Goal: Task Accomplishment & Management: Use online tool/utility

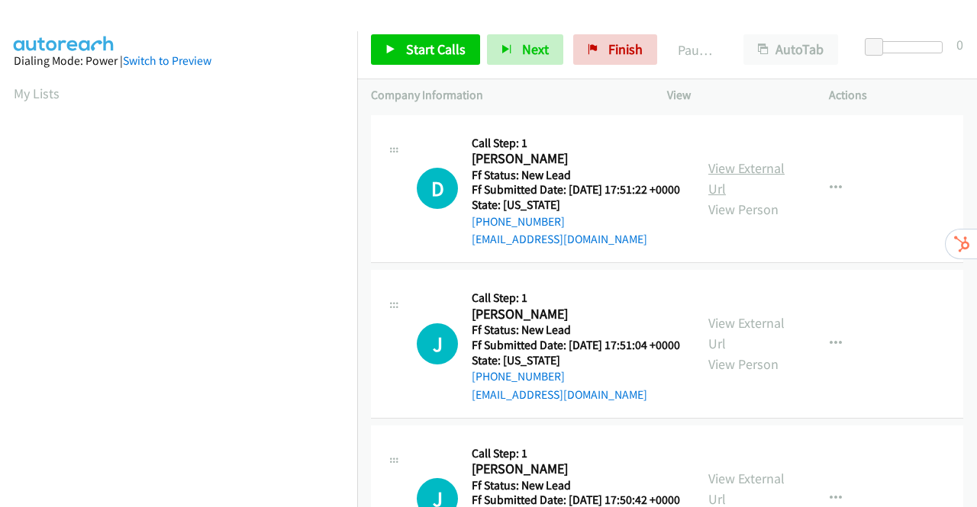
click at [757, 172] on link "View External Url" at bounding box center [746, 178] width 76 height 38
click at [736, 349] on link "View External Url" at bounding box center [746, 333] width 76 height 38
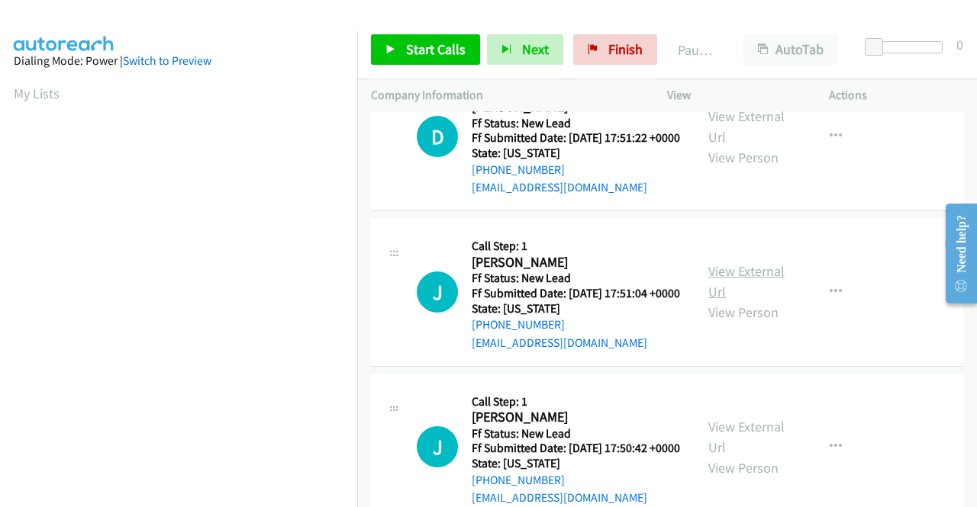
scroll to position [76, 0]
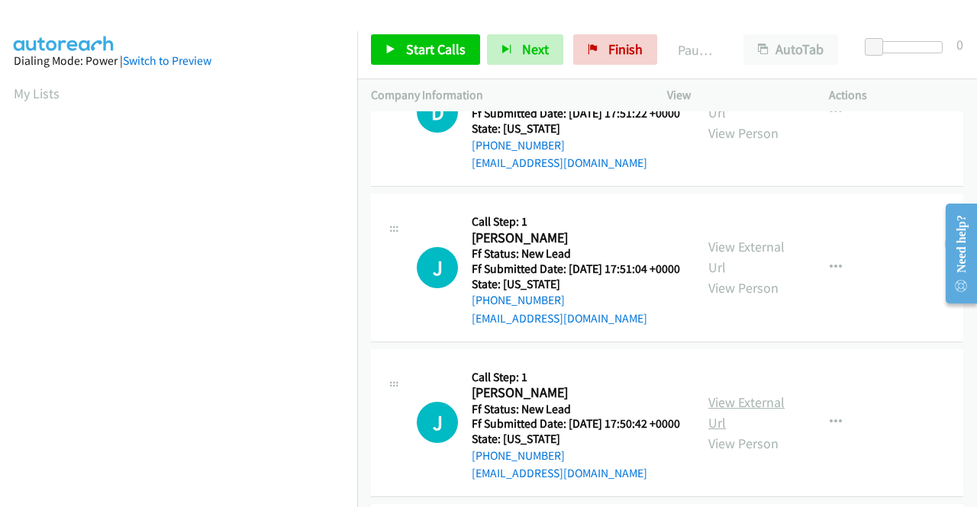
click at [755, 432] on link "View External Url" at bounding box center [746, 413] width 76 height 38
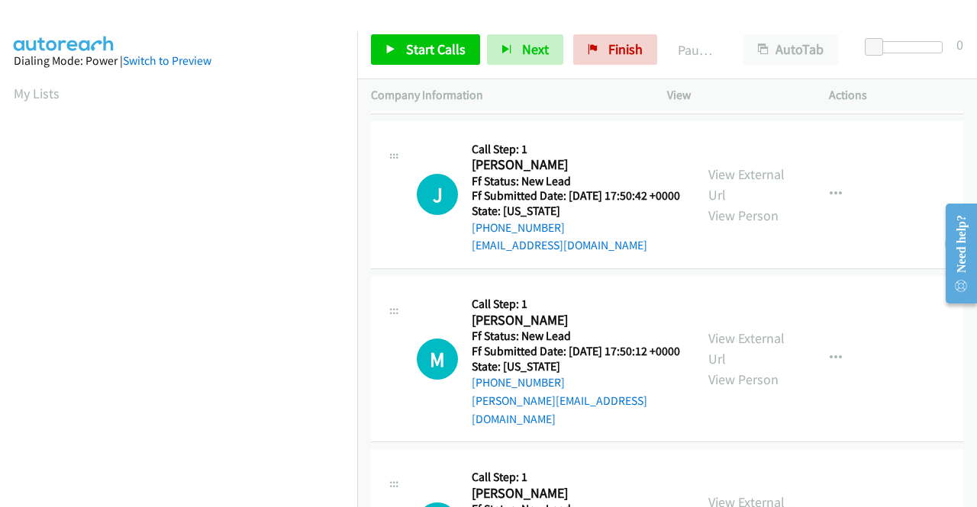
scroll to position [305, 0]
click at [751, 367] on link "View External Url" at bounding box center [746, 348] width 76 height 38
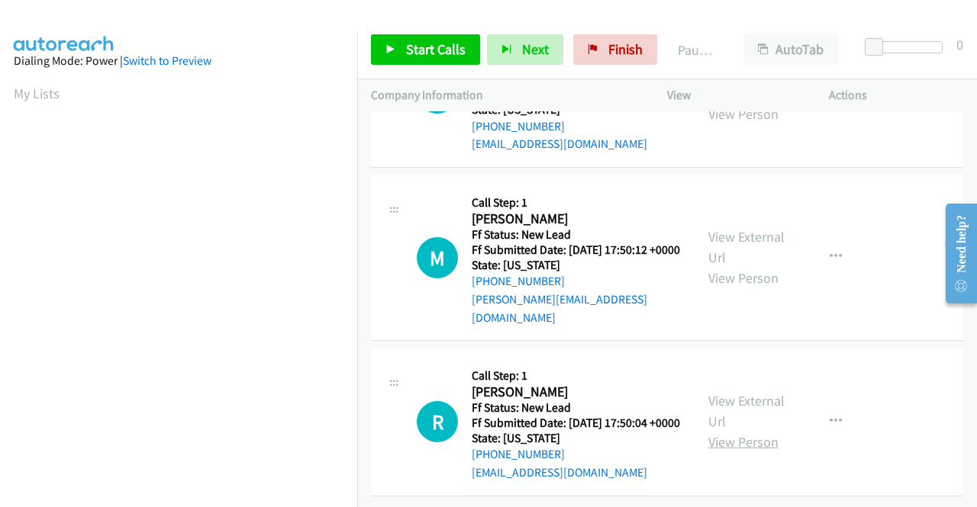
scroll to position [473, 0]
click at [756, 392] on link "View External Url" at bounding box center [746, 411] width 76 height 38
click at [407, 53] on span "Start Calls" at bounding box center [436, 49] width 60 height 18
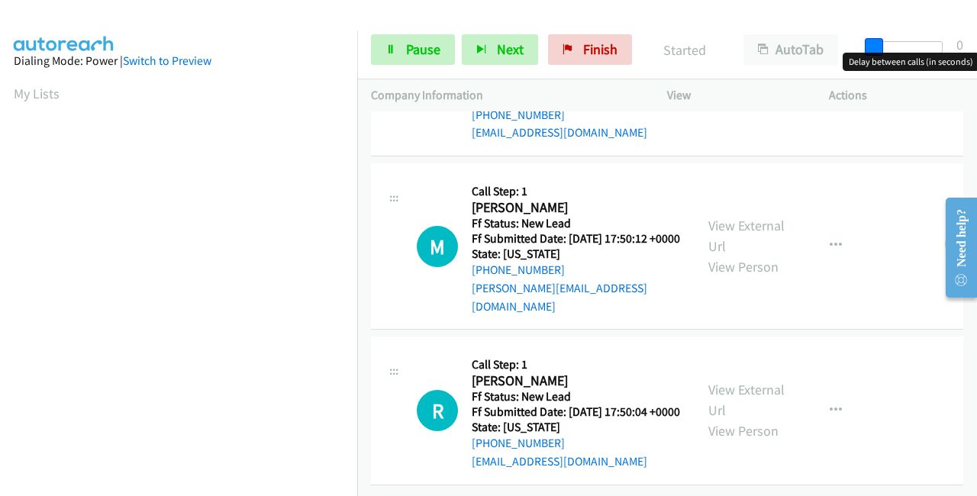
drag, startPoint x: 874, startPoint y: 43, endPoint x: 976, endPoint y: 31, distance: 102.1
click at [976, 31] on div "Start Calls Pause Next Finish Started AutoTab AutoTab 0" at bounding box center [667, 50] width 620 height 59
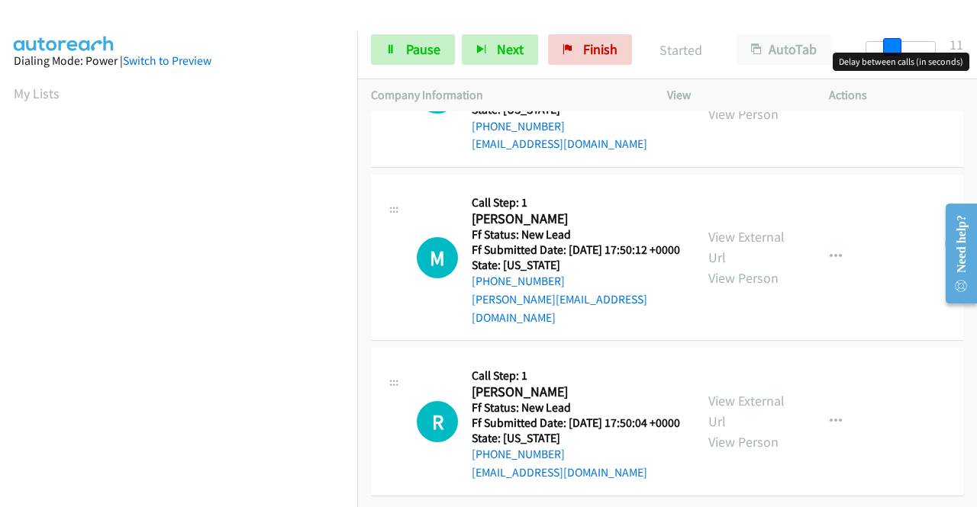
drag, startPoint x: 931, startPoint y: 37, endPoint x: 888, endPoint y: 47, distance: 43.7
click at [888, 47] on span at bounding box center [892, 47] width 18 height 18
click at [888, 45] on span at bounding box center [892, 47] width 18 height 18
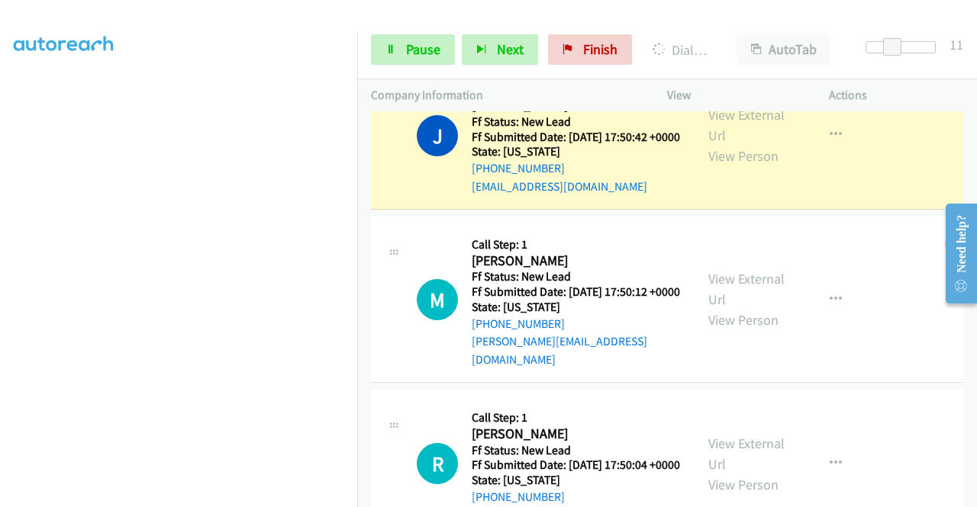
scroll to position [0, 0]
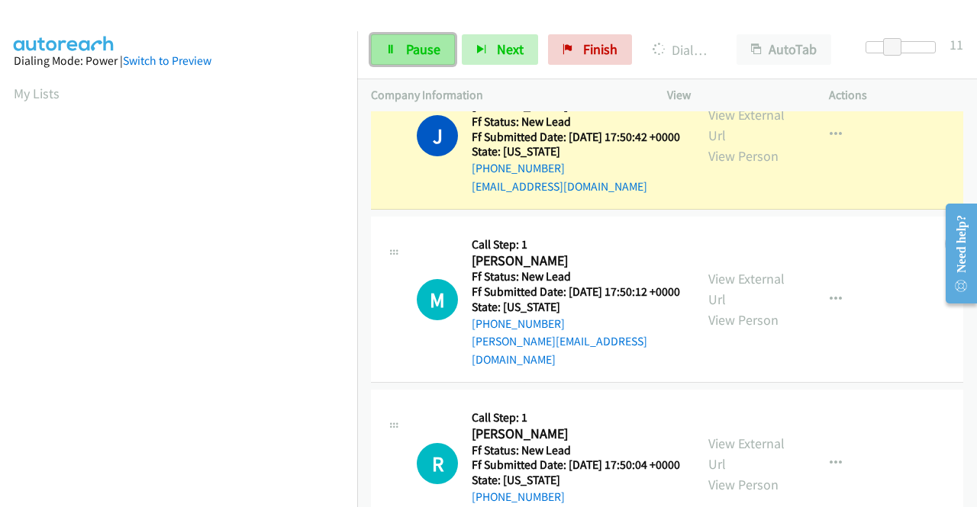
click at [430, 44] on span "Pause" at bounding box center [423, 49] width 34 height 18
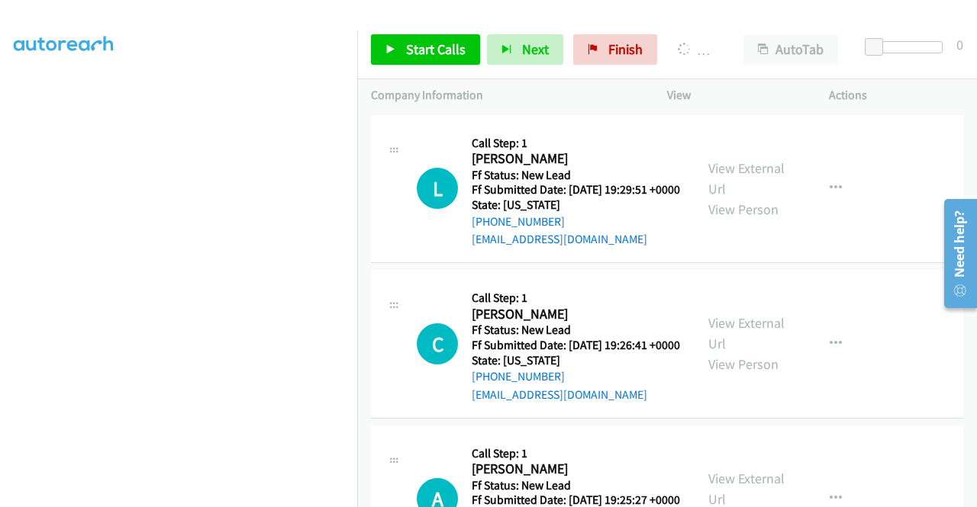
scroll to position [348, 0]
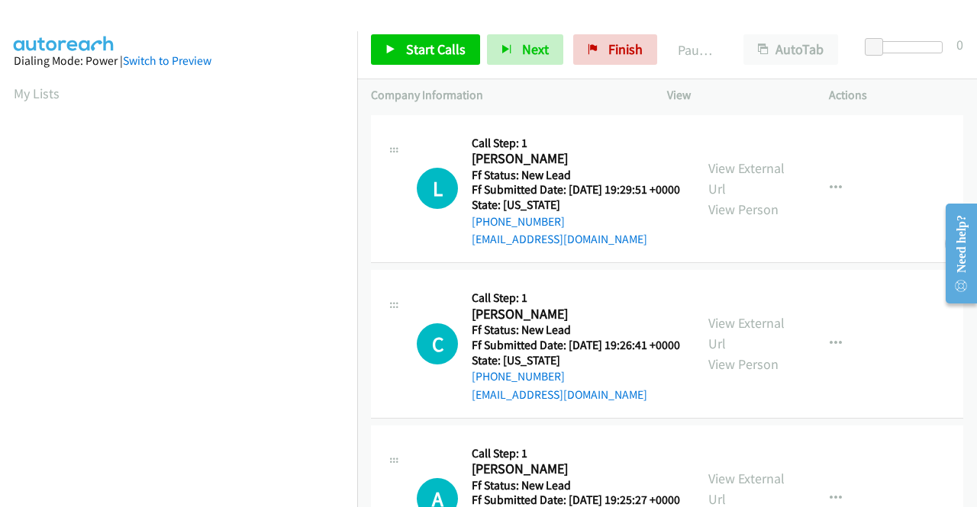
scroll to position [348, 0]
click at [743, 174] on link "View External Url" at bounding box center [746, 178] width 76 height 38
click at [428, 43] on span "Start Calls" at bounding box center [436, 49] width 60 height 18
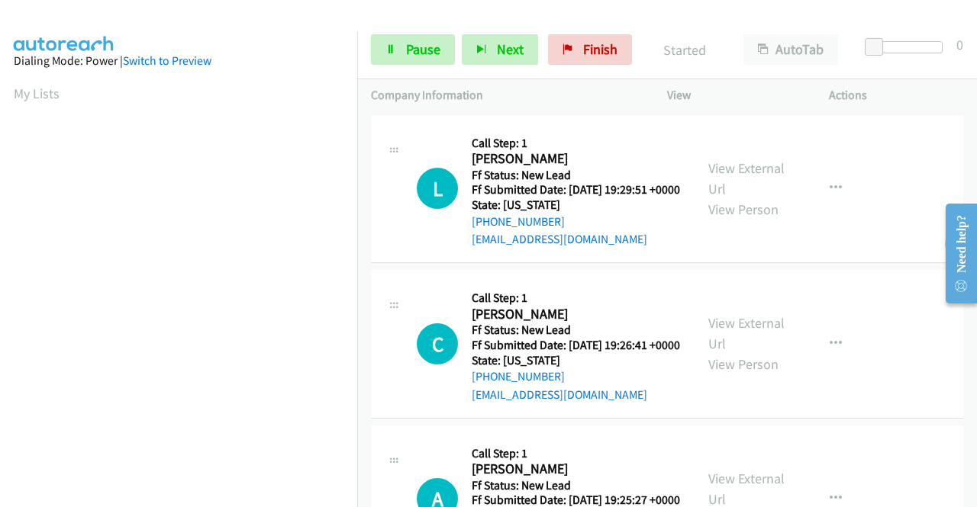
click at [752, 347] on link "View External Url" at bounding box center [746, 333] width 76 height 38
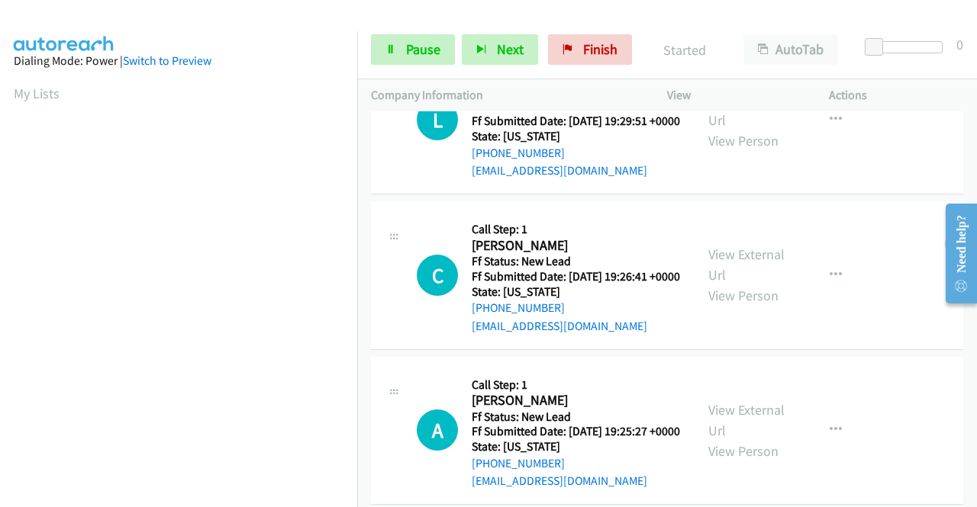
scroll to position [133, 0]
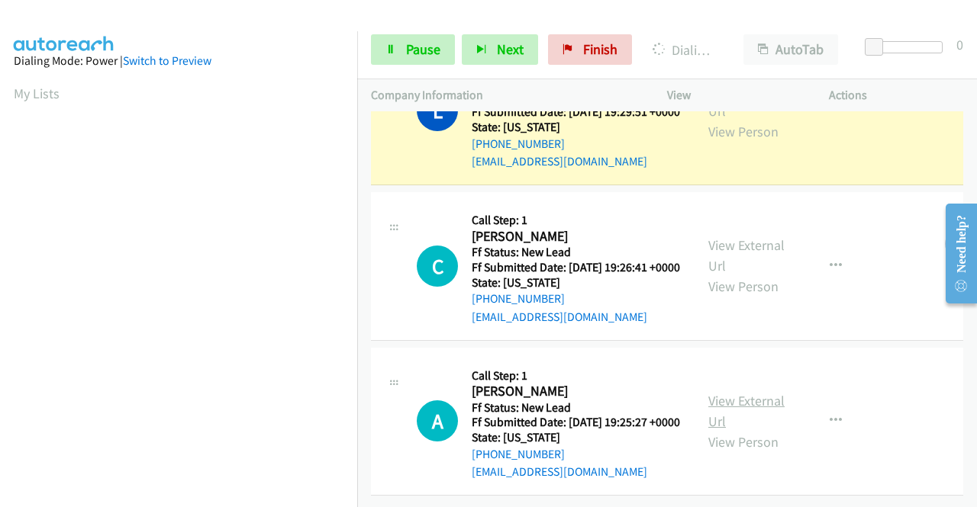
click at [745, 392] on link "View External Url" at bounding box center [746, 411] width 76 height 38
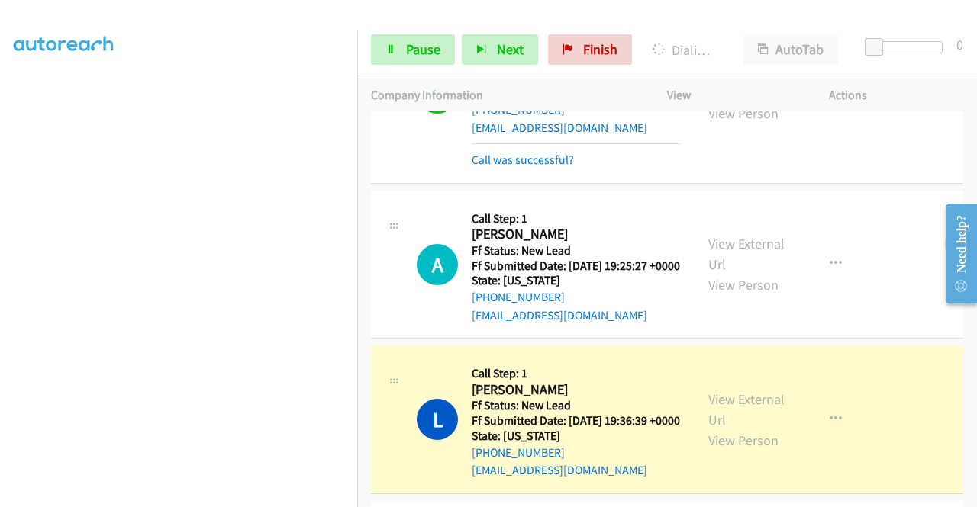
scroll to position [438, 0]
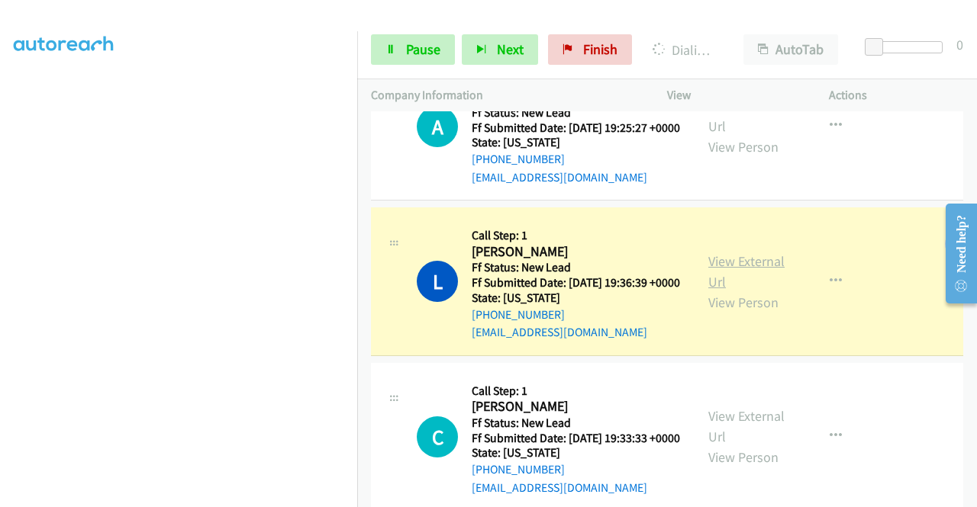
click at [745, 291] on link "View External Url" at bounding box center [746, 272] width 76 height 38
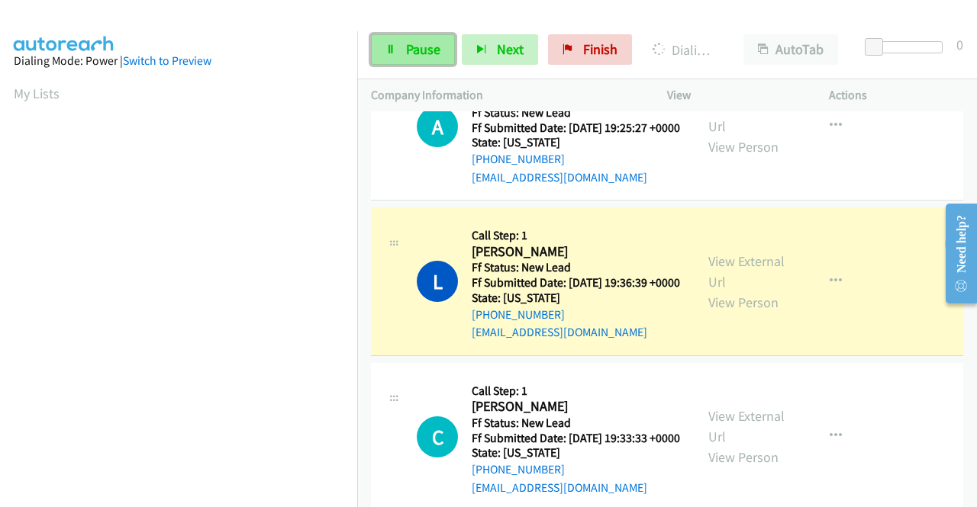
scroll to position [348, 0]
click at [411, 42] on span "Pause" at bounding box center [423, 49] width 34 height 18
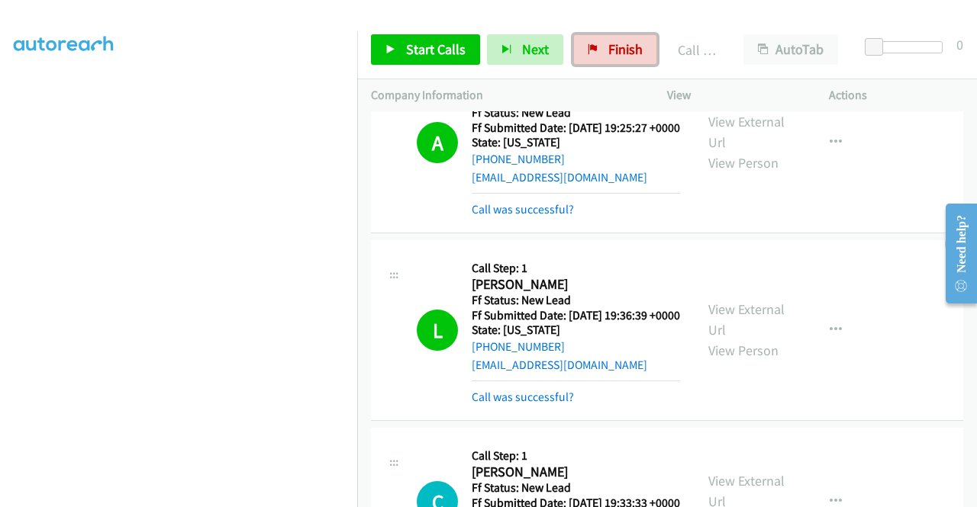
click at [612, 47] on span "Finish" at bounding box center [625, 49] width 34 height 18
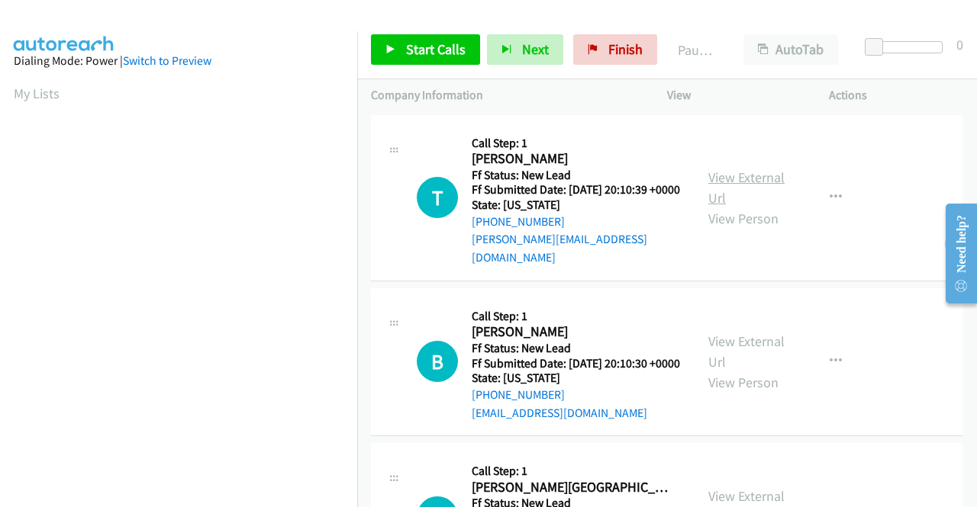
click at [742, 181] on link "View External Url" at bounding box center [746, 188] width 76 height 38
click at [751, 352] on link "View External Url" at bounding box center [746, 352] width 76 height 38
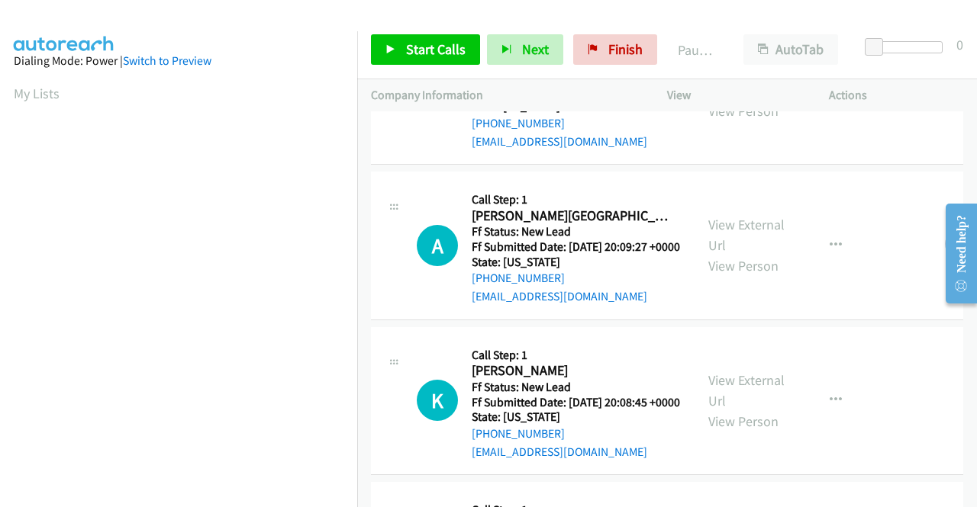
scroll to position [305, 0]
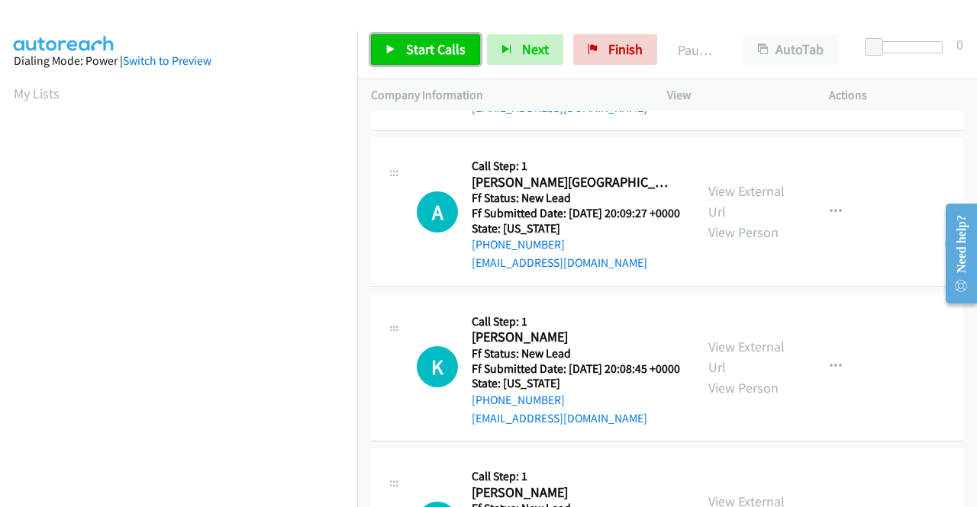
click at [441, 45] on span "Start Calls" at bounding box center [436, 49] width 60 height 18
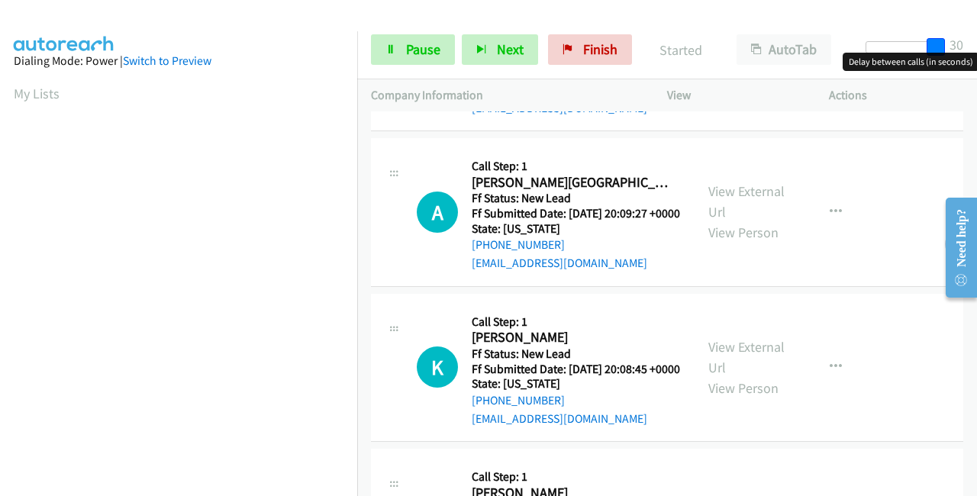
drag, startPoint x: 877, startPoint y: 44, endPoint x: 957, endPoint y: 35, distance: 80.6
click at [959, 34] on div "Start Calls Pause Next Finish Started AutoTab AutoTab 30" at bounding box center [667, 50] width 620 height 59
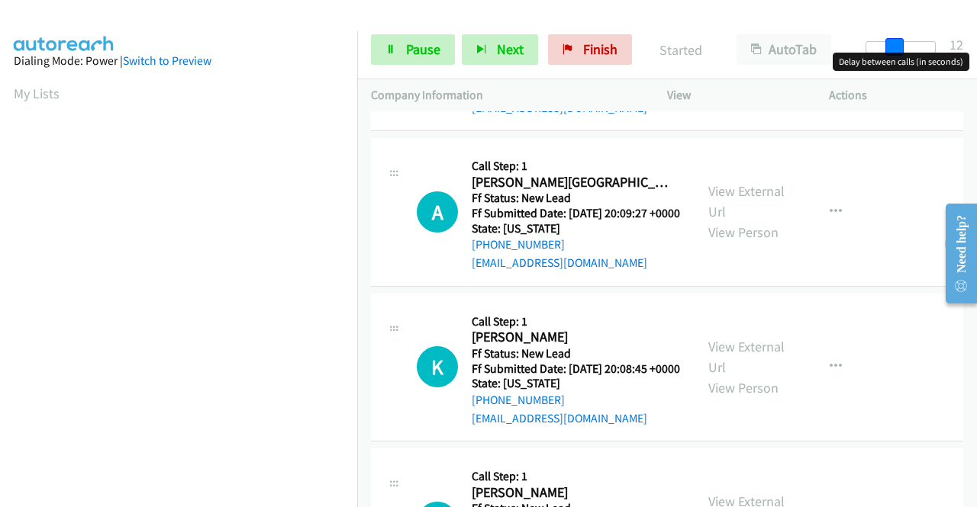
drag, startPoint x: 942, startPoint y: 45, endPoint x: 899, endPoint y: 47, distance: 42.8
click at [899, 47] on span at bounding box center [894, 47] width 18 height 18
click at [739, 213] on link "View External Url" at bounding box center [746, 201] width 76 height 38
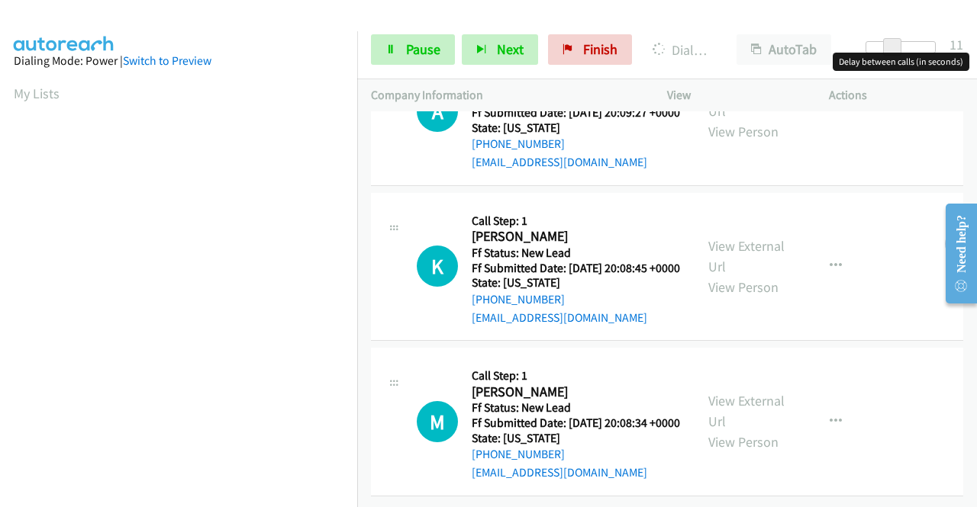
scroll to position [458, 0]
click at [755, 237] on link "View External Url" at bounding box center [746, 256] width 76 height 38
click at [726, 392] on link "View External Url" at bounding box center [746, 411] width 76 height 38
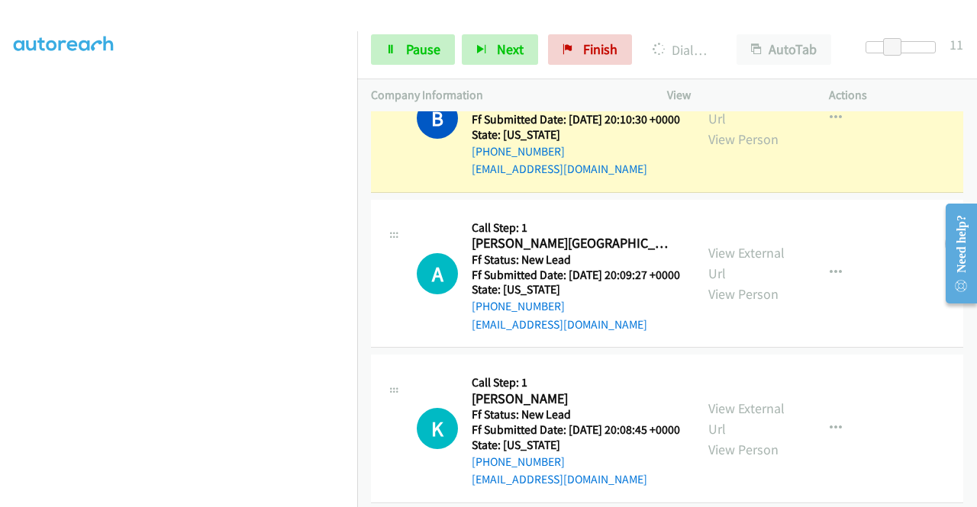
scroll to position [0, 0]
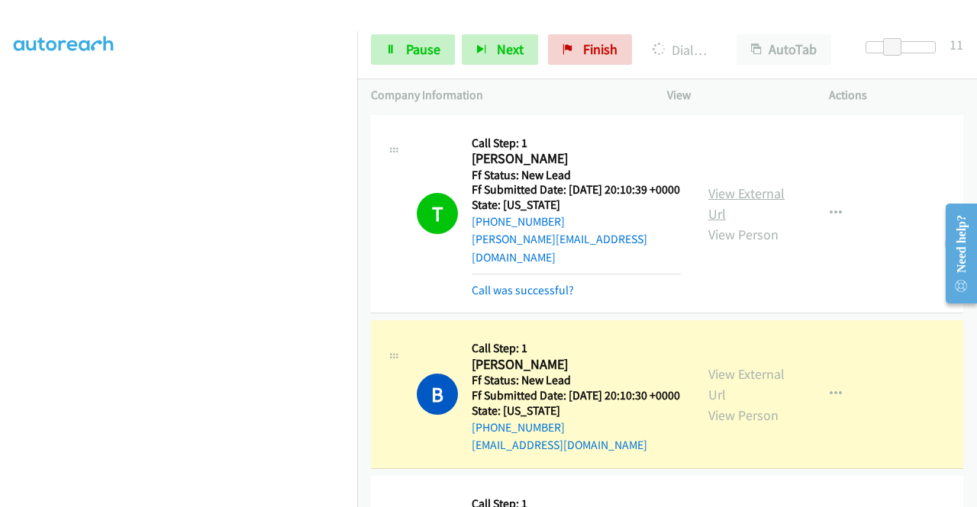
click at [739, 191] on link "View External Url" at bounding box center [746, 204] width 76 height 38
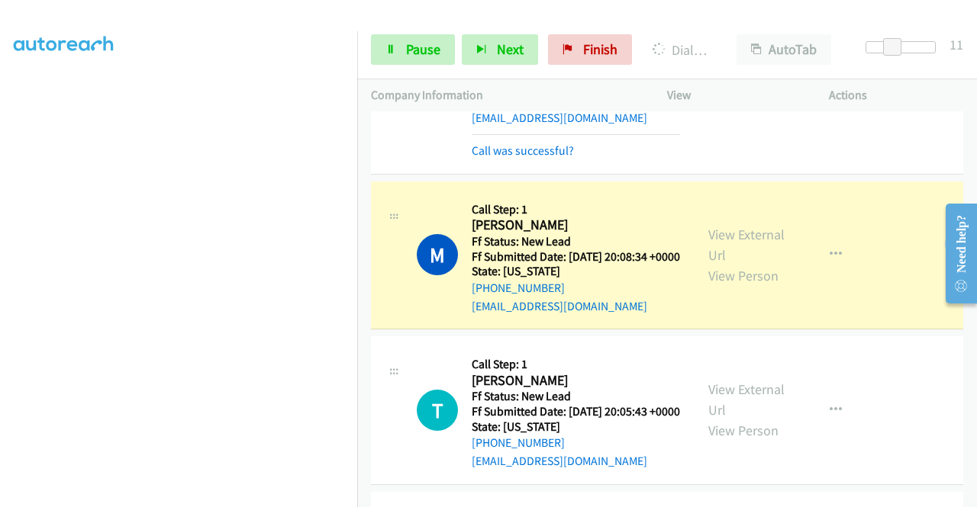
scroll to position [932, 0]
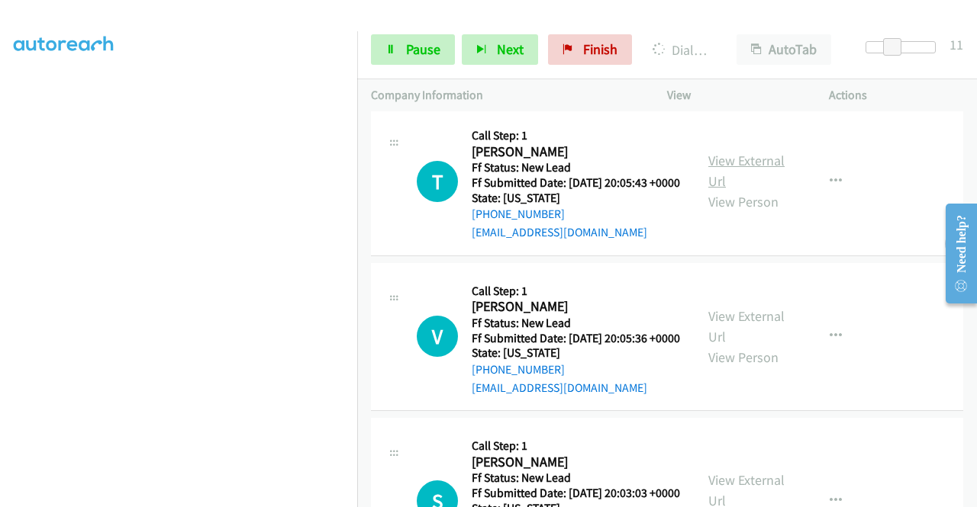
click at [719, 190] on link "View External Url" at bounding box center [746, 171] width 76 height 38
click at [718, 346] on link "View External Url" at bounding box center [746, 327] width 76 height 38
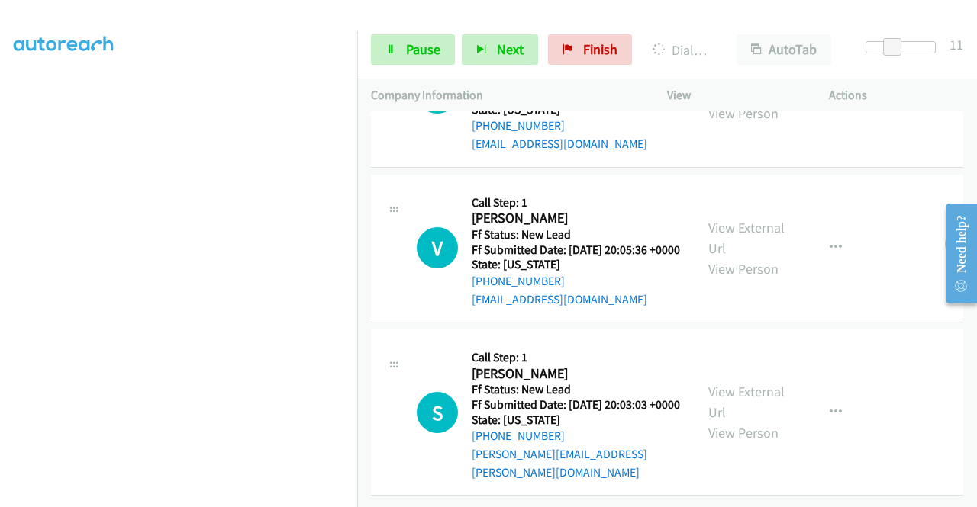
scroll to position [1113, 0]
click at [712, 383] on link "View External Url" at bounding box center [746, 402] width 76 height 38
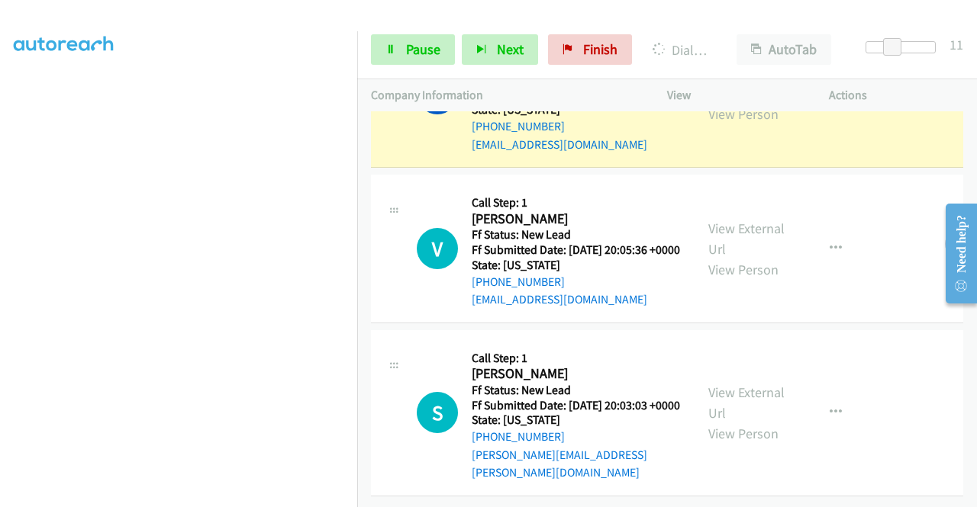
scroll to position [1145, 0]
click at [416, 52] on span "Pause" at bounding box center [423, 49] width 34 height 18
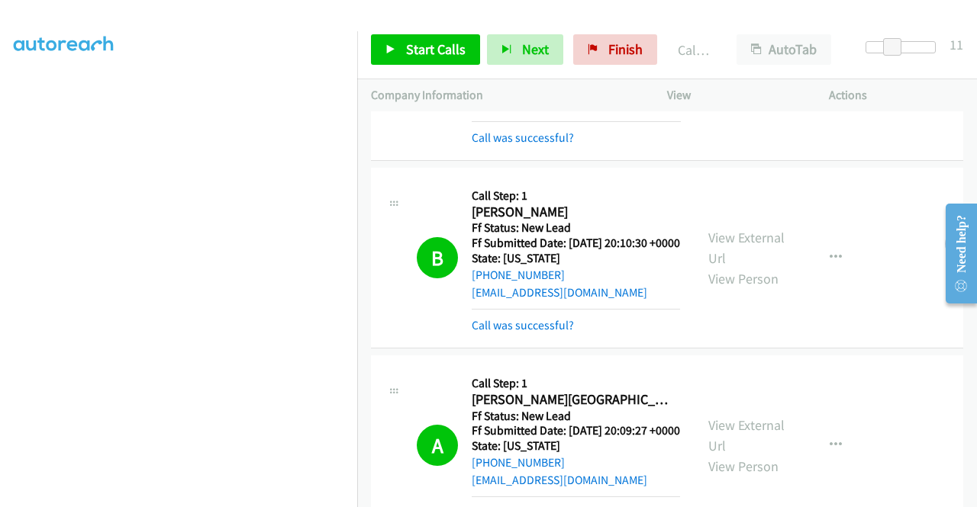
scroll to position [0, 0]
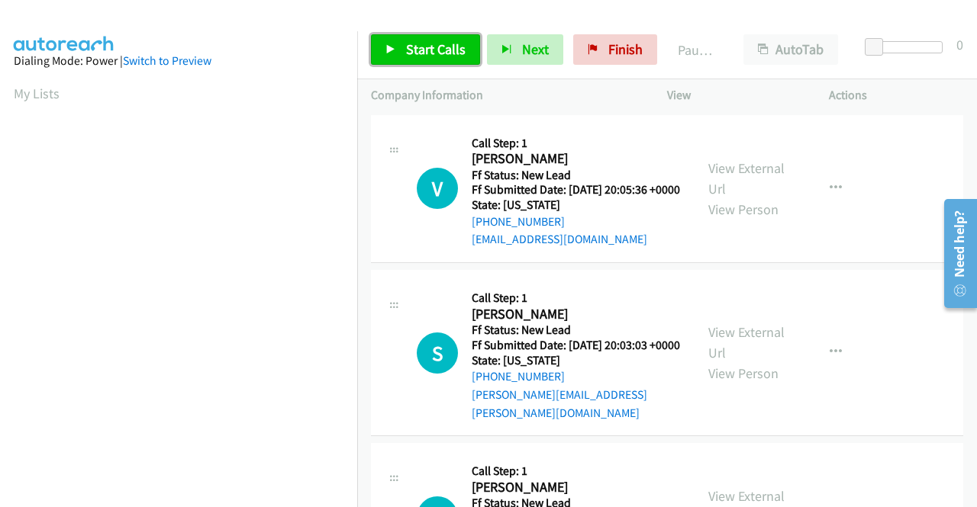
click at [421, 49] on span "Start Calls" at bounding box center [436, 49] width 60 height 18
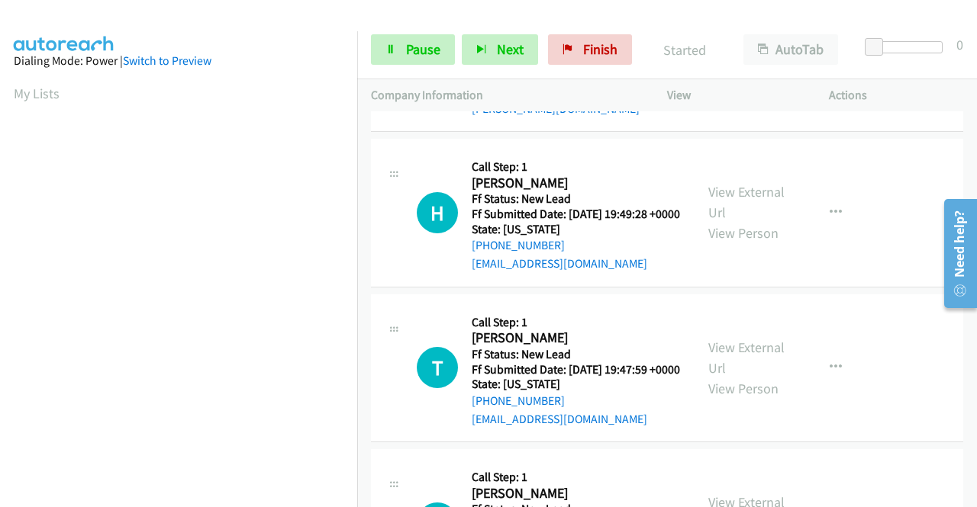
scroll to position [305, 0]
click at [760, 211] on link "View External Url" at bounding box center [746, 201] width 76 height 38
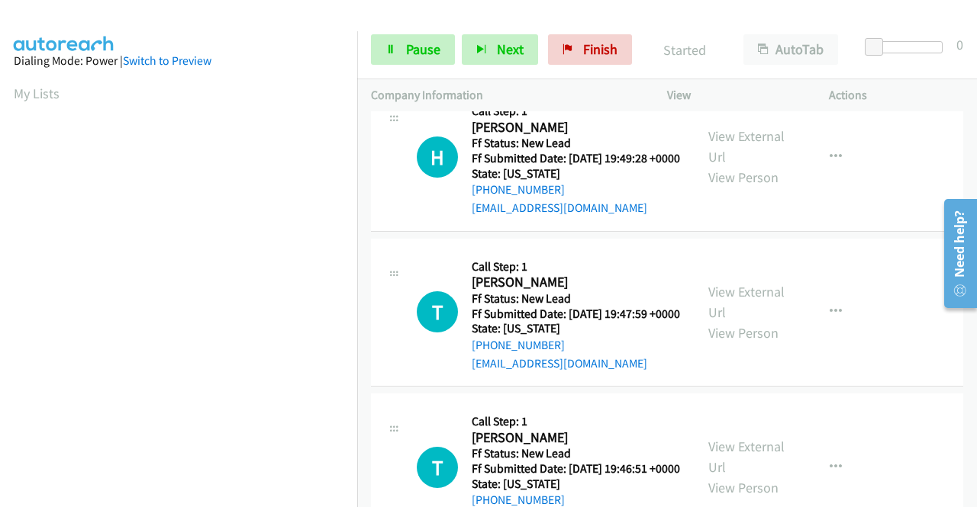
scroll to position [458, 0]
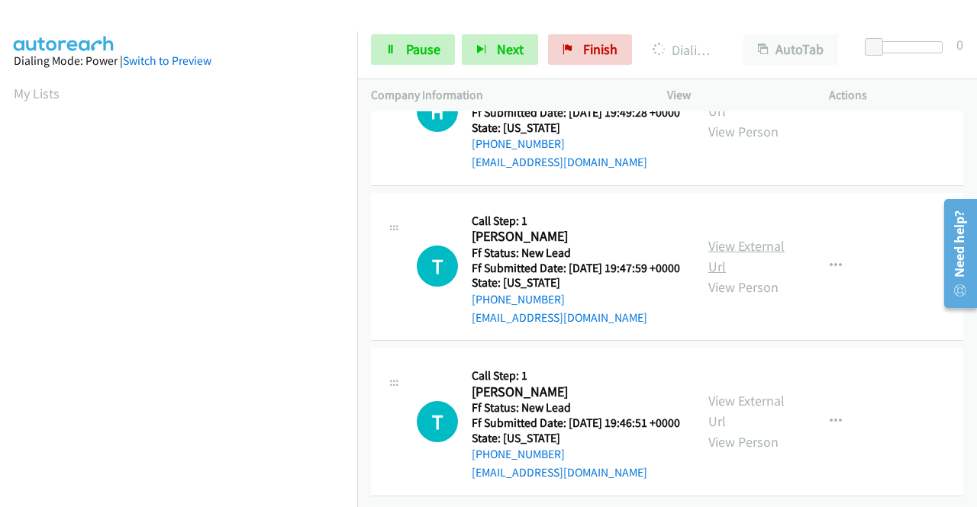
click at [751, 237] on link "View External Url" at bounding box center [746, 256] width 76 height 38
click at [735, 399] on link "View External Url" at bounding box center [746, 411] width 76 height 38
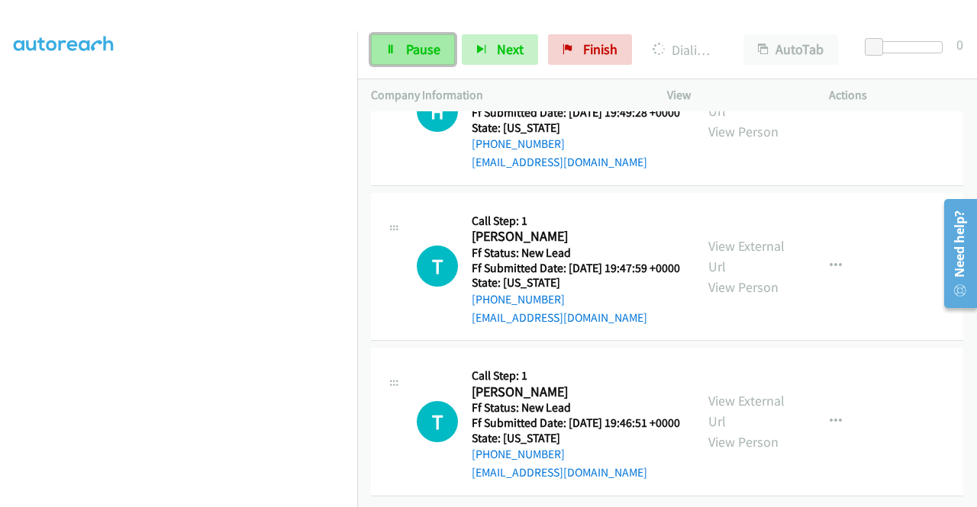
click at [406, 45] on span "Pause" at bounding box center [423, 49] width 34 height 18
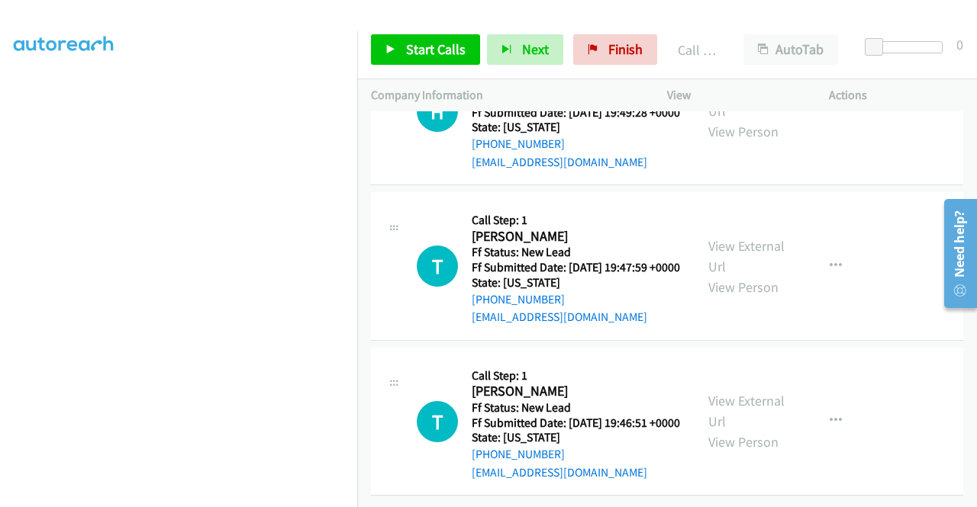
scroll to position [505, 0]
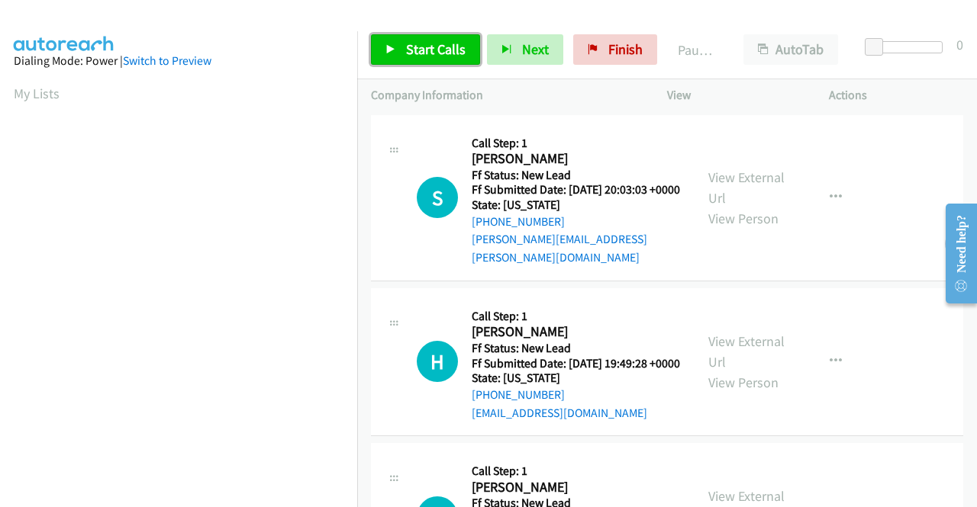
click at [424, 39] on link "Start Calls" at bounding box center [425, 49] width 109 height 31
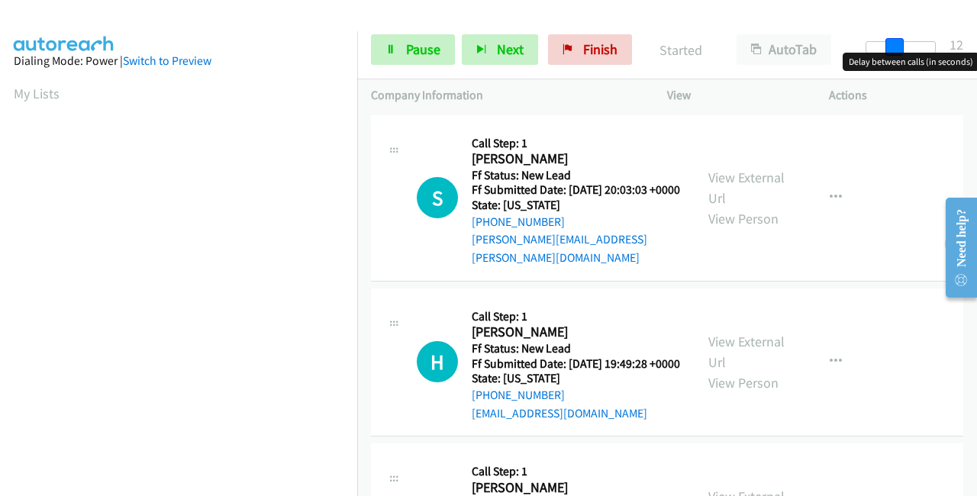
drag, startPoint x: 874, startPoint y: 43, endPoint x: 901, endPoint y: 42, distance: 26.7
click at [901, 42] on span at bounding box center [894, 47] width 18 height 18
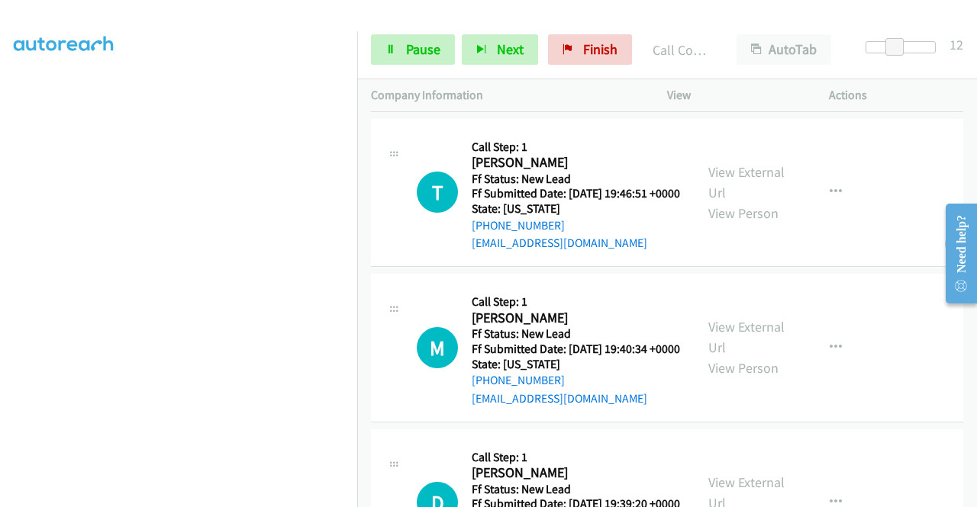
scroll to position [610, 0]
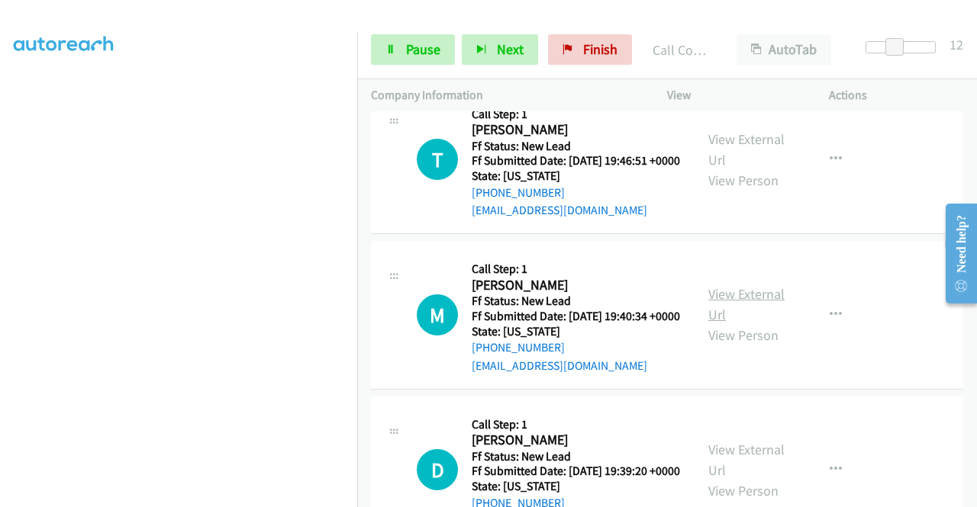
click at [739, 324] on link "View External Url" at bounding box center [746, 304] width 76 height 38
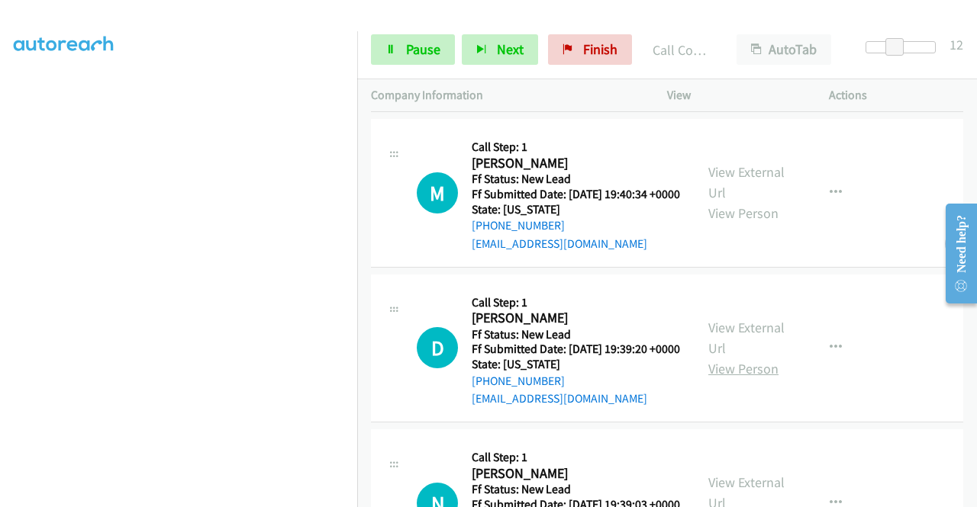
scroll to position [839, 0]
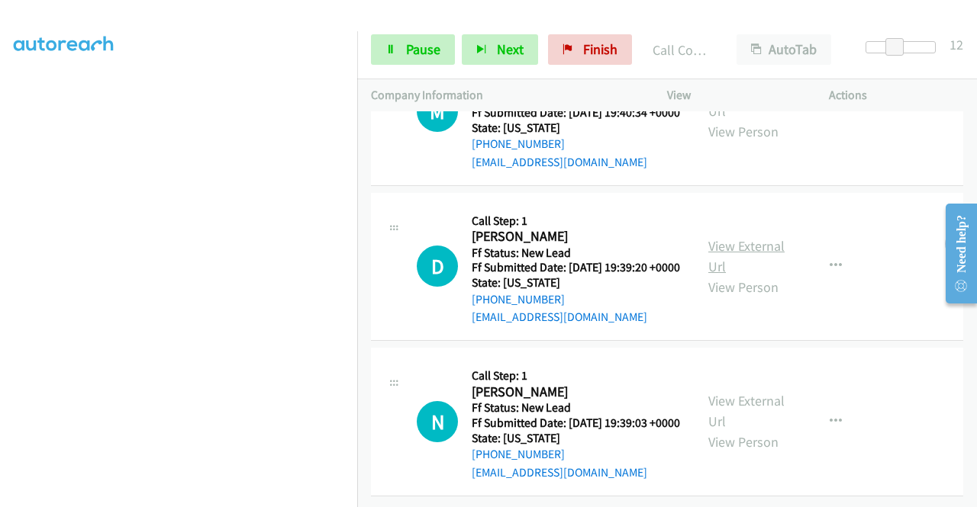
click at [741, 275] on link "View External Url" at bounding box center [746, 256] width 76 height 38
click at [747, 392] on link "View External Url" at bounding box center [746, 411] width 76 height 38
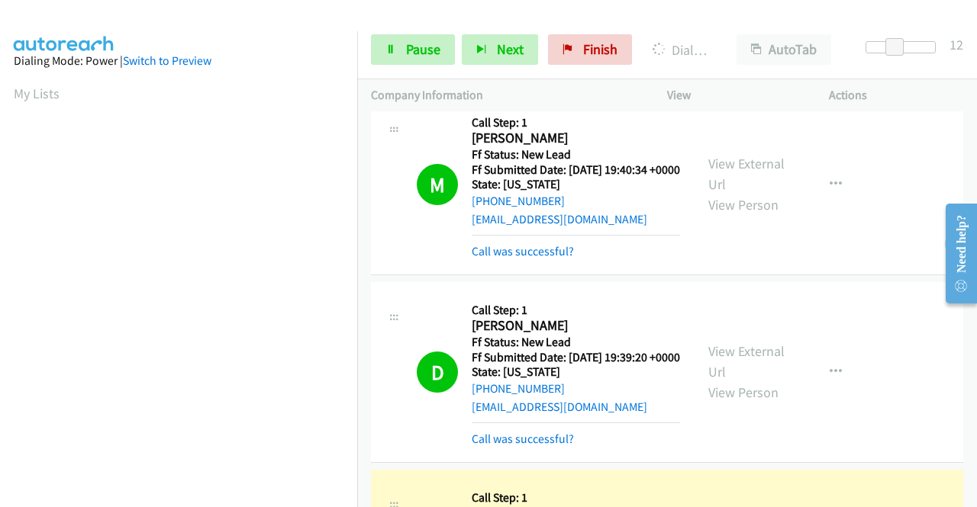
scroll to position [348, 0]
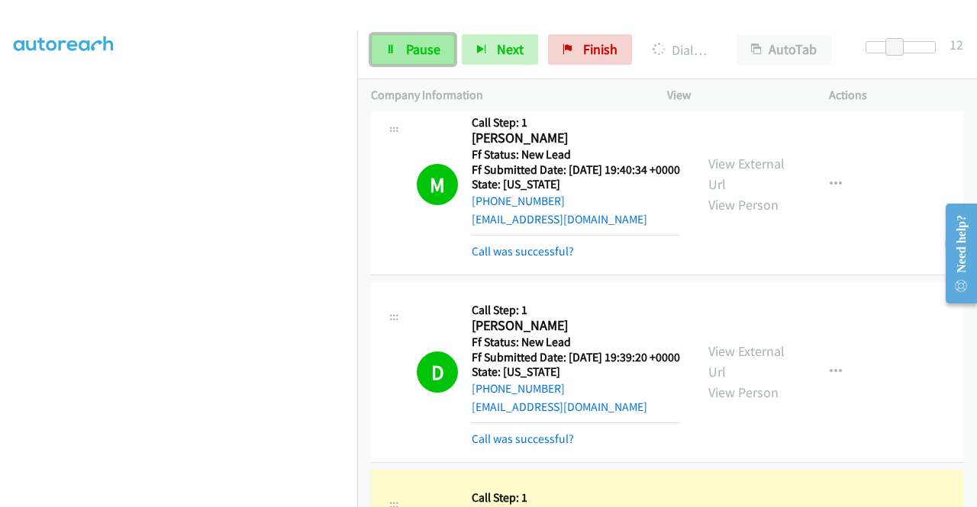
click at [417, 48] on span "Pause" at bounding box center [423, 49] width 34 height 18
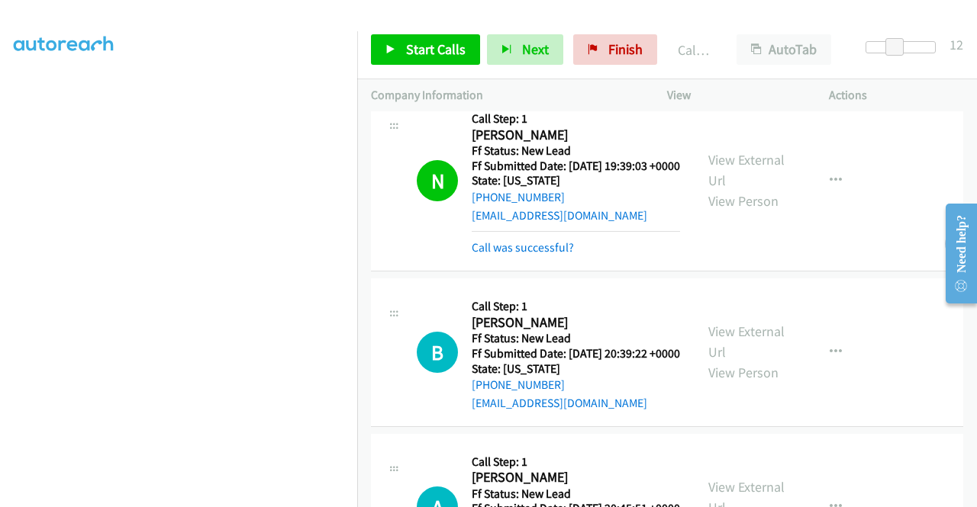
scroll to position [1074, 0]
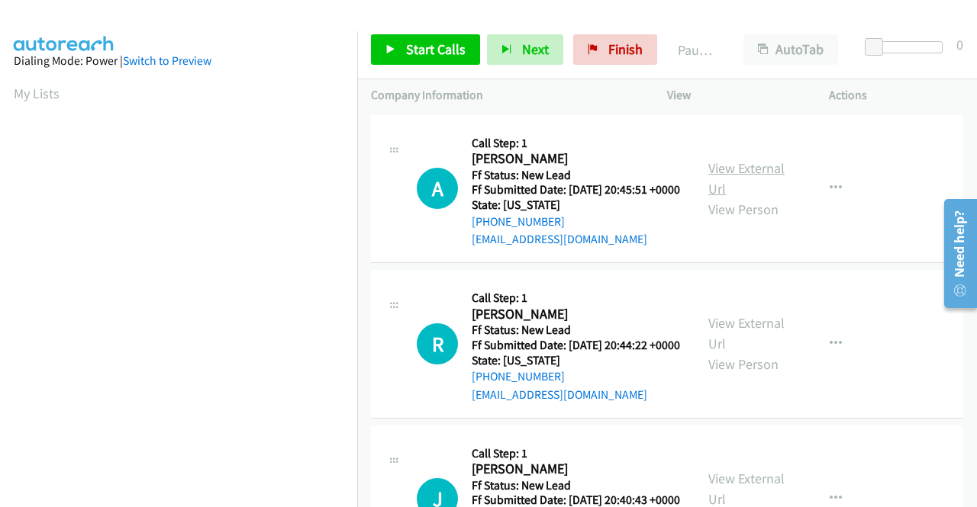
click at [768, 173] on link "View External Url" at bounding box center [746, 178] width 76 height 38
click at [746, 341] on link "View External Url" at bounding box center [746, 333] width 76 height 38
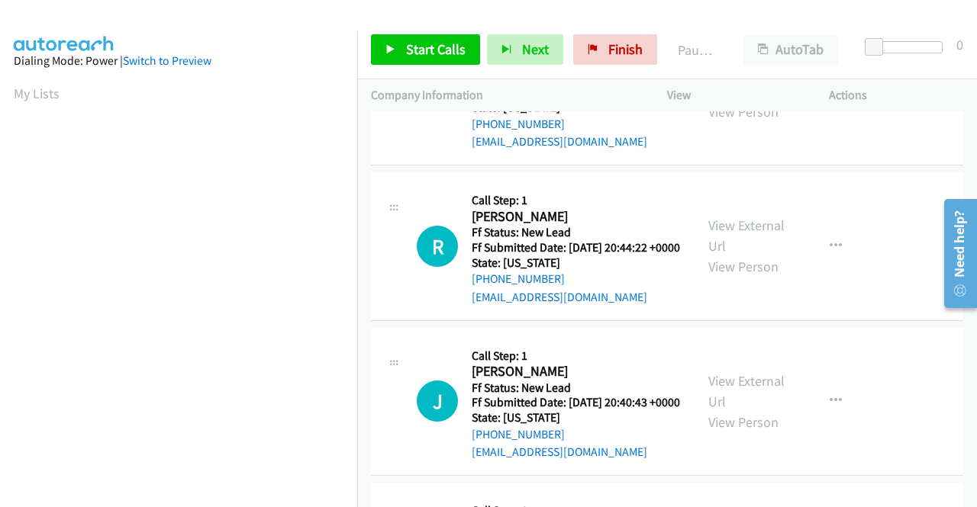
scroll to position [153, 0]
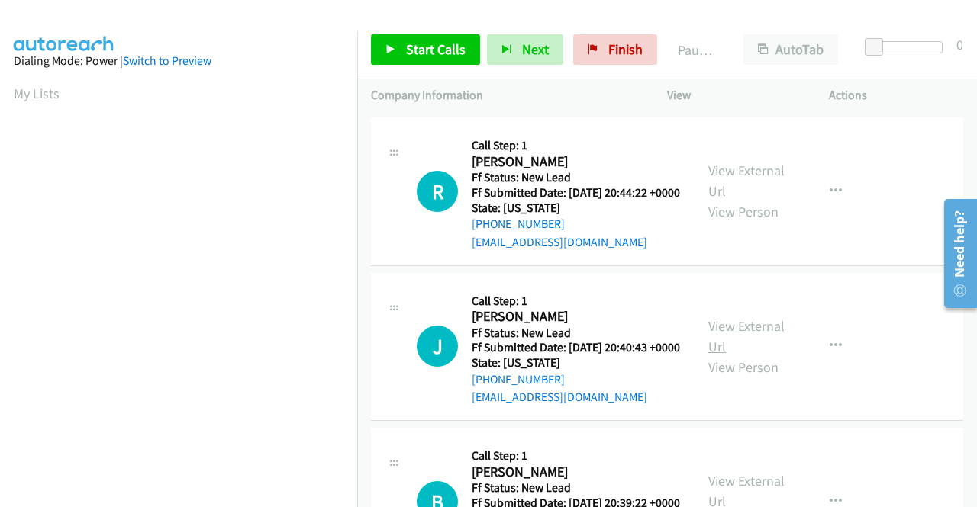
click at [736, 356] on link "View External Url" at bounding box center [746, 336] width 76 height 38
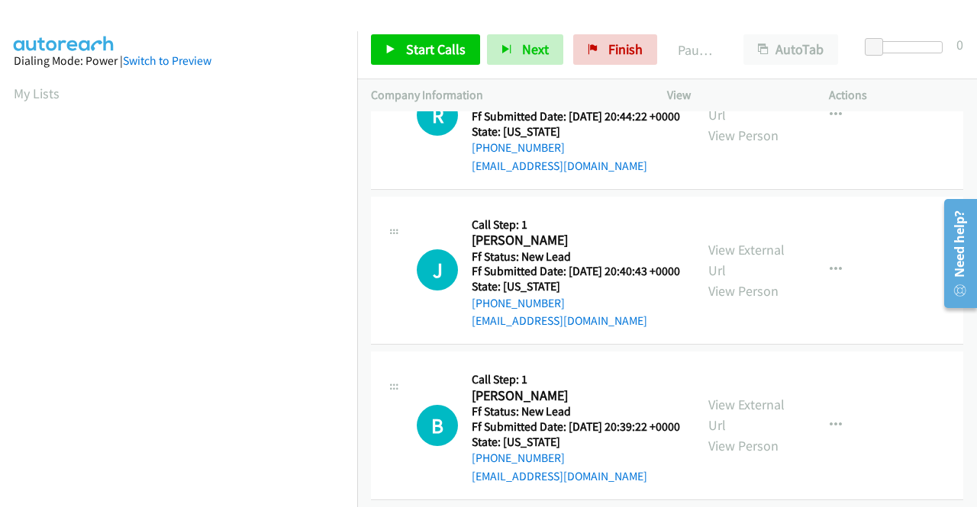
scroll to position [305, 0]
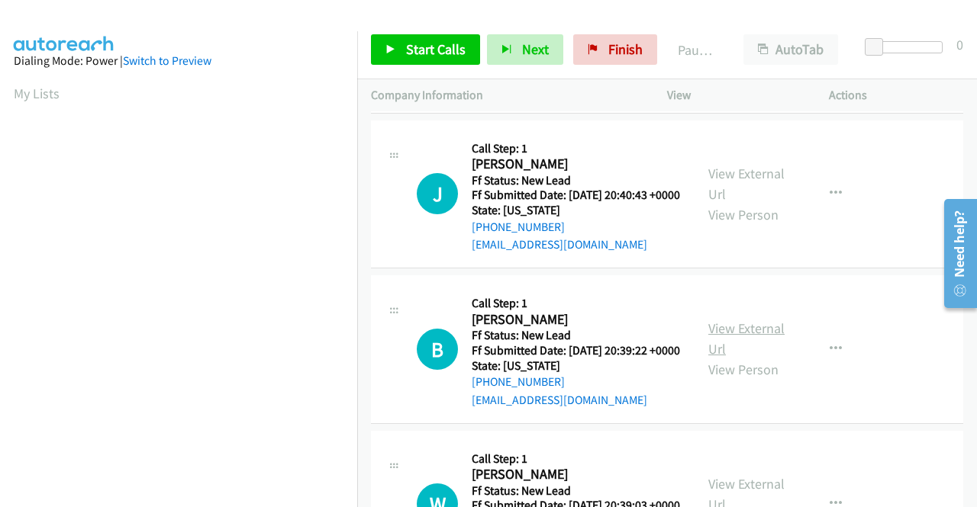
click at [751, 358] on link "View External Url" at bounding box center [746, 339] width 76 height 38
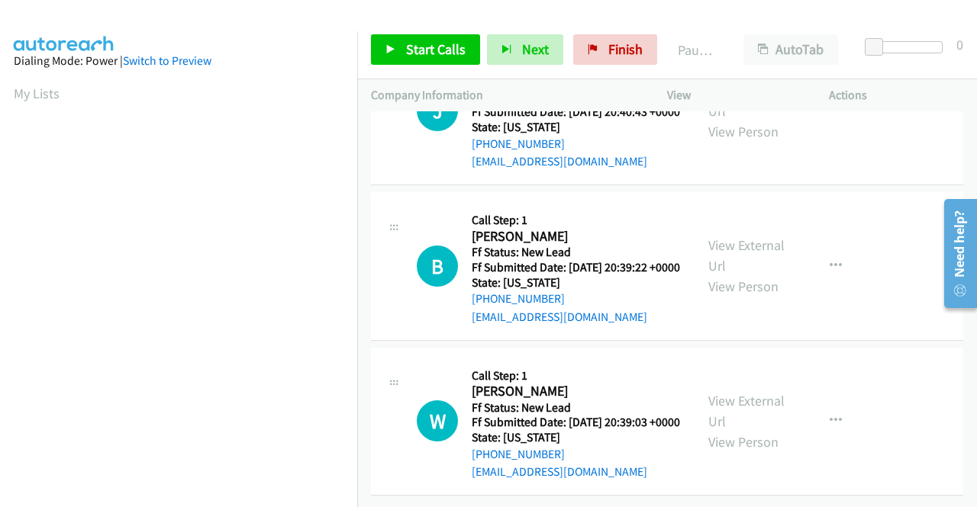
scroll to position [473, 0]
click at [745, 392] on link "View External Url" at bounding box center [746, 411] width 76 height 38
click at [397, 50] on link "Start Calls" at bounding box center [425, 49] width 109 height 31
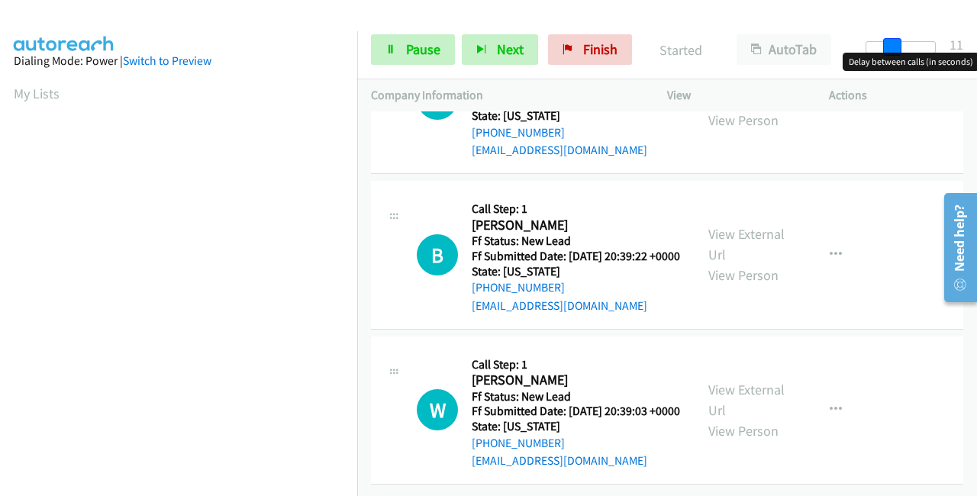
drag, startPoint x: 866, startPoint y: 48, endPoint x: 891, endPoint y: 50, distance: 25.2
click at [891, 50] on span at bounding box center [892, 47] width 18 height 18
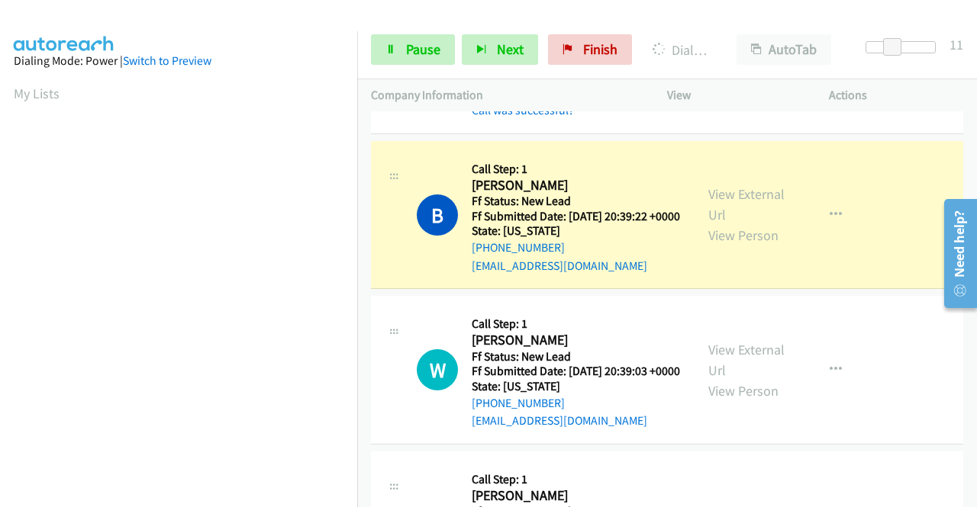
scroll to position [348, 0]
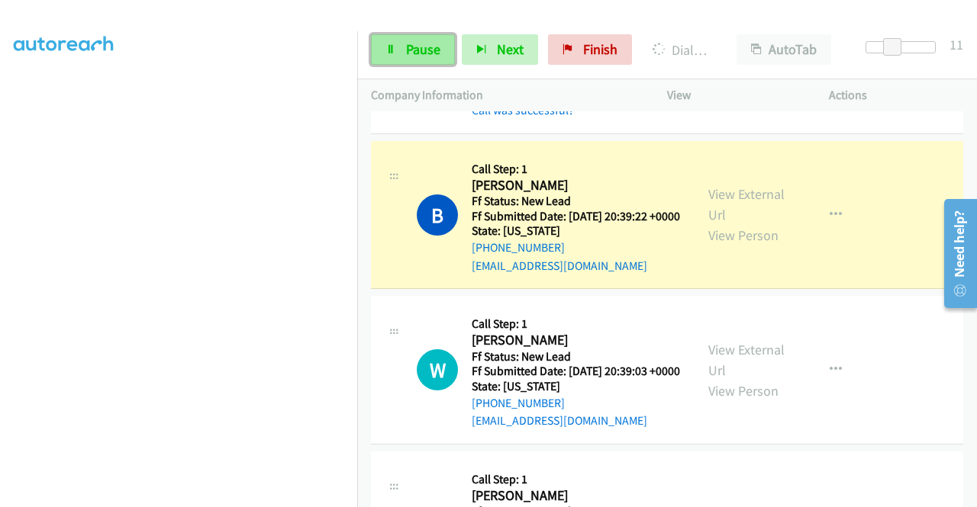
click at [427, 43] on span "Pause" at bounding box center [423, 49] width 34 height 18
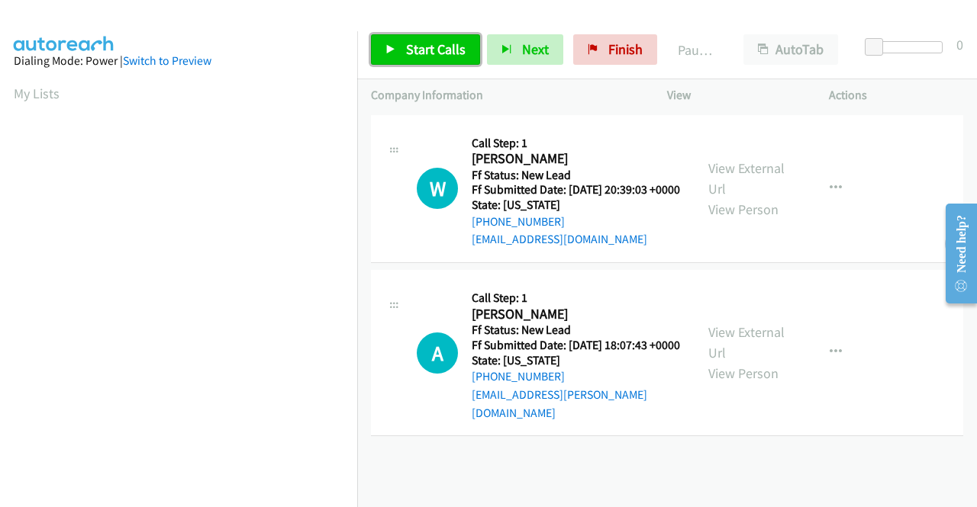
click at [436, 46] on span "Start Calls" at bounding box center [436, 49] width 60 height 18
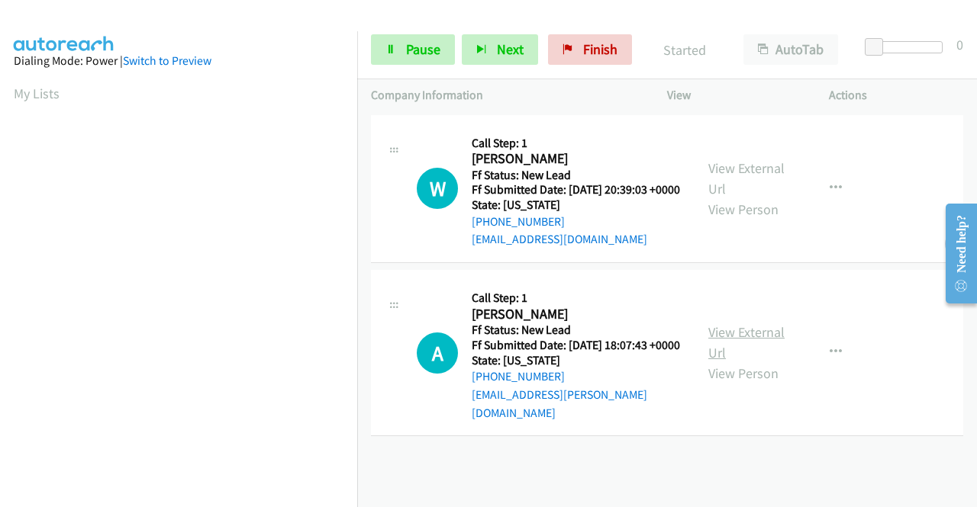
click at [730, 348] on link "View External Url" at bounding box center [746, 343] width 76 height 38
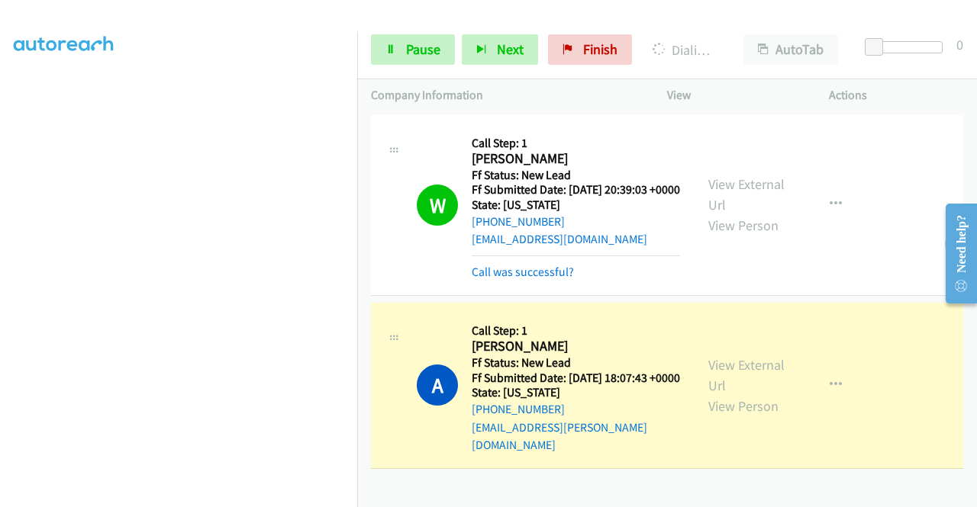
scroll to position [229, 0]
click at [410, 48] on span "Pause" at bounding box center [423, 49] width 34 height 18
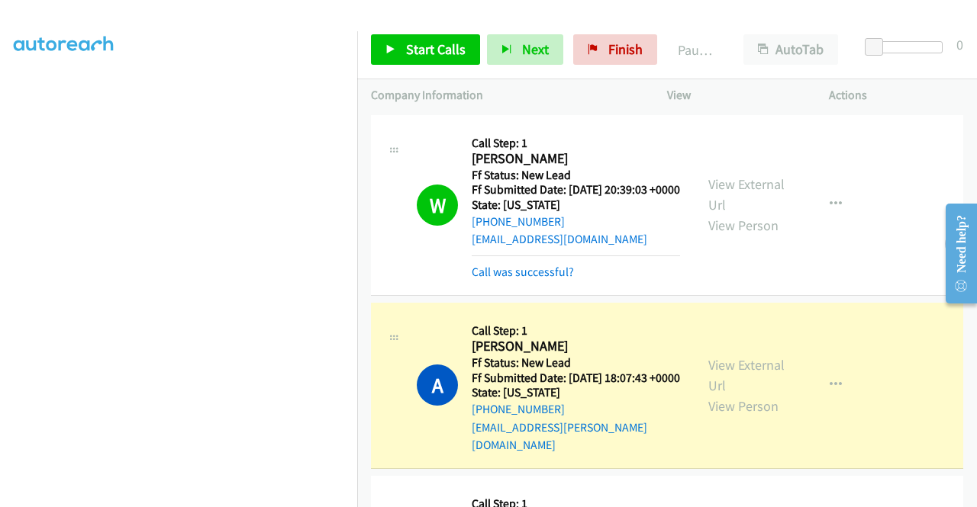
scroll to position [348, 0]
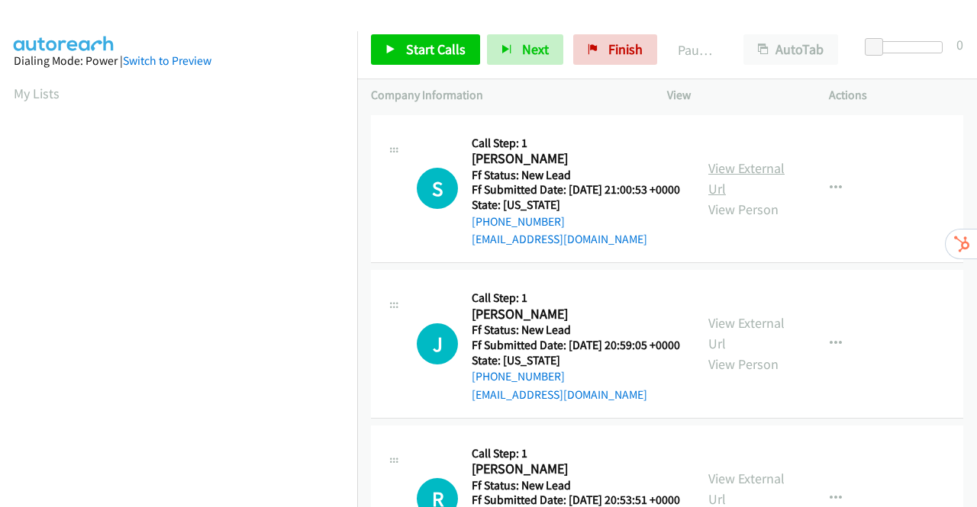
click at [745, 174] on link "View External Url" at bounding box center [746, 178] width 76 height 38
click at [752, 348] on link "View External Url" at bounding box center [746, 333] width 76 height 38
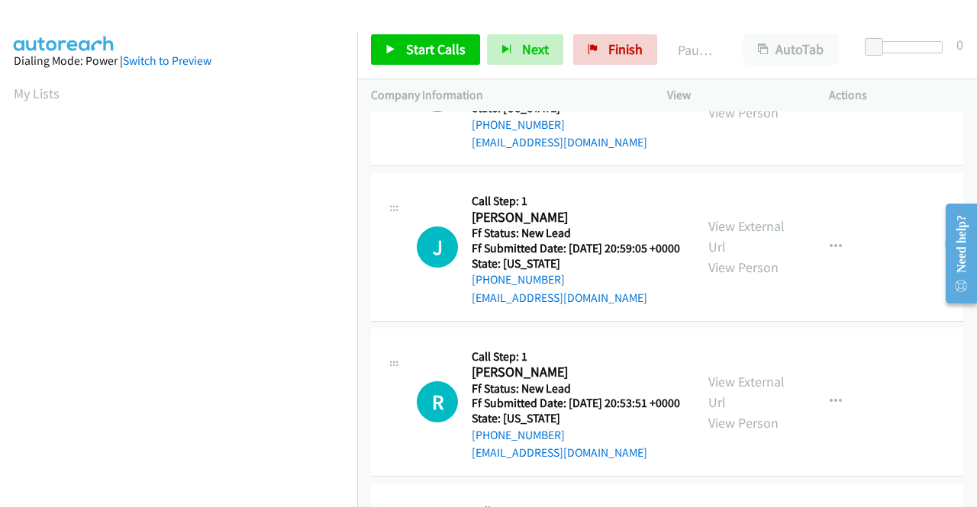
scroll to position [153, 0]
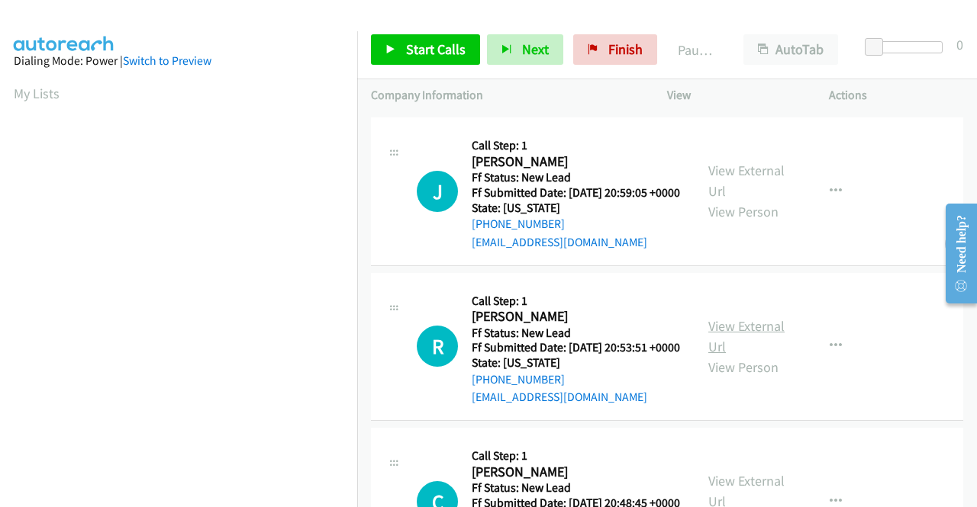
click at [739, 356] on link "View External Url" at bounding box center [746, 336] width 76 height 38
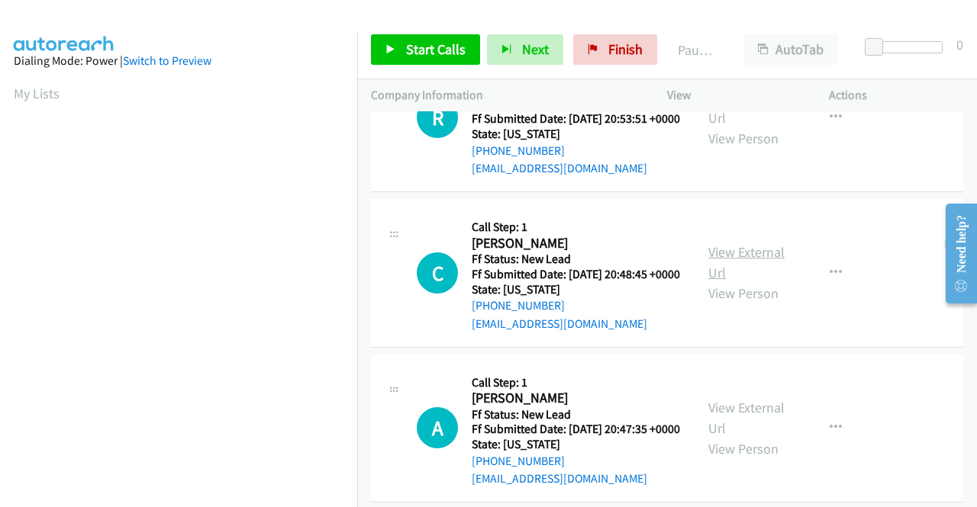
click at [733, 282] on link "View External Url" at bounding box center [746, 262] width 76 height 38
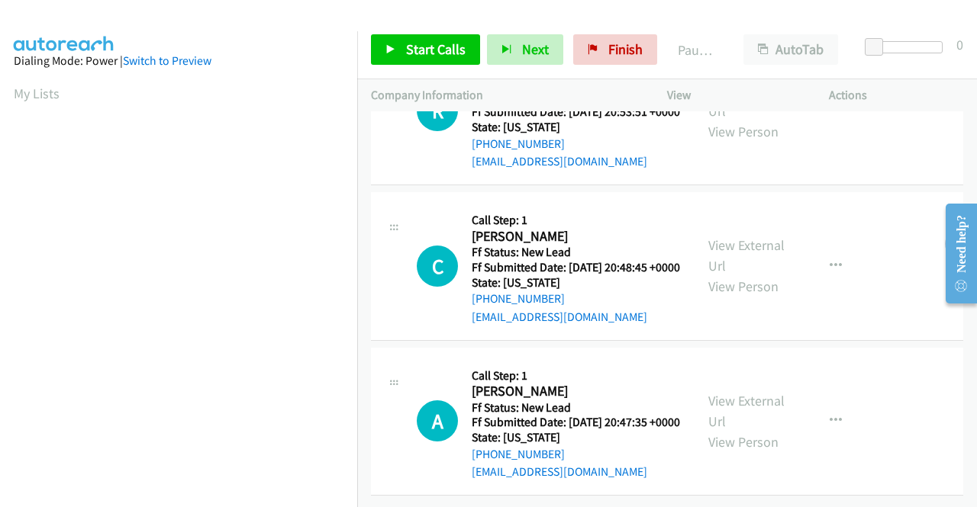
scroll to position [473, 0]
click at [763, 392] on link "View External Url" at bounding box center [746, 411] width 76 height 38
click at [400, 49] on link "Start Calls" at bounding box center [425, 49] width 109 height 31
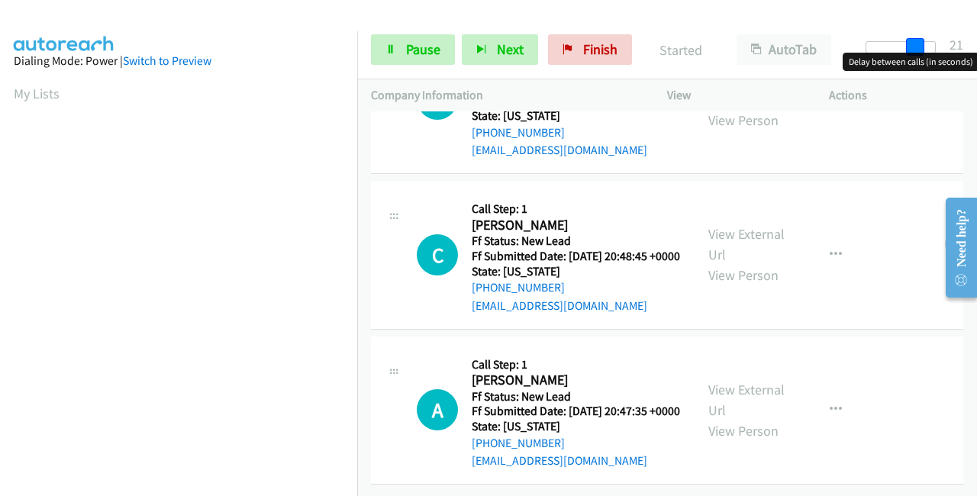
drag, startPoint x: 873, startPoint y: 50, endPoint x: 976, endPoint y: 43, distance: 103.2
click at [976, 43] on div "Start Calls Pause Next Finish Started AutoTab AutoTab 21" at bounding box center [667, 50] width 620 height 59
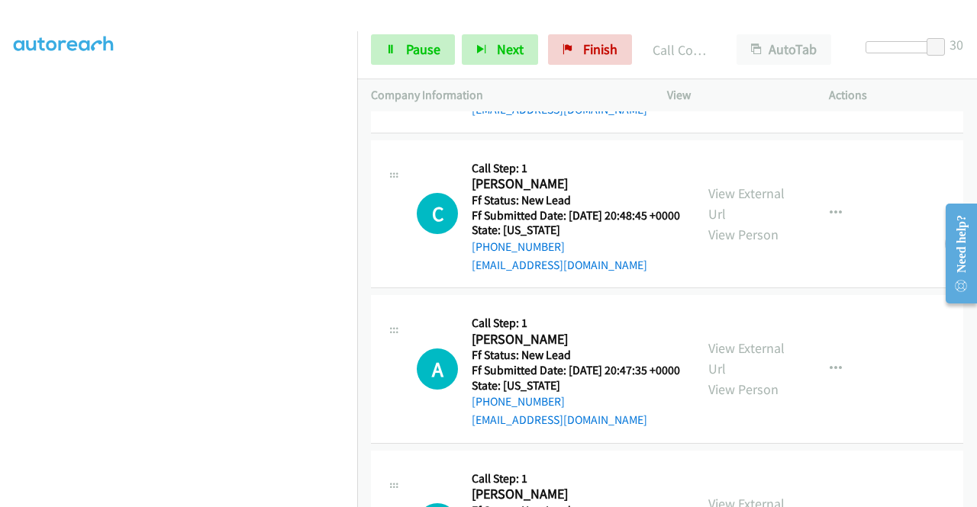
scroll to position [505, 0]
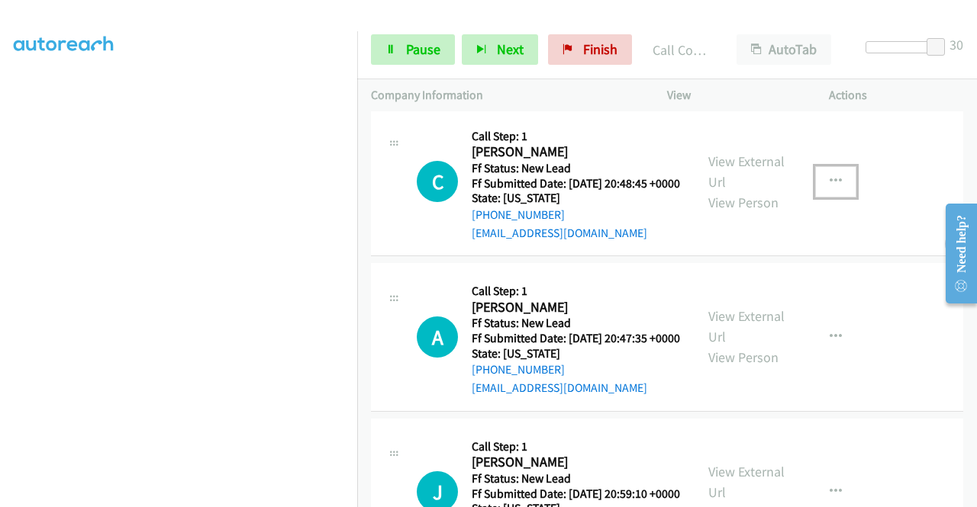
click at [831, 188] on icon "button" at bounding box center [835, 181] width 12 height 12
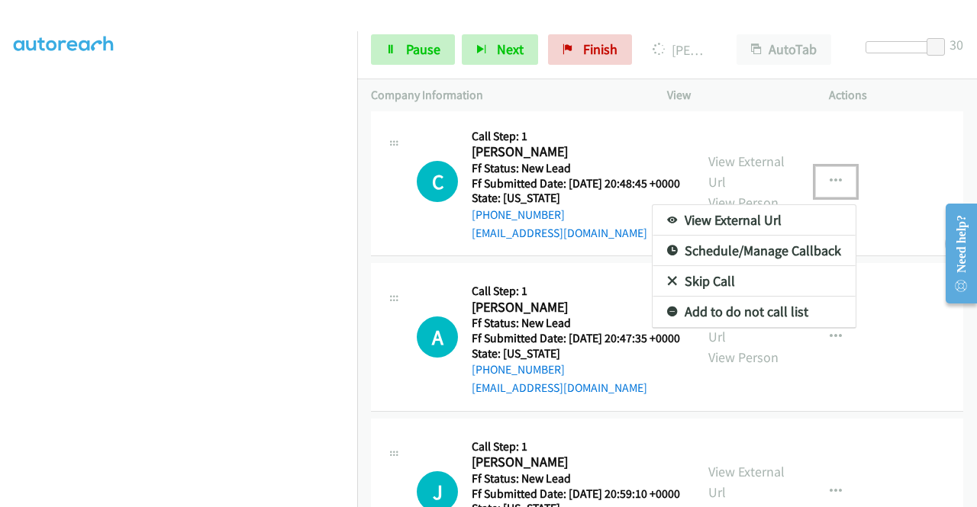
click at [715, 297] on link "Skip Call" at bounding box center [753, 281] width 203 height 31
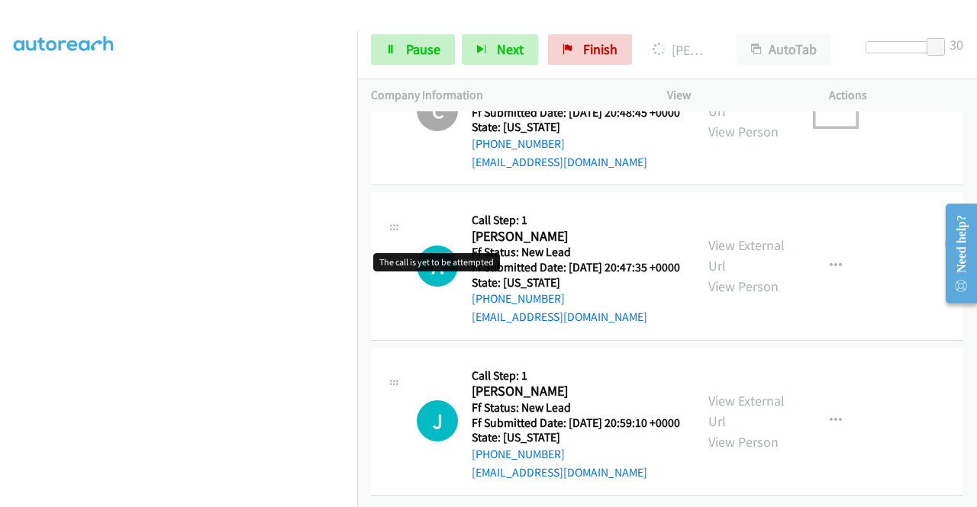
scroll to position [675, 0]
click at [749, 392] on link "View External Url" at bounding box center [746, 411] width 76 height 38
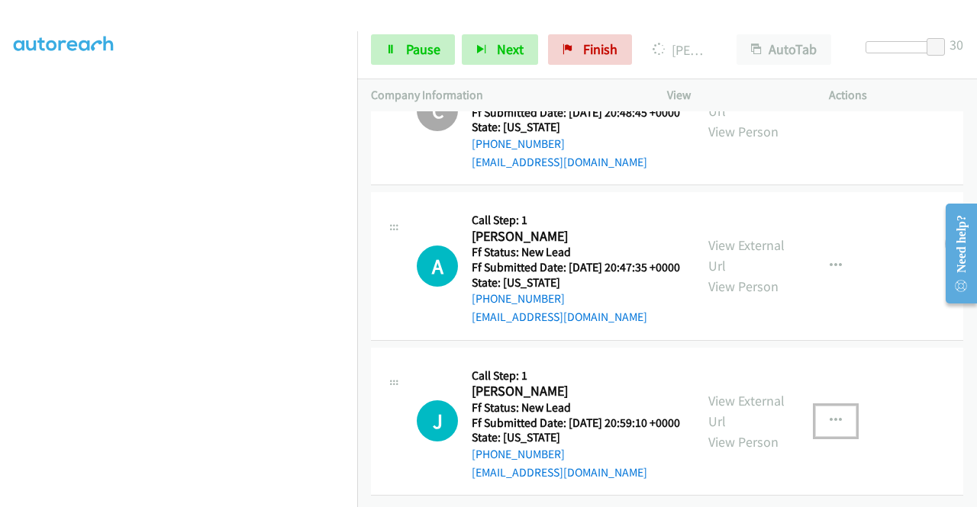
click at [829, 415] on icon "button" at bounding box center [835, 421] width 12 height 12
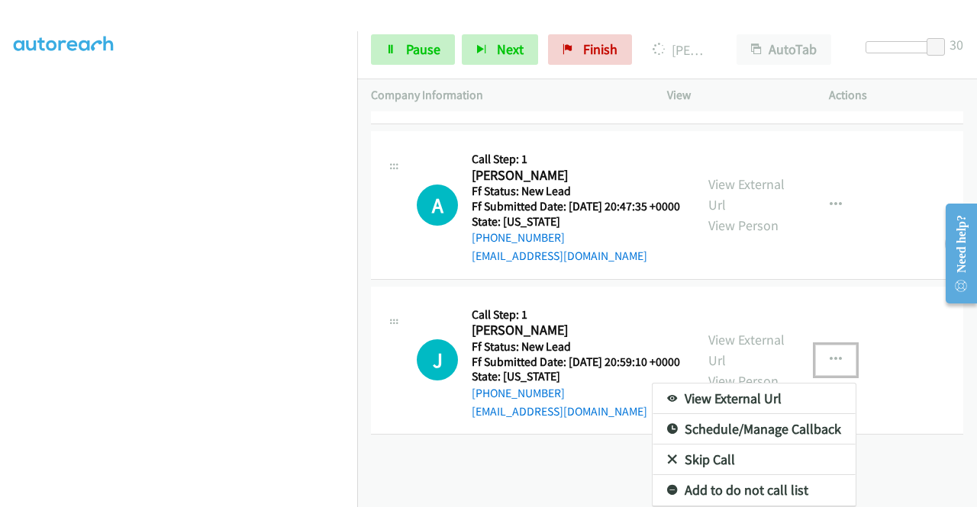
click at [707, 448] on link "Skip Call" at bounding box center [753, 460] width 203 height 31
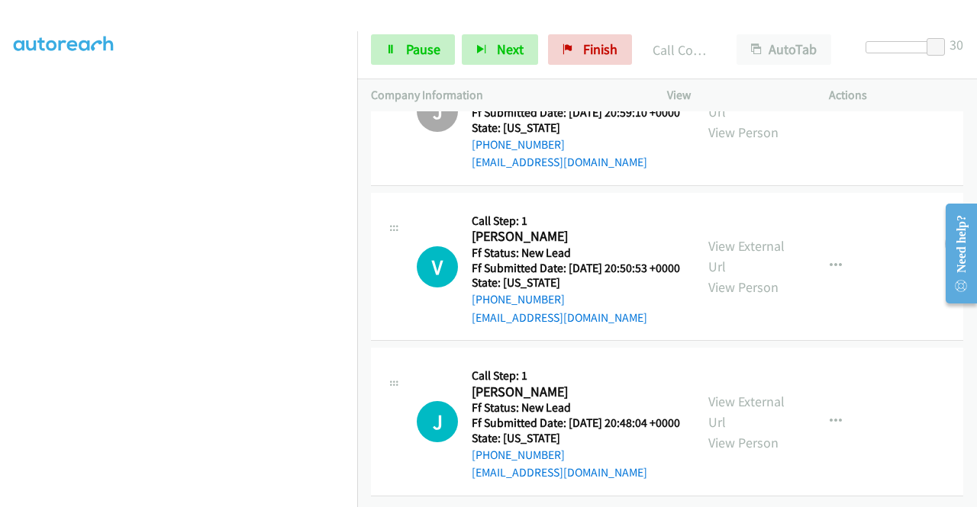
scroll to position [895, 0]
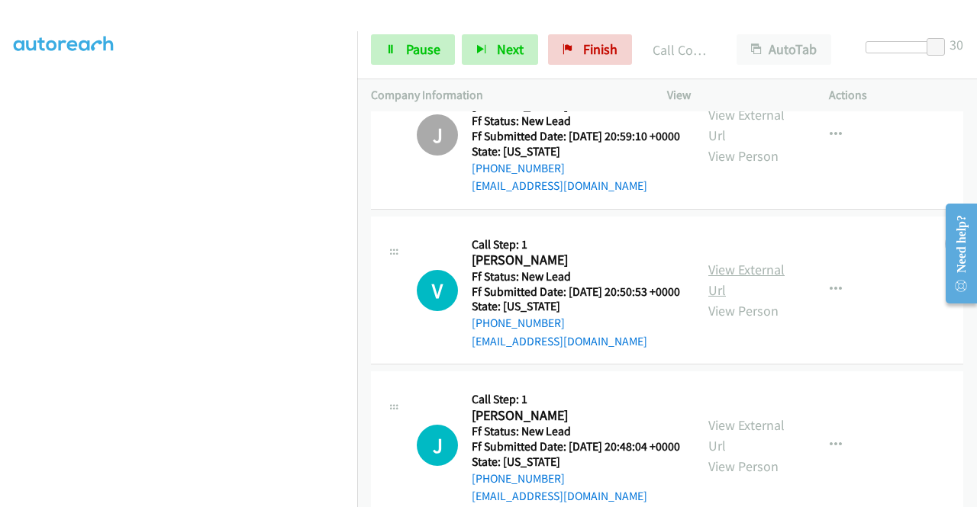
click at [742, 299] on link "View External Url" at bounding box center [746, 280] width 76 height 38
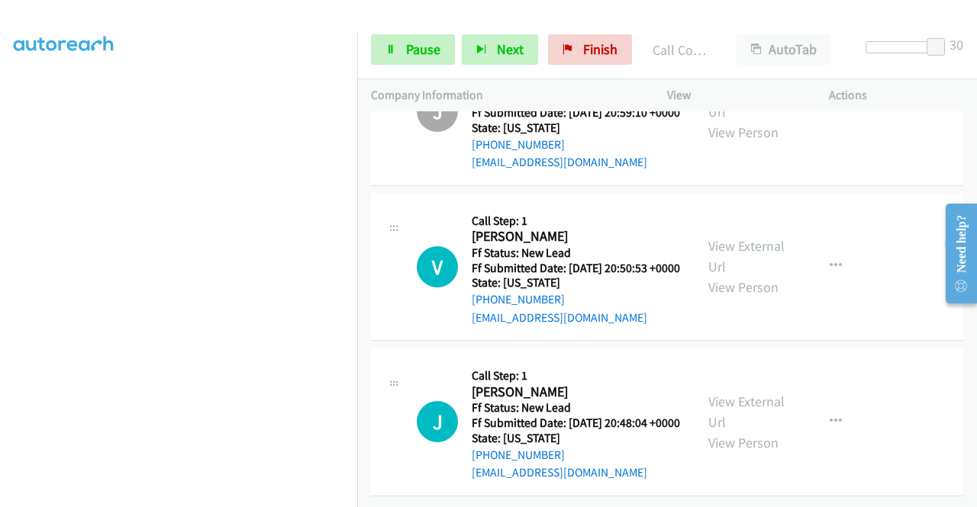
scroll to position [1048, 0]
click at [721, 393] on link "View External Url" at bounding box center [746, 412] width 76 height 38
click at [404, 56] on link "Pause" at bounding box center [413, 49] width 84 height 31
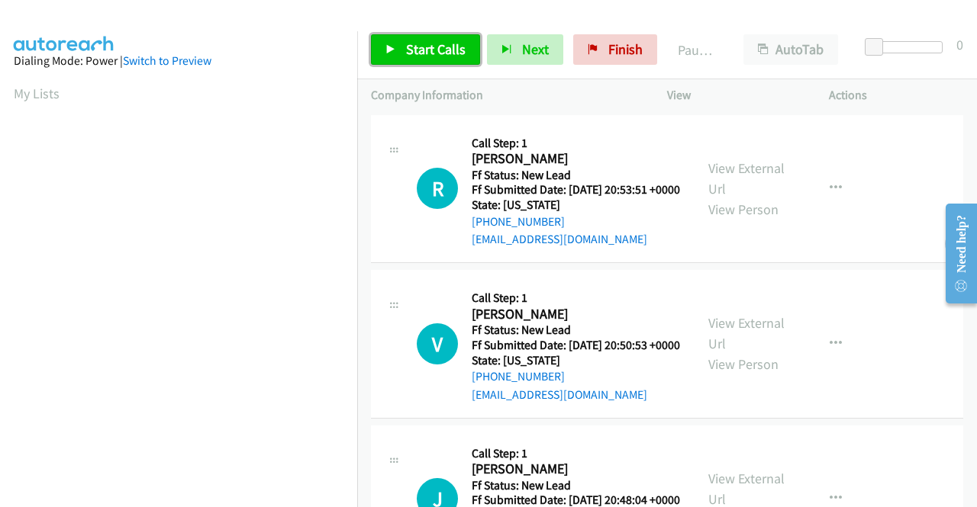
click at [423, 49] on span "Start Calls" at bounding box center [436, 49] width 60 height 18
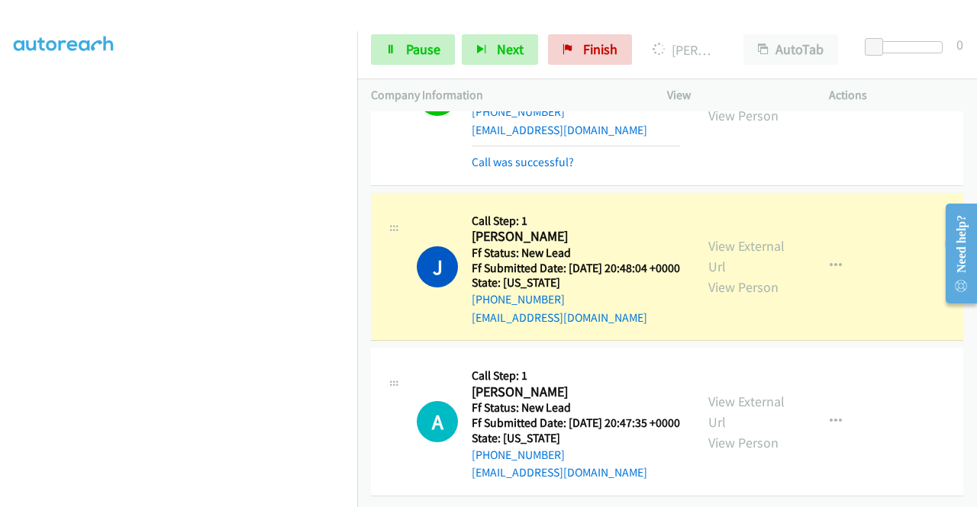
scroll to position [368, 0]
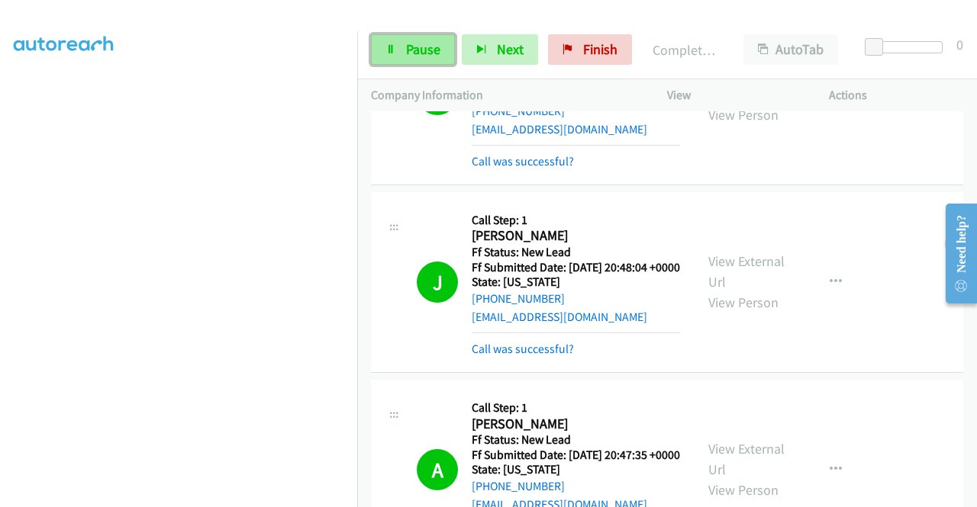
click at [411, 54] on span "Pause" at bounding box center [423, 49] width 34 height 18
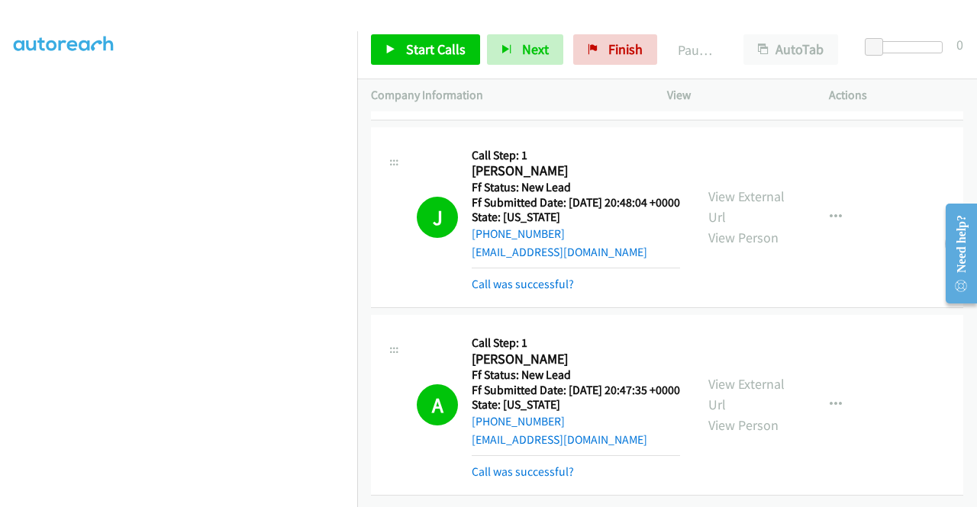
scroll to position [501, 0]
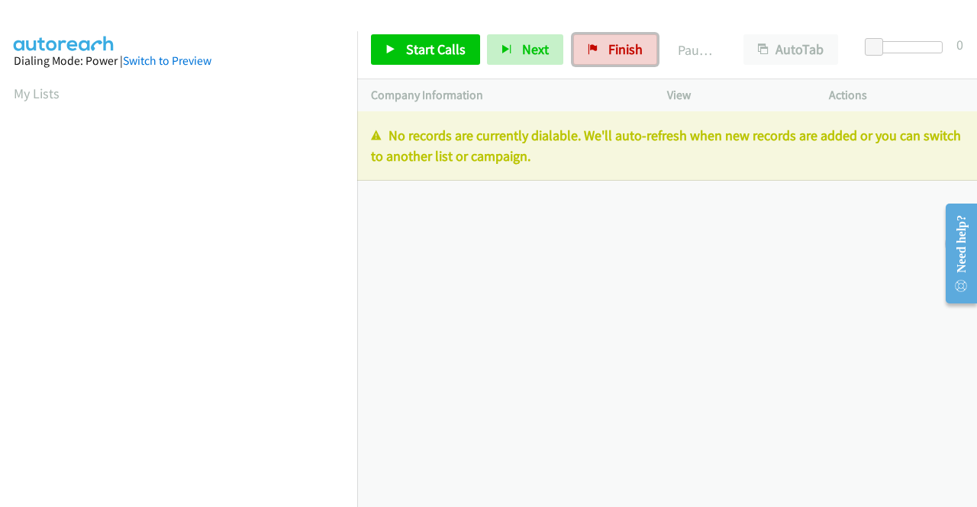
click at [628, 54] on span "Finish" at bounding box center [625, 49] width 34 height 18
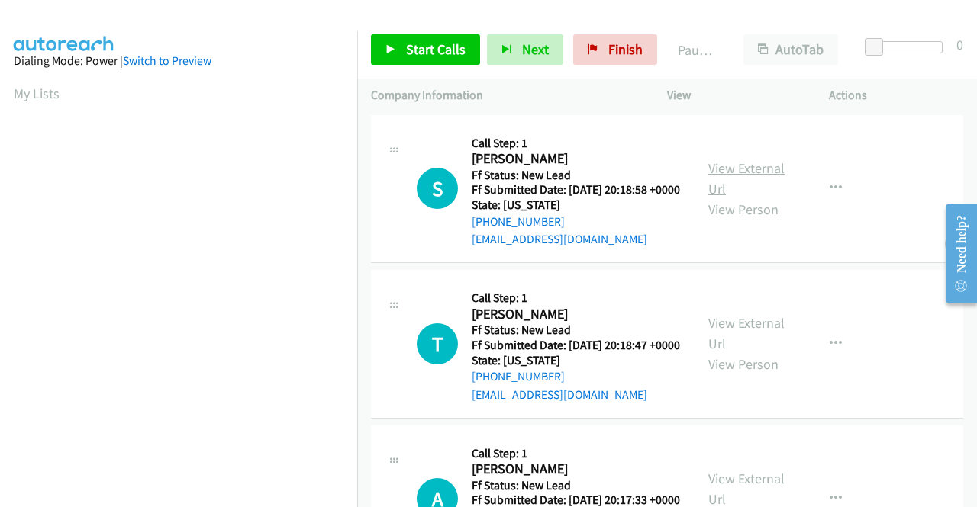
click at [745, 182] on link "View External Url" at bounding box center [746, 178] width 76 height 38
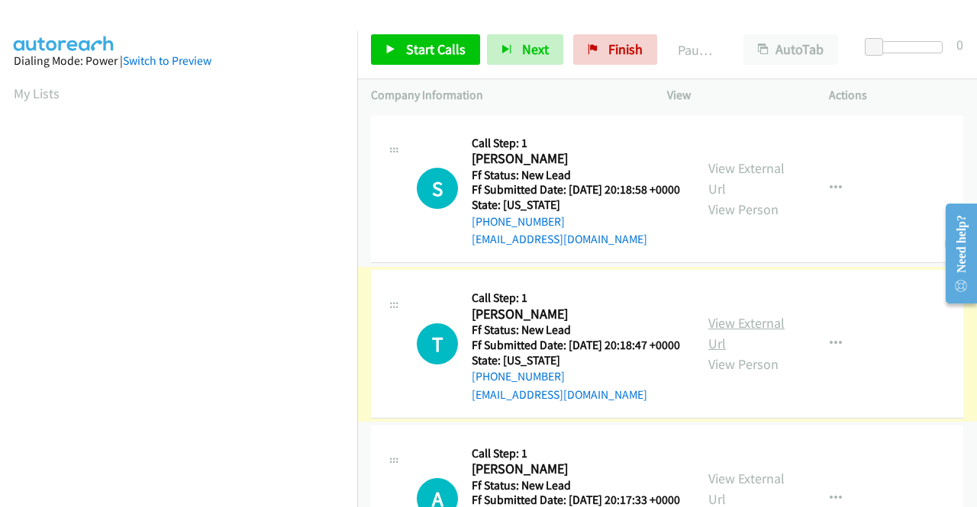
click at [727, 346] on link "View External Url" at bounding box center [746, 333] width 76 height 38
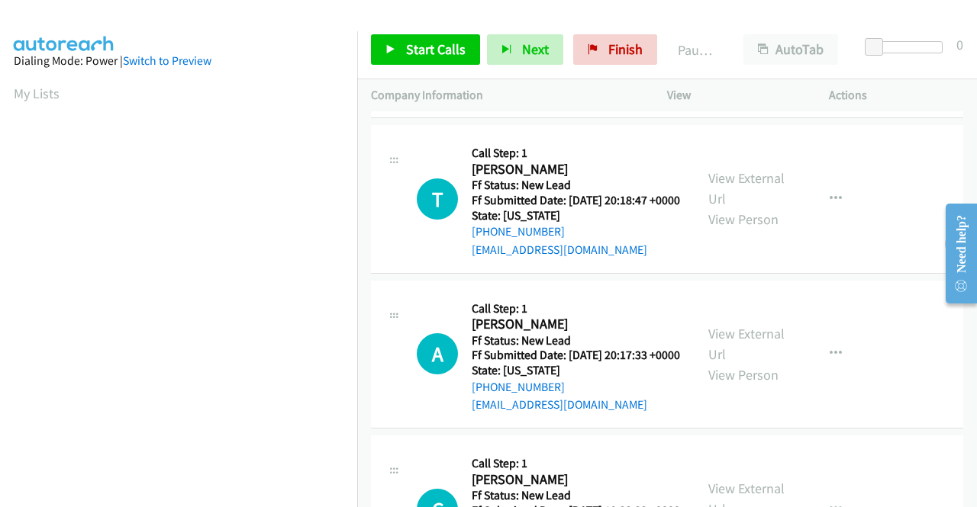
scroll to position [229, 0]
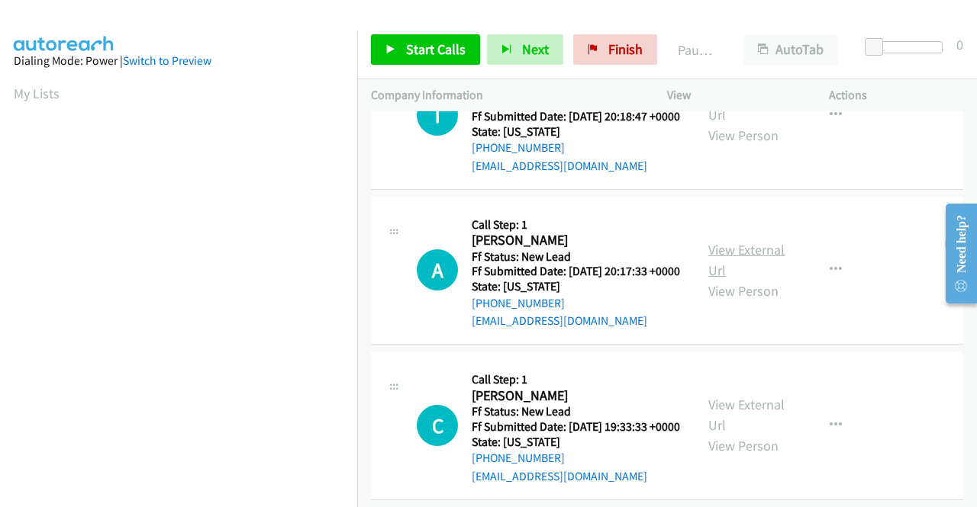
click at [737, 279] on link "View External Url" at bounding box center [746, 260] width 76 height 38
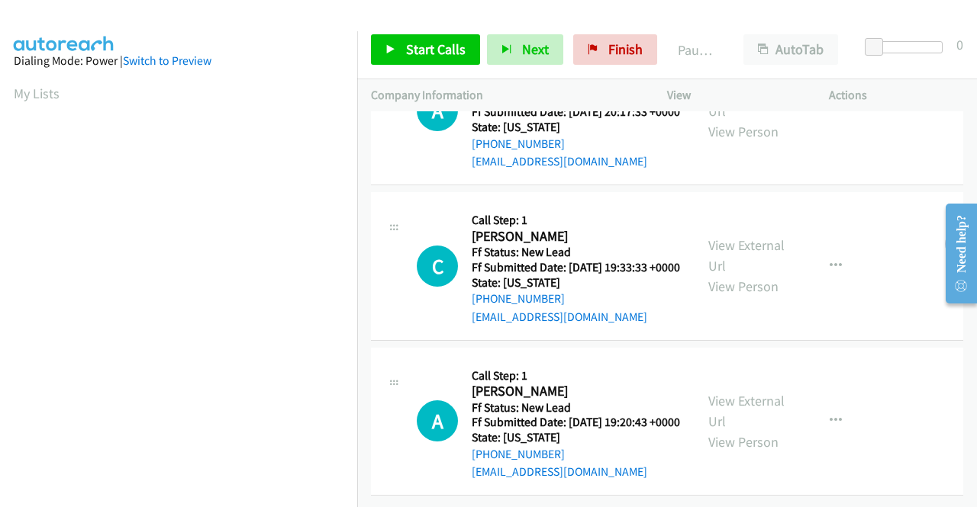
scroll to position [458, 0]
click at [745, 237] on link "View External Url" at bounding box center [746, 256] width 76 height 38
click at [745, 401] on link "View External Url" at bounding box center [746, 411] width 76 height 38
click at [433, 47] on span "Start Calls" at bounding box center [436, 49] width 60 height 18
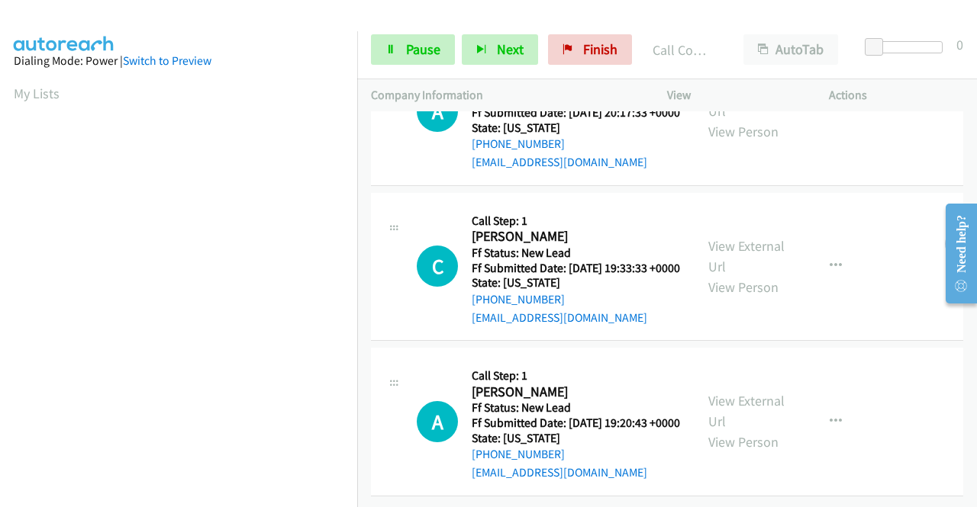
scroll to position [490, 0]
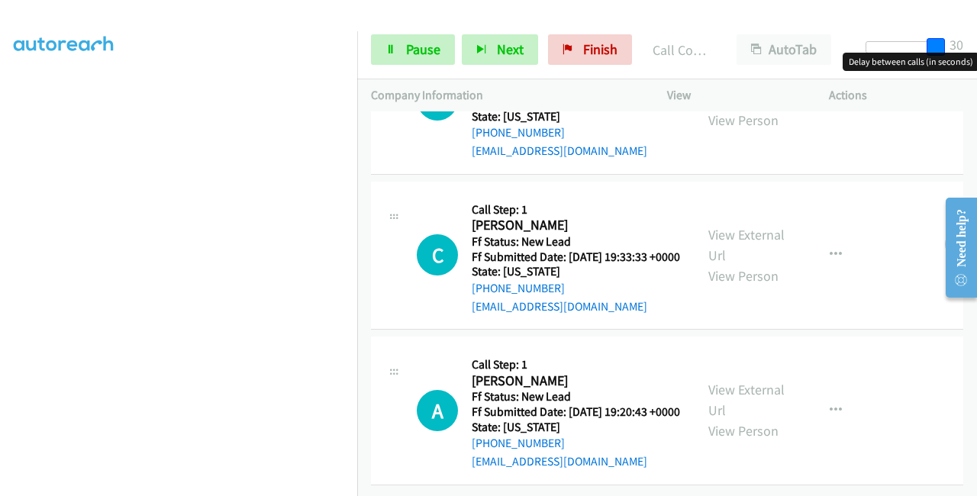
drag, startPoint x: 877, startPoint y: 46, endPoint x: 976, endPoint y: 47, distance: 99.2
click at [976, 47] on div "Start Calls Pause Next Finish Call Completed AutoTab AutoTab 30" at bounding box center [667, 50] width 620 height 59
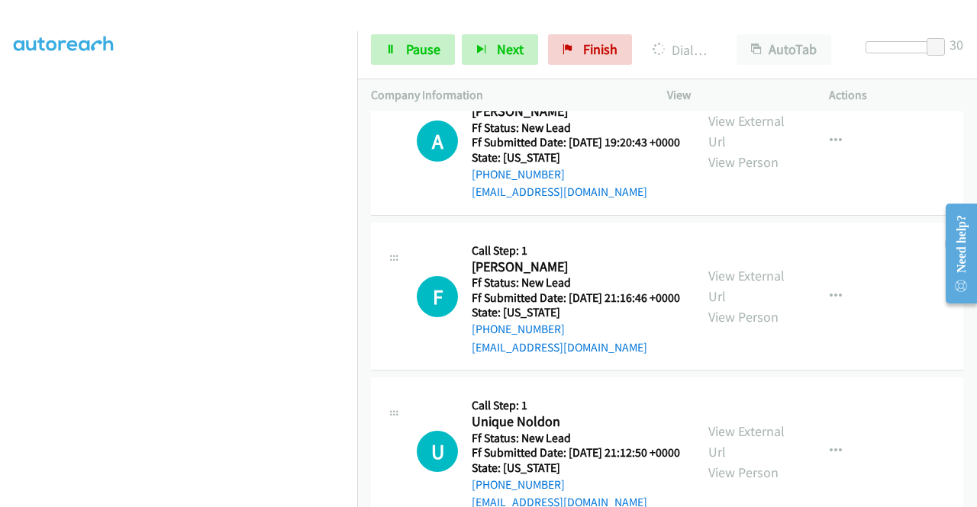
scroll to position [919, 0]
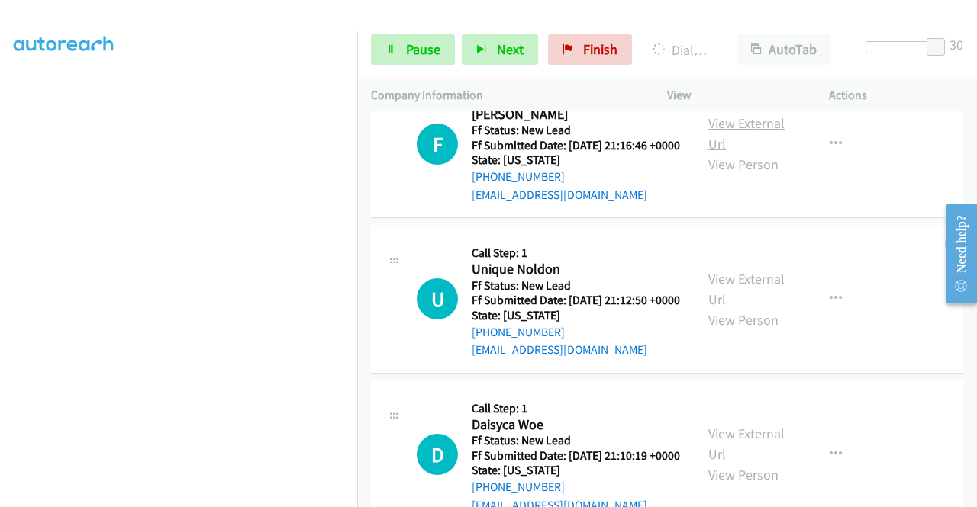
click at [774, 153] on link "View External Url" at bounding box center [746, 133] width 76 height 38
click at [739, 308] on link "View External Url" at bounding box center [746, 289] width 76 height 38
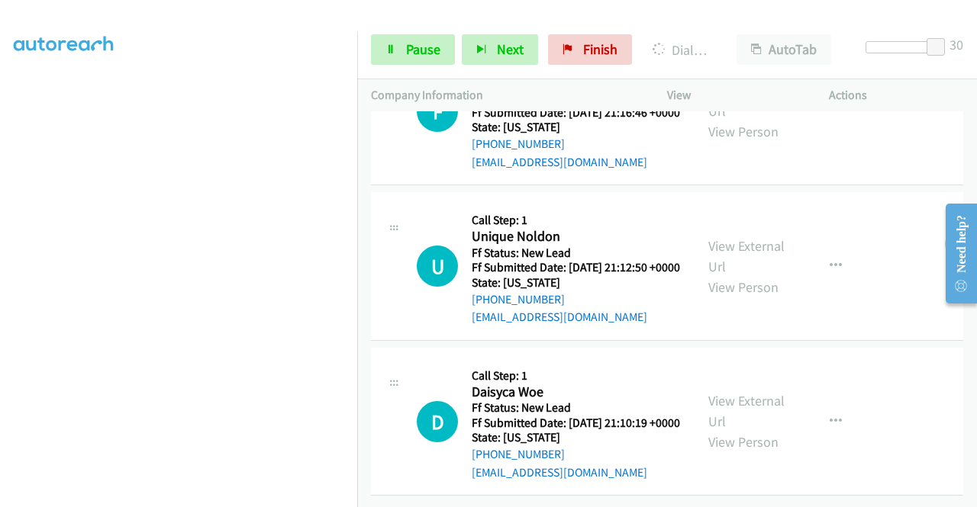
scroll to position [1080, 0]
click at [717, 392] on link "View External Url" at bounding box center [746, 411] width 76 height 38
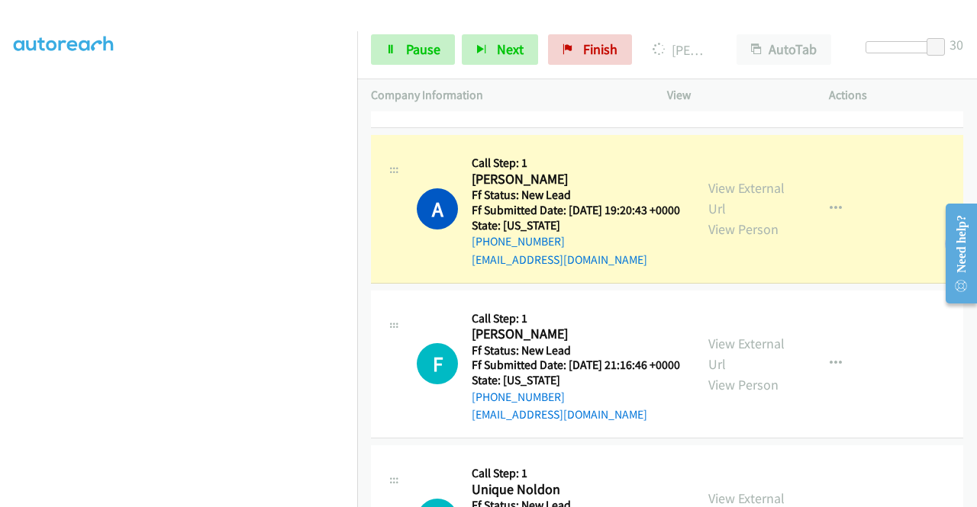
scroll to position [884, 0]
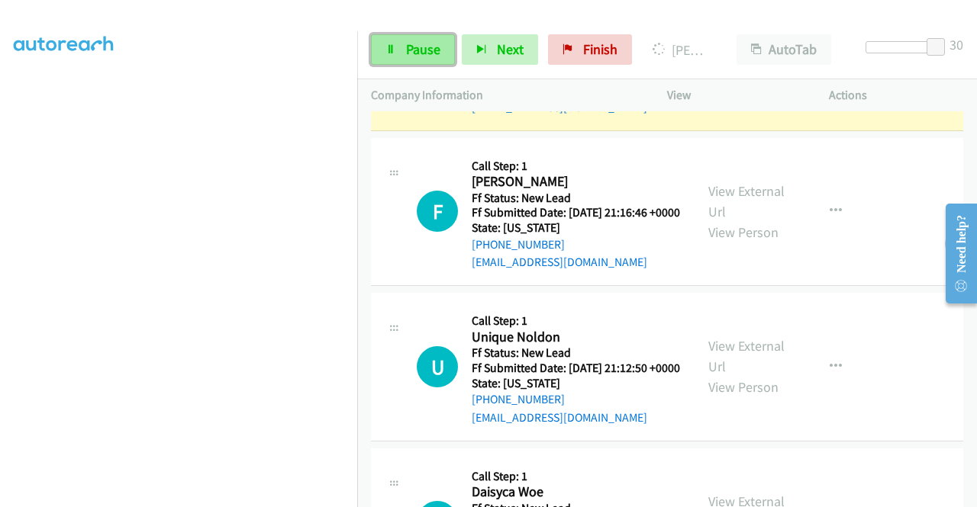
click at [416, 46] on span "Pause" at bounding box center [423, 49] width 34 height 18
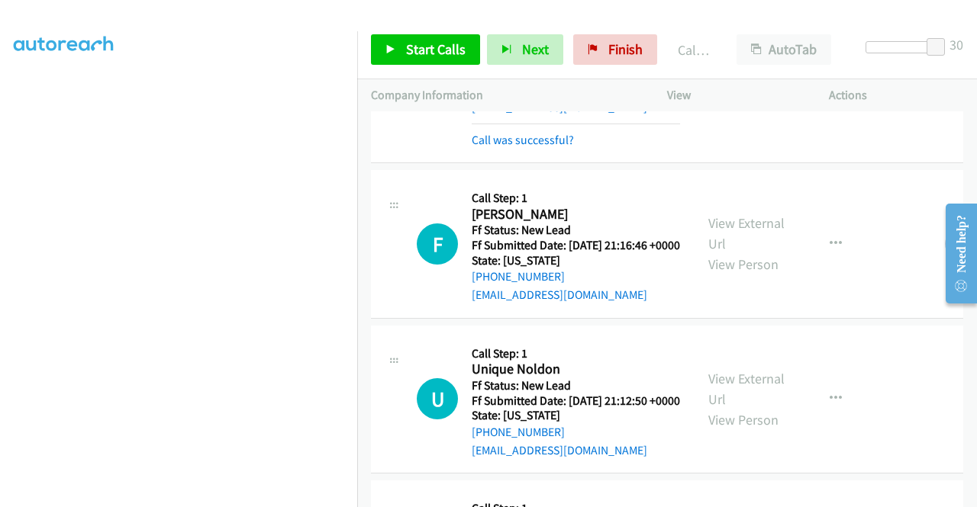
scroll to position [900, 0]
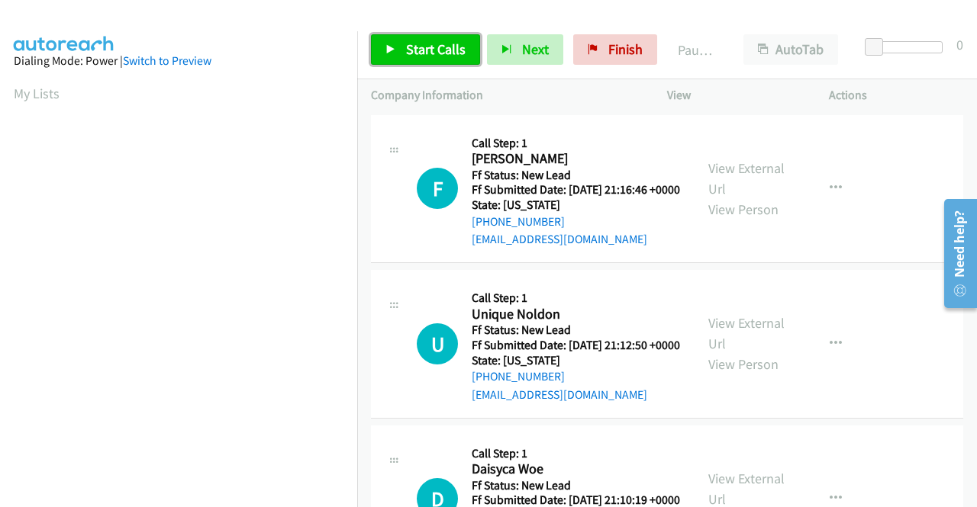
click at [417, 47] on span "Start Calls" at bounding box center [436, 49] width 60 height 18
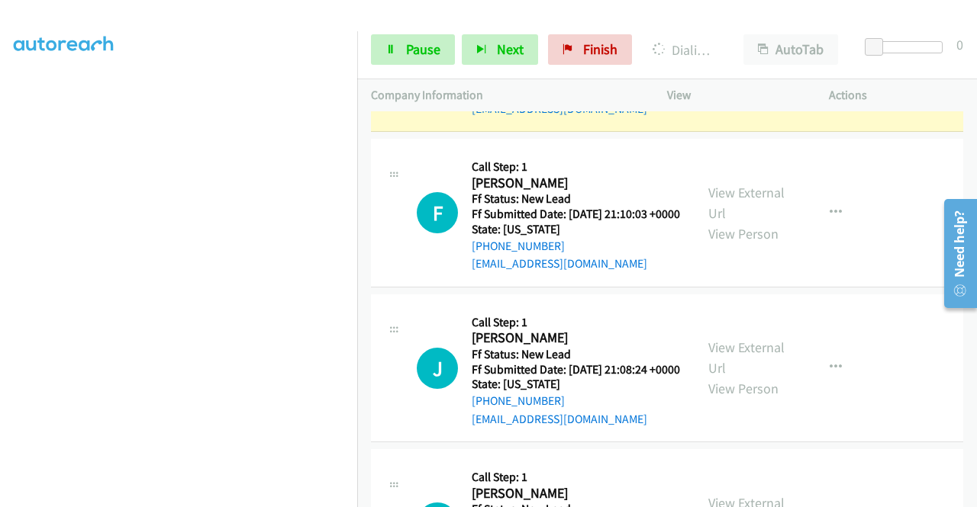
scroll to position [438, 0]
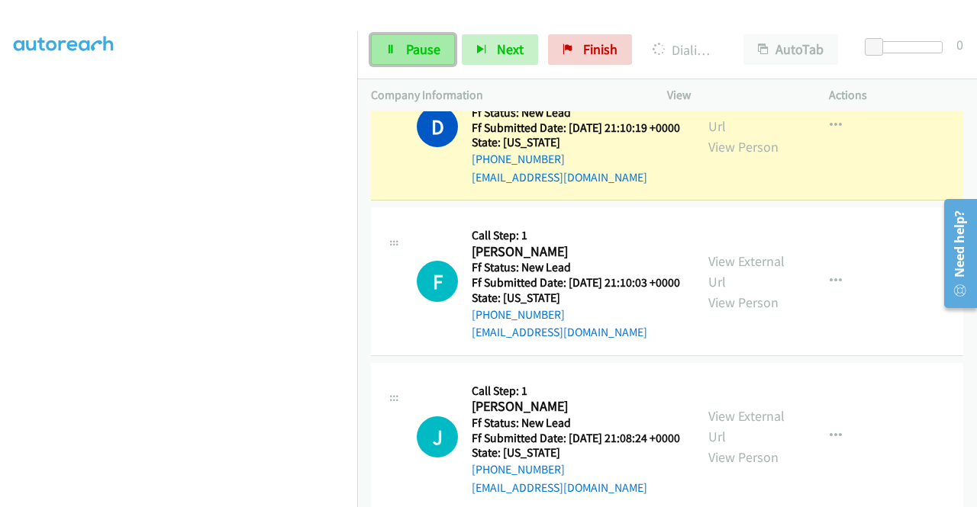
click at [424, 53] on span "Pause" at bounding box center [423, 49] width 34 height 18
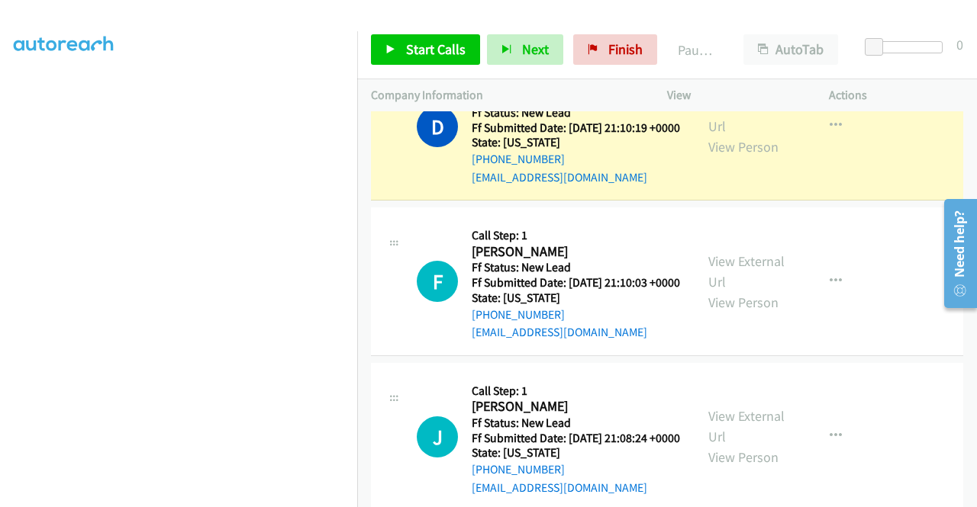
scroll to position [348, 0]
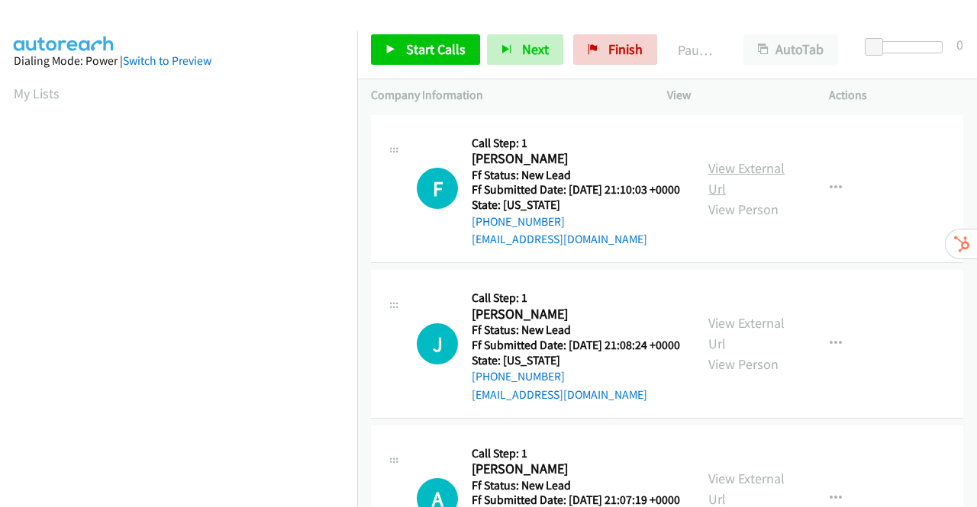
click at [734, 172] on link "View External Url" at bounding box center [746, 178] width 76 height 38
click at [733, 347] on link "View External Url" at bounding box center [746, 333] width 76 height 38
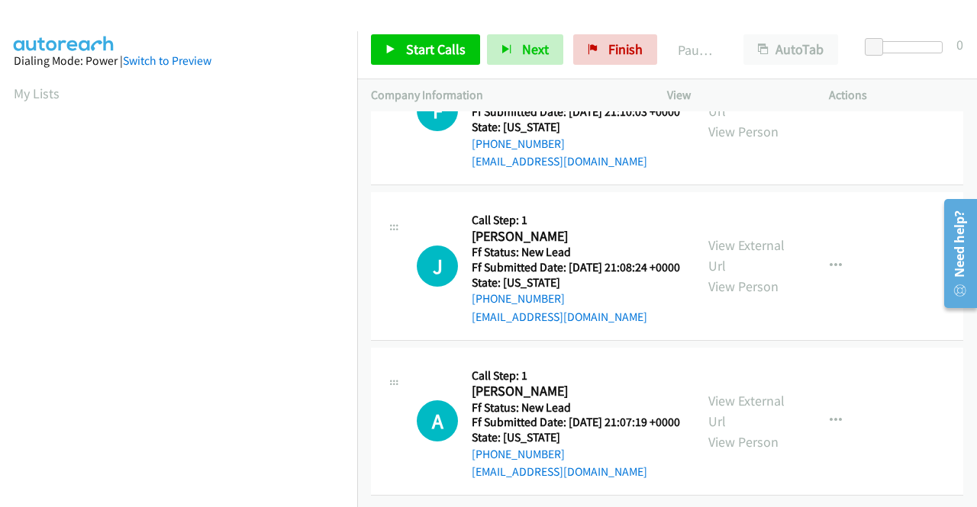
scroll to position [133, 0]
click at [740, 392] on link "View External Url" at bounding box center [746, 411] width 76 height 38
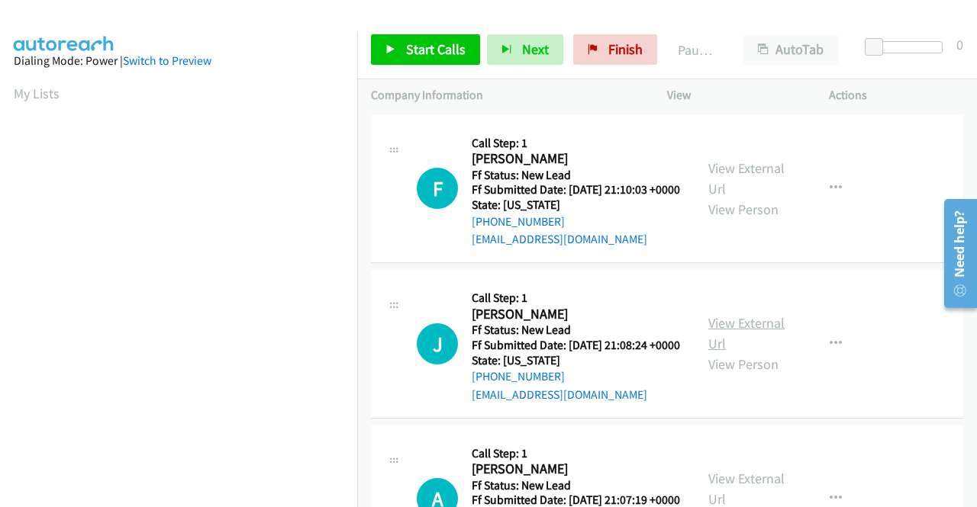
scroll to position [0, 0]
click at [428, 54] on span "Start Calls" at bounding box center [436, 49] width 60 height 18
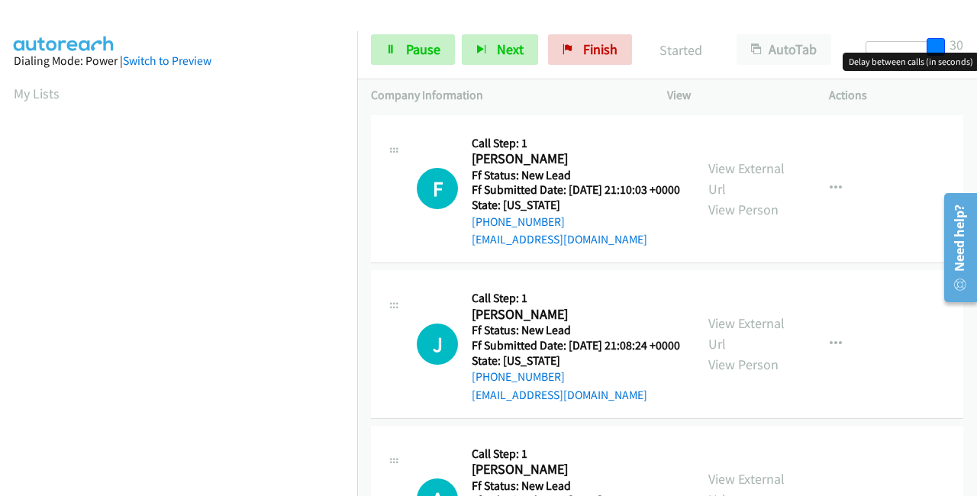
drag, startPoint x: 873, startPoint y: 50, endPoint x: 882, endPoint y: 45, distance: 10.6
click at [974, 51] on div "Start Calls Pause Next Finish Started AutoTab AutoTab 30" at bounding box center [667, 50] width 620 height 59
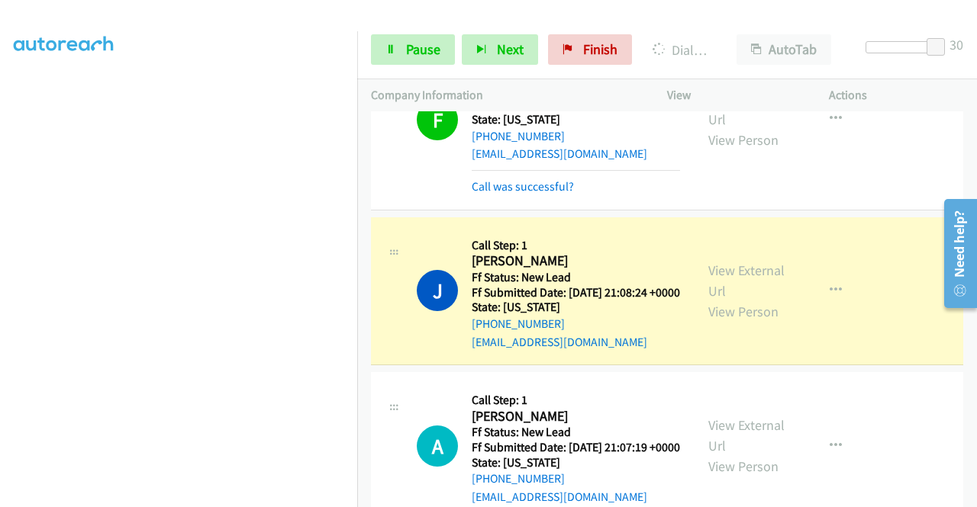
scroll to position [165, 0]
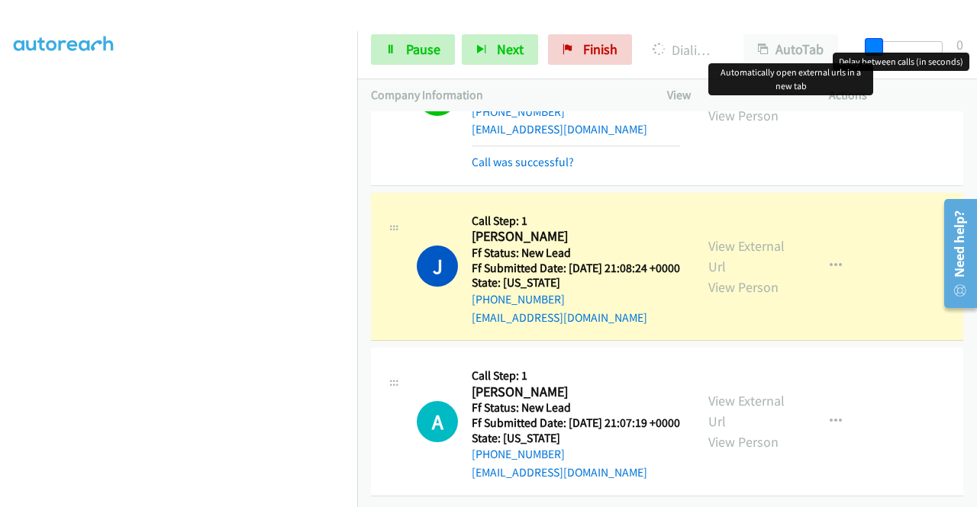
drag, startPoint x: 933, startPoint y: 49, endPoint x: 778, endPoint y: 129, distance: 174.4
click at [823, 52] on div "Start Calls Pause Next Finish Dialing Jill Lawrence AutoTab AutoTab 0" at bounding box center [667, 50] width 620 height 59
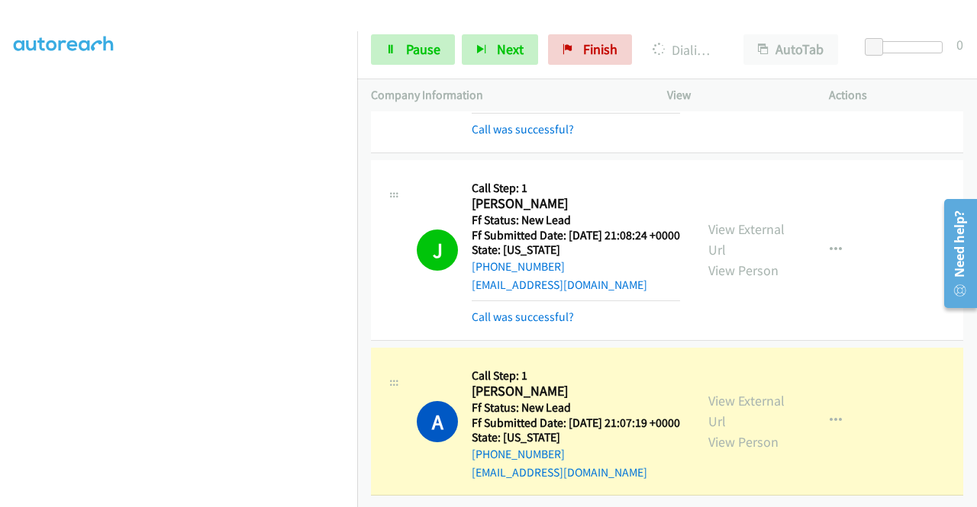
scroll to position [0, 0]
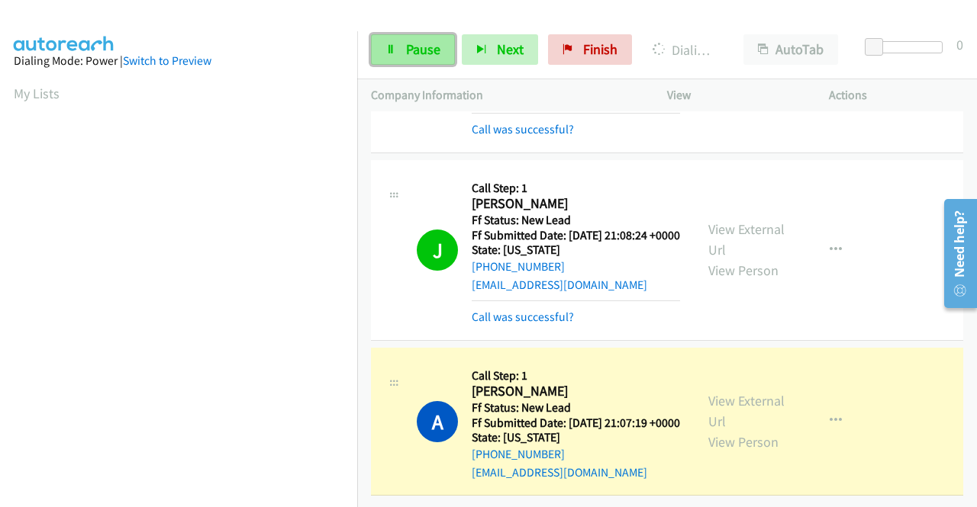
click at [403, 50] on link "Pause" at bounding box center [413, 49] width 84 height 31
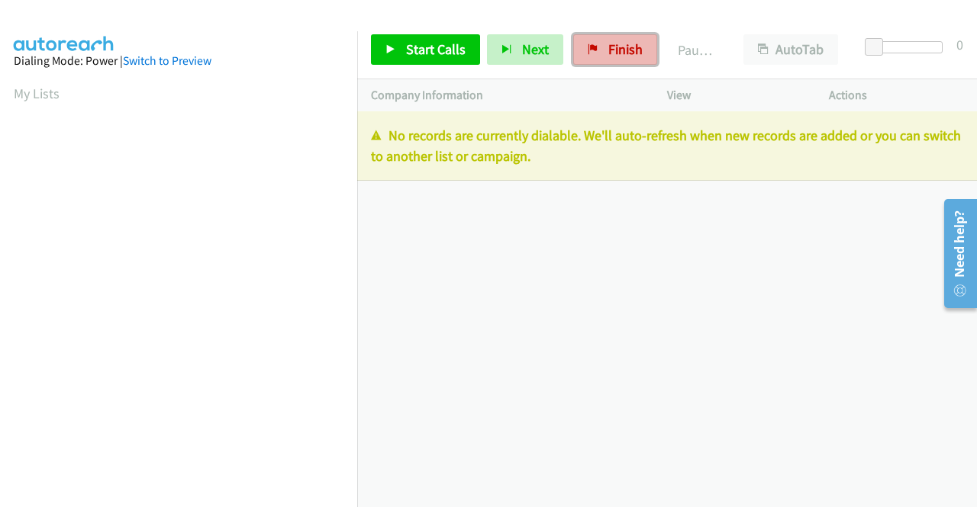
click at [618, 47] on span "Finish" at bounding box center [625, 49] width 34 height 18
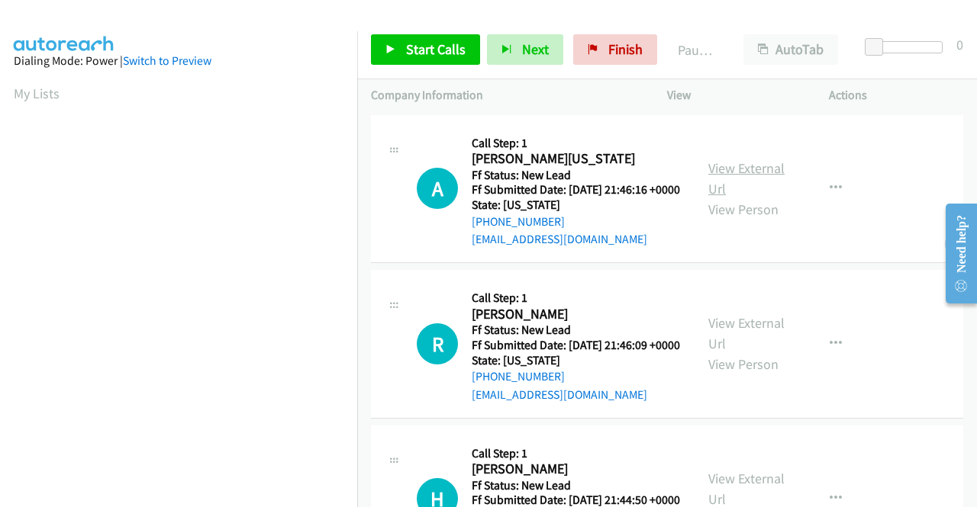
click at [761, 178] on link "View External Url" at bounding box center [746, 178] width 76 height 38
click at [749, 344] on link "View External Url" at bounding box center [746, 333] width 76 height 38
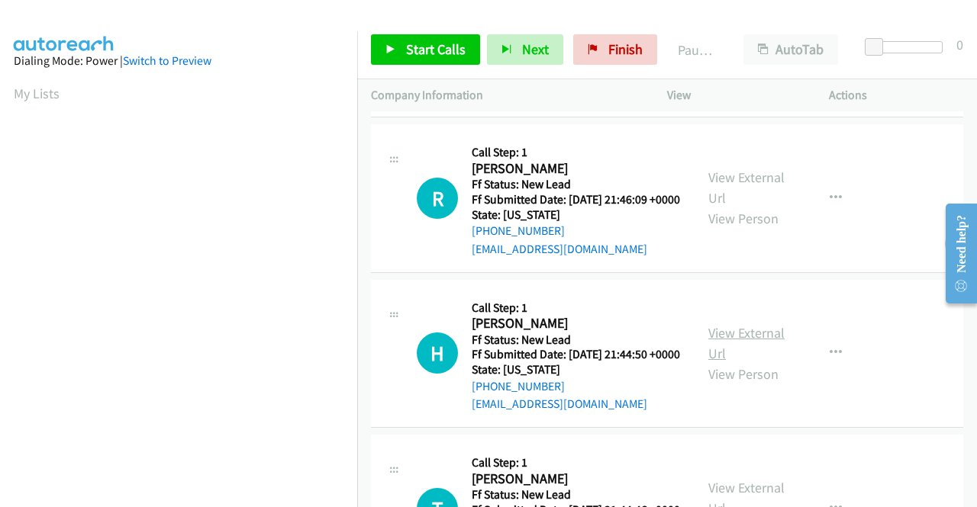
scroll to position [153, 0]
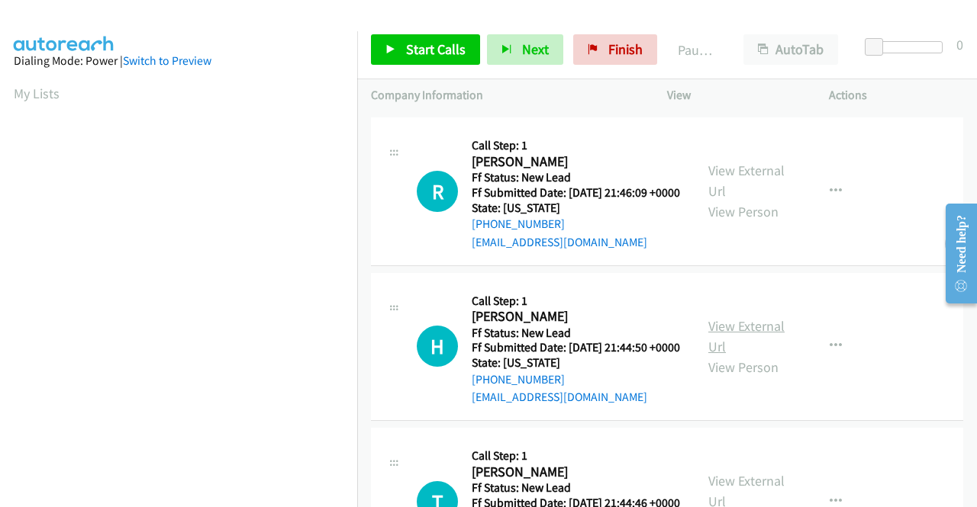
click at [753, 356] on link "View External Url" at bounding box center [746, 336] width 76 height 38
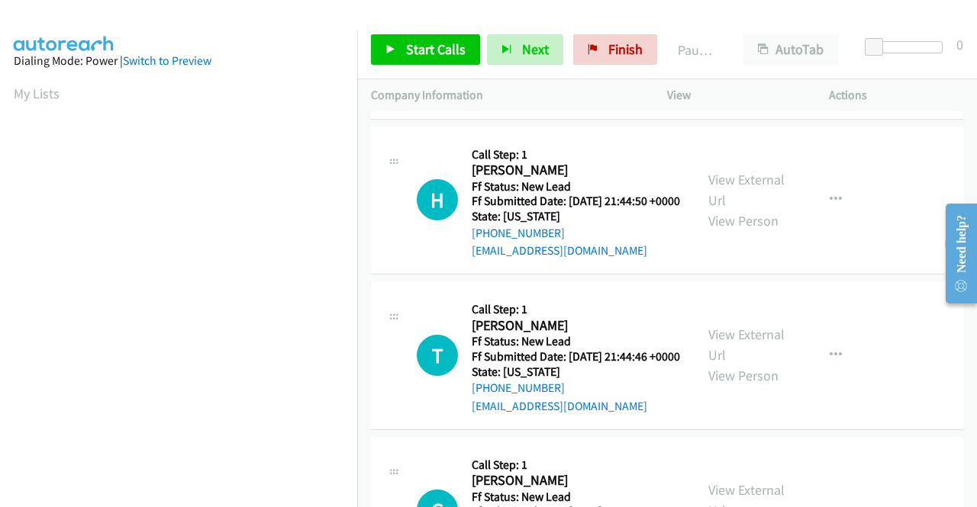
scroll to position [305, 0]
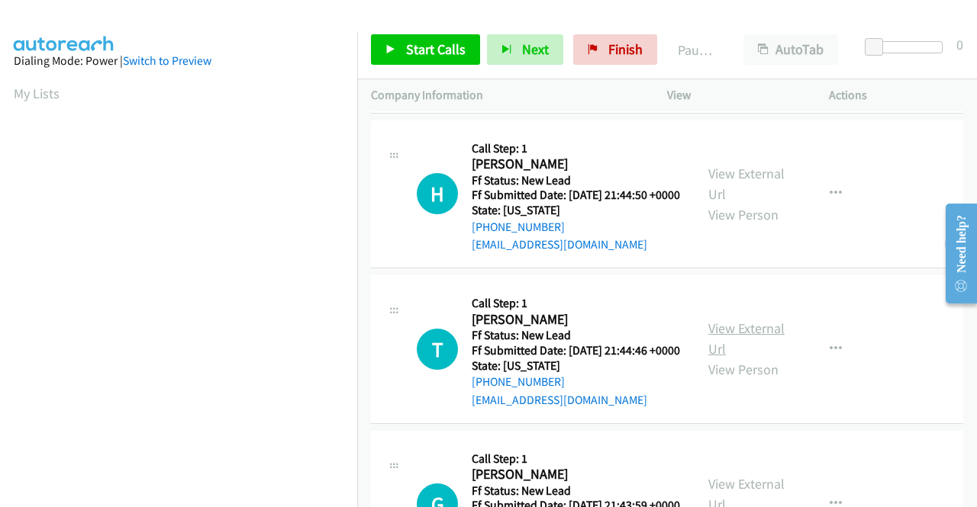
click at [746, 358] on link "View External Url" at bounding box center [746, 339] width 76 height 38
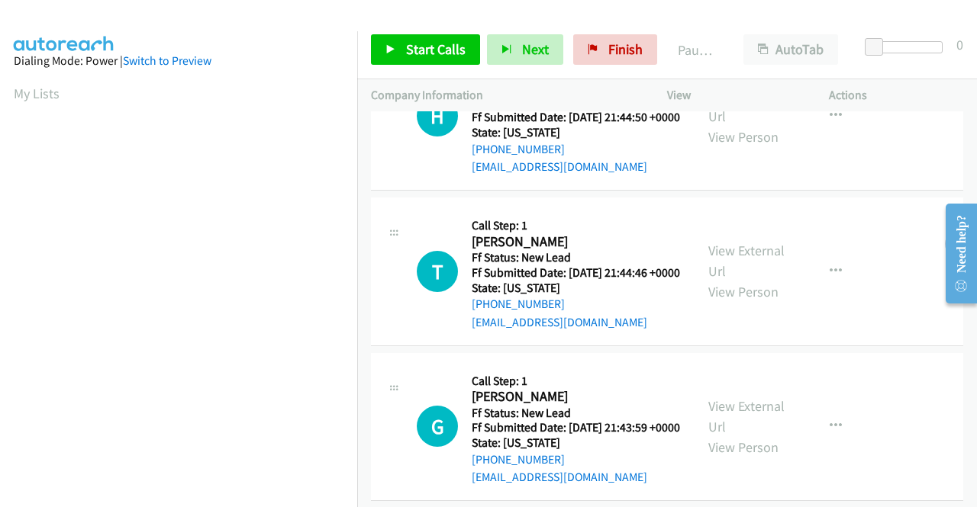
scroll to position [458, 0]
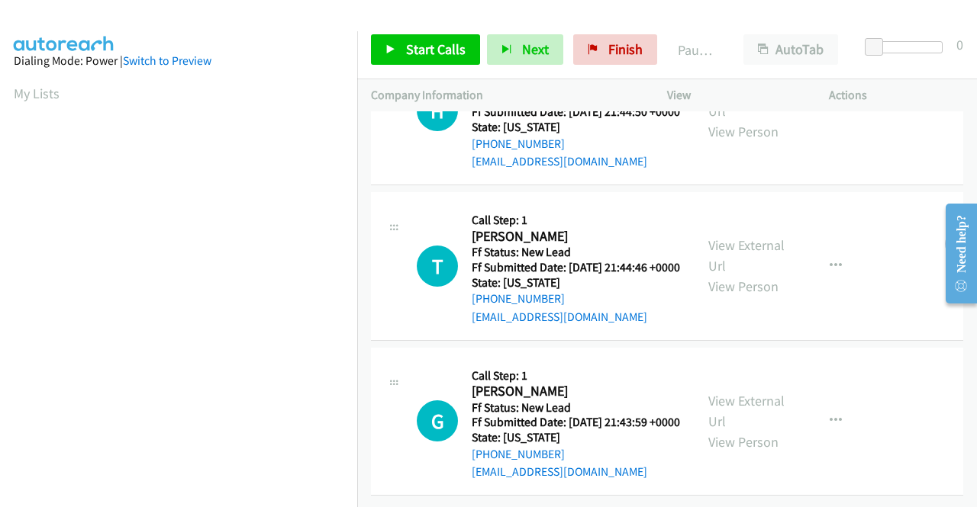
click at [711, 409] on div "View External Url View Person" at bounding box center [747, 422] width 79 height 62
click at [710, 403] on link "View External Url" at bounding box center [746, 411] width 76 height 38
click at [430, 60] on link "Start Calls" at bounding box center [425, 49] width 109 height 31
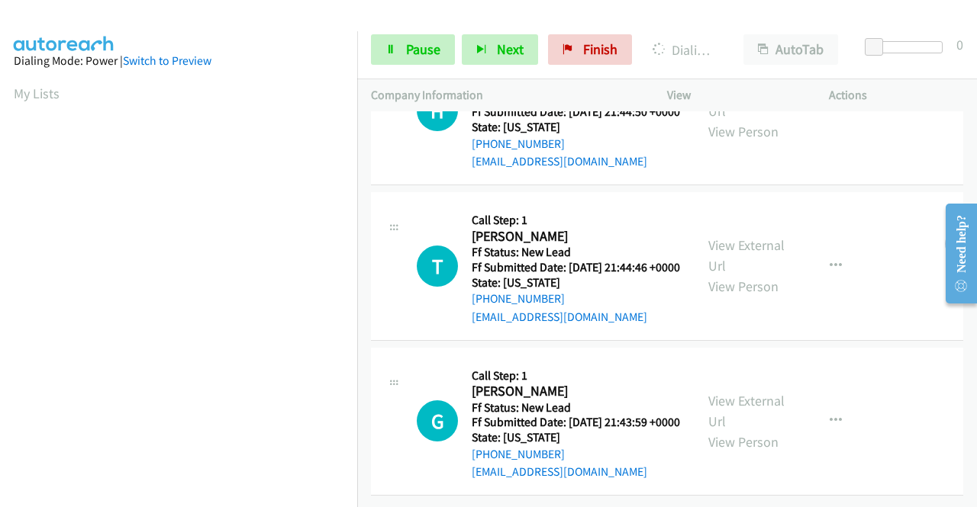
scroll to position [348, 0]
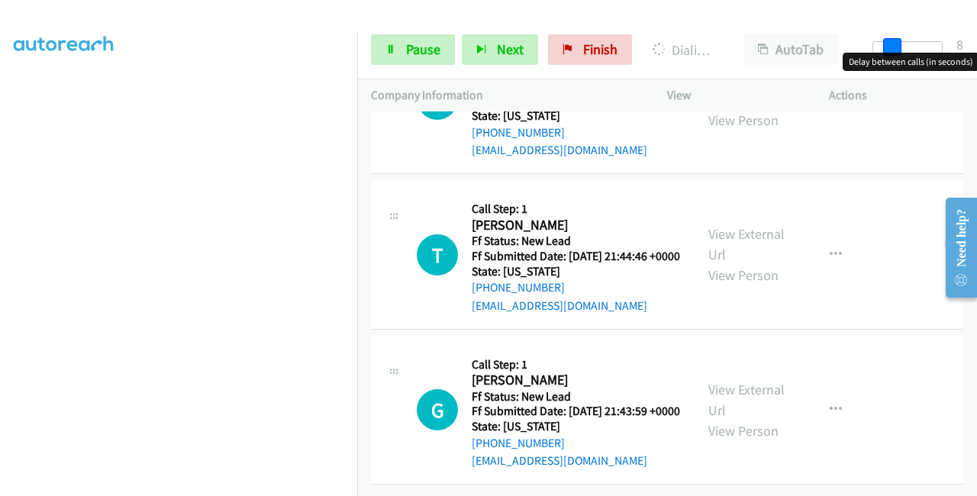
drag, startPoint x: 873, startPoint y: 39, endPoint x: 894, endPoint y: 37, distance: 21.4
click at [894, 38] on span at bounding box center [892, 47] width 18 height 18
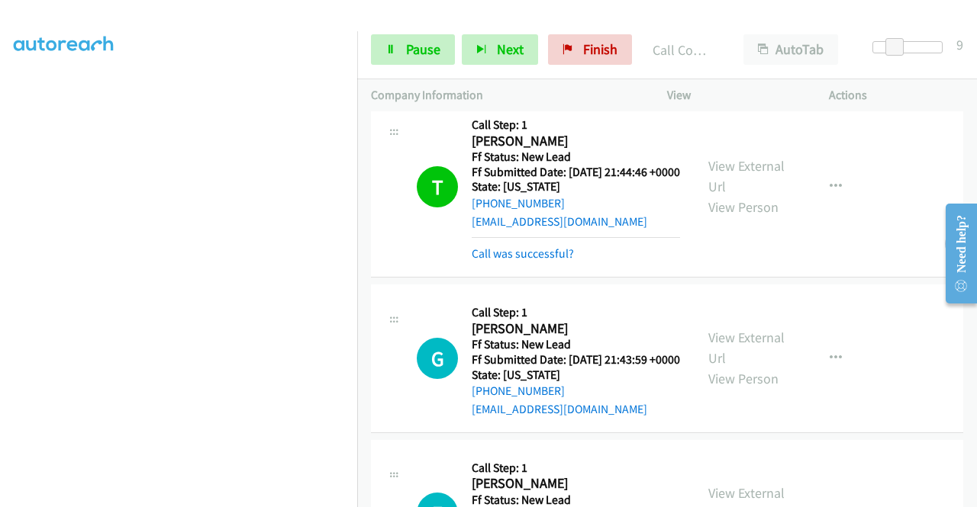
scroll to position [734, 0]
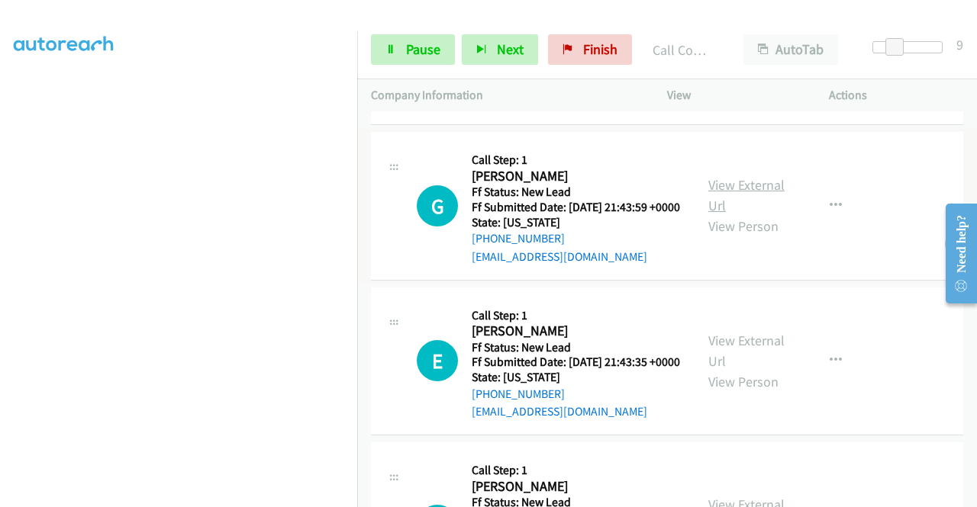
click at [745, 214] on link "View External Url" at bounding box center [746, 195] width 76 height 38
click at [748, 370] on link "View External Url" at bounding box center [746, 351] width 76 height 38
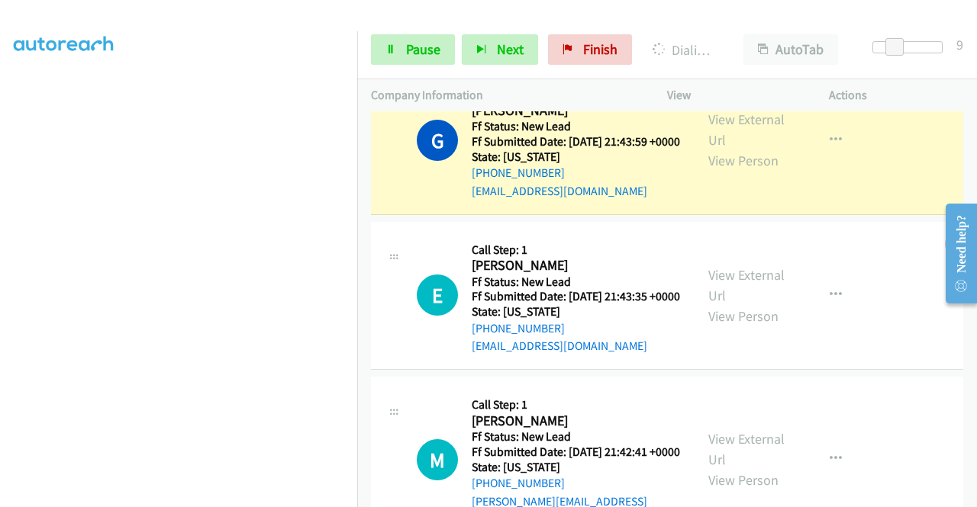
scroll to position [887, 0]
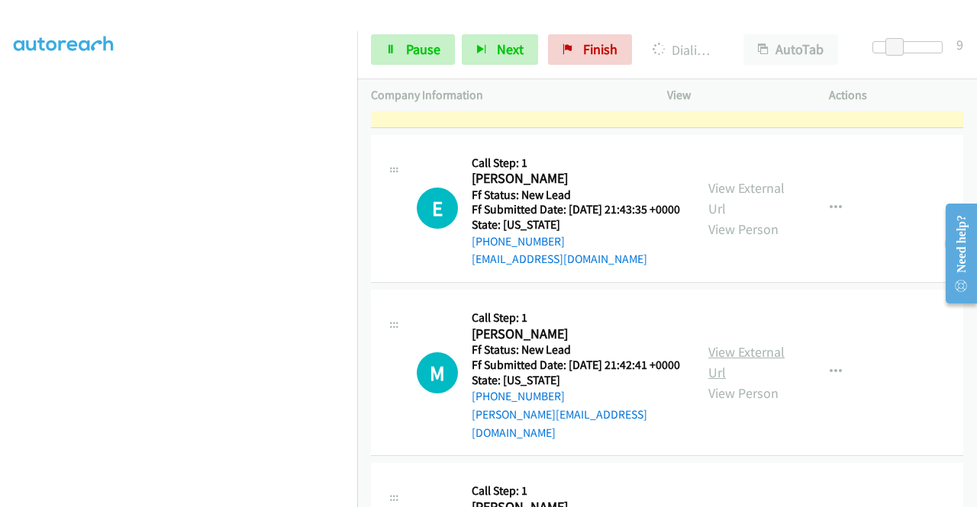
click at [754, 382] on link "View External Url" at bounding box center [746, 362] width 76 height 38
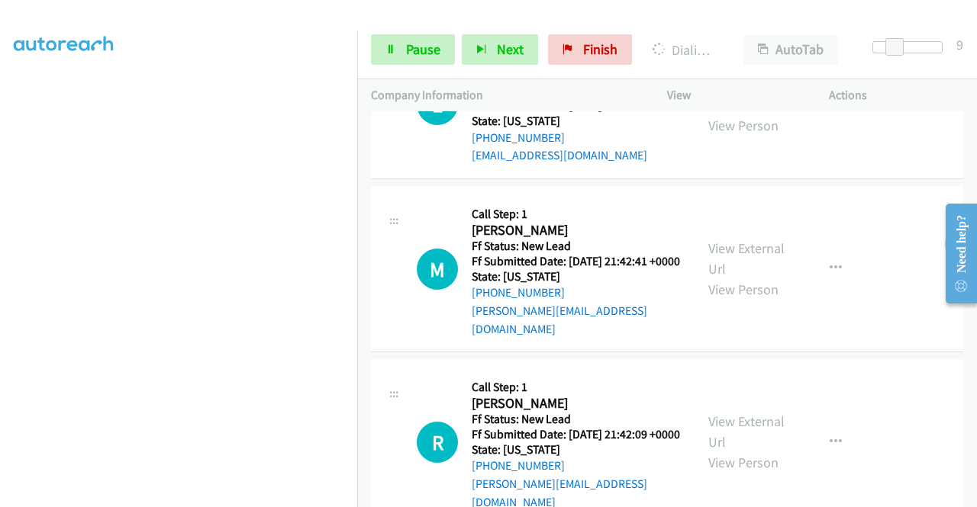
scroll to position [1113, 0]
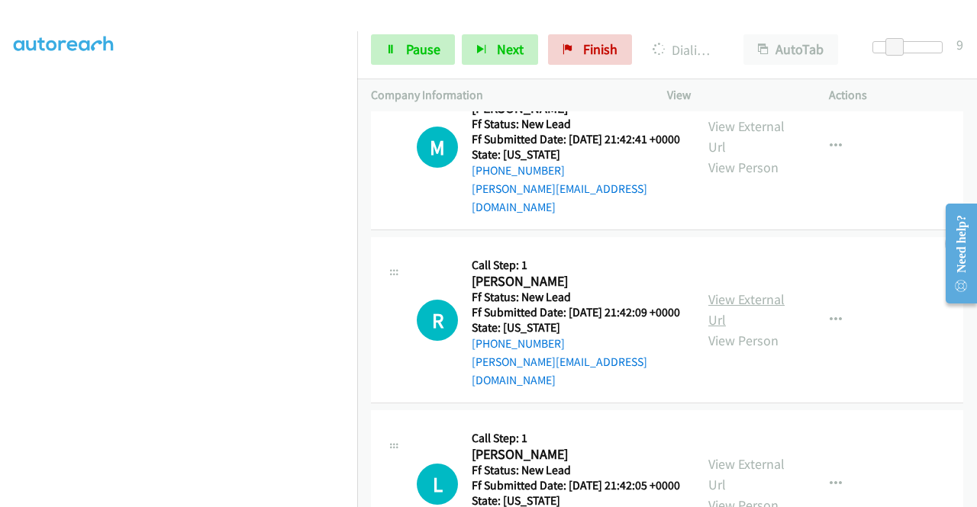
click at [737, 329] on link "View External Url" at bounding box center [746, 310] width 76 height 38
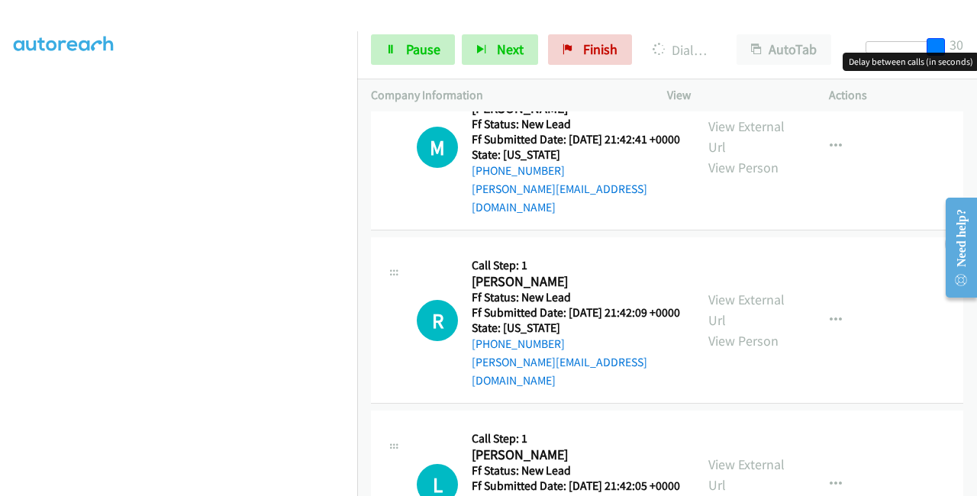
drag, startPoint x: 892, startPoint y: 51, endPoint x: 976, endPoint y: 56, distance: 84.1
click at [976, 56] on body "Start Calls Pause Next Finish Dialing Giovanna Farache AutoTab AutoTab 30 Compa…" at bounding box center [488, 36] width 977 height 72
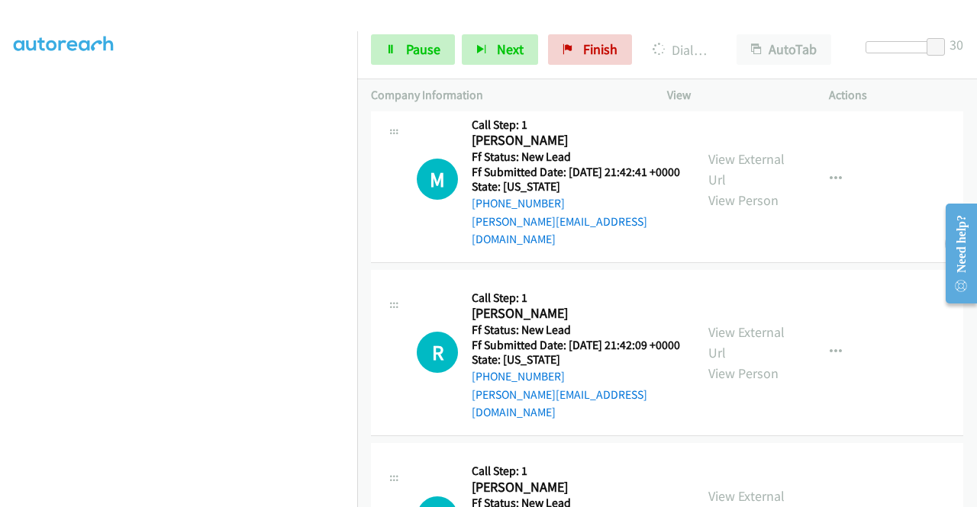
scroll to position [1145, 0]
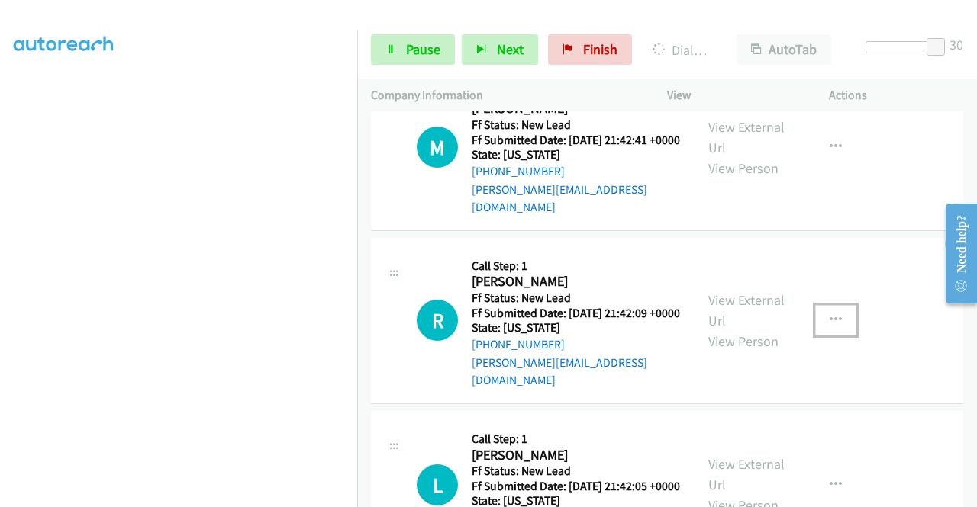
click at [829, 327] on icon "button" at bounding box center [835, 320] width 12 height 12
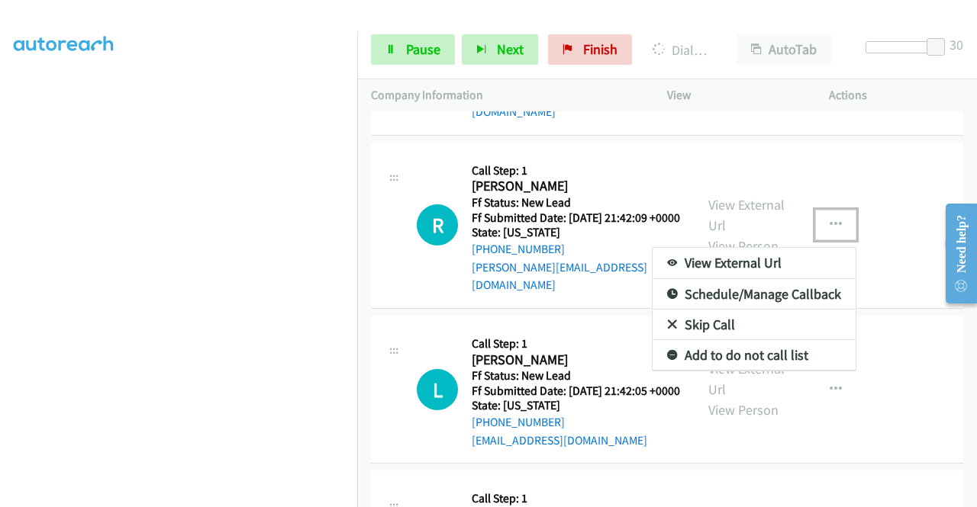
scroll to position [1373, 0]
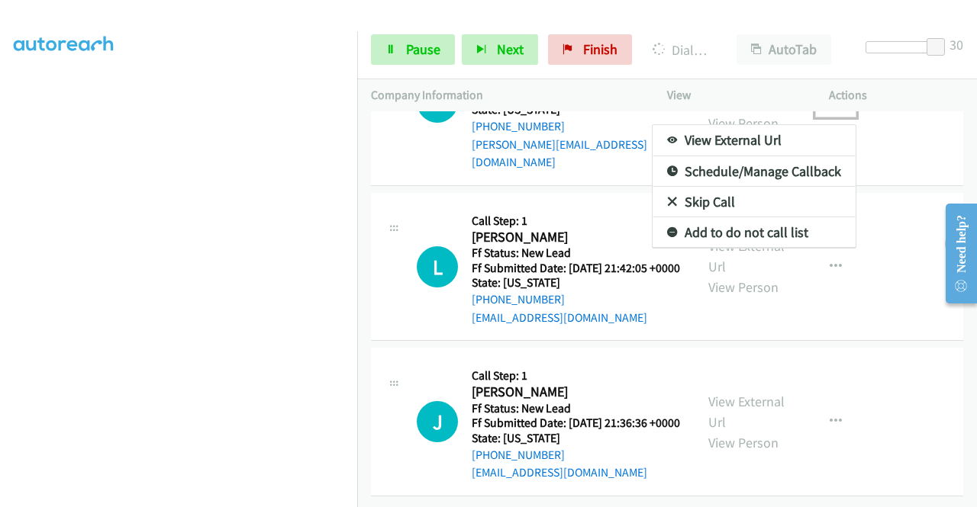
click at [710, 217] on link "Skip Call" at bounding box center [753, 202] width 203 height 31
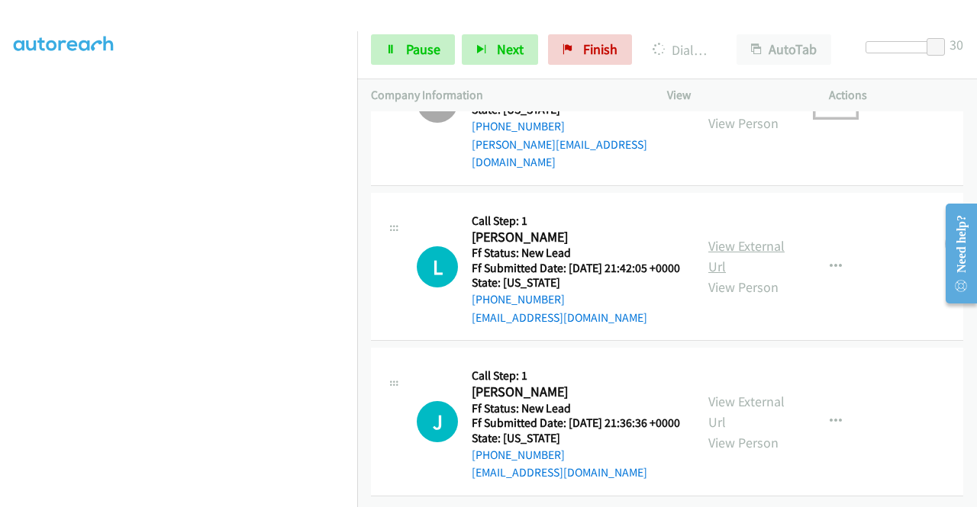
click at [732, 275] on link "View External Url" at bounding box center [746, 256] width 76 height 38
click at [729, 419] on link "View External Url" at bounding box center [746, 411] width 76 height 38
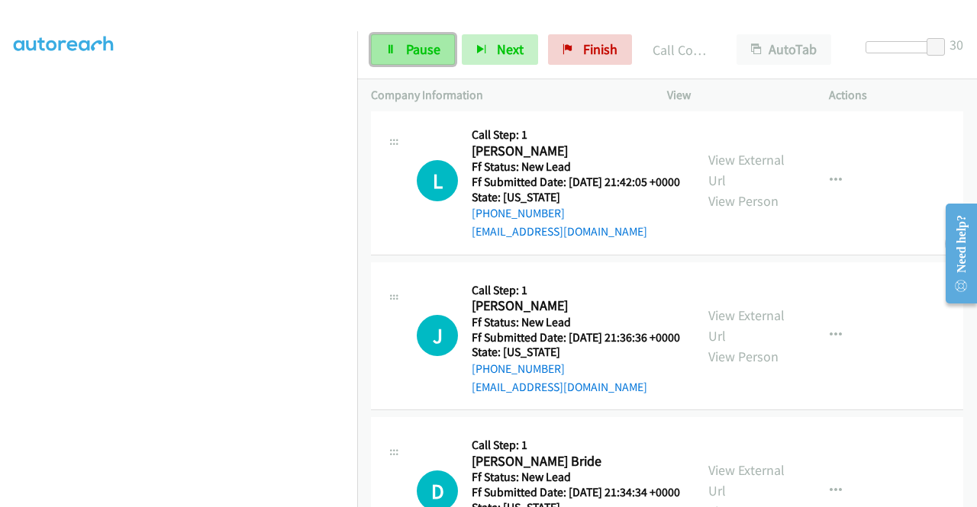
click at [420, 40] on link "Pause" at bounding box center [413, 49] width 84 height 31
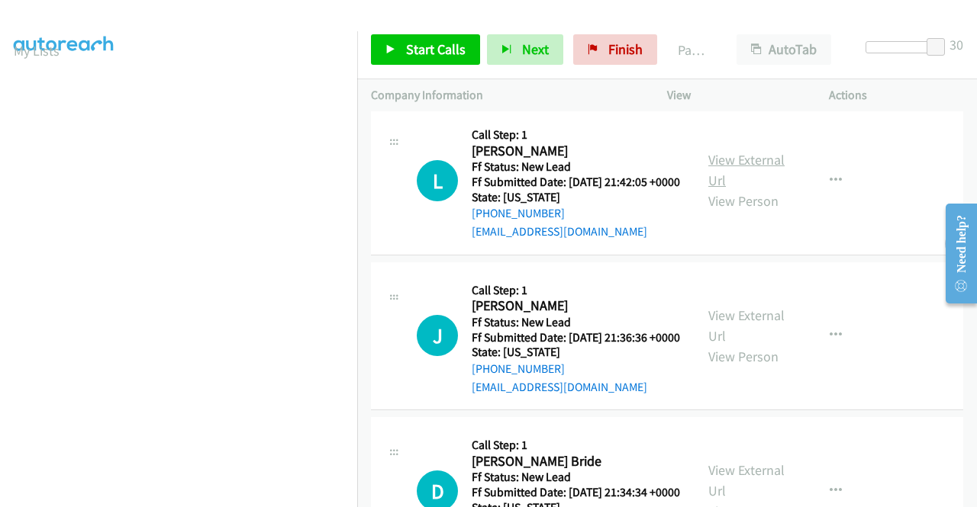
scroll to position [86, 0]
click at [742, 189] on link "View External Url" at bounding box center [746, 170] width 76 height 38
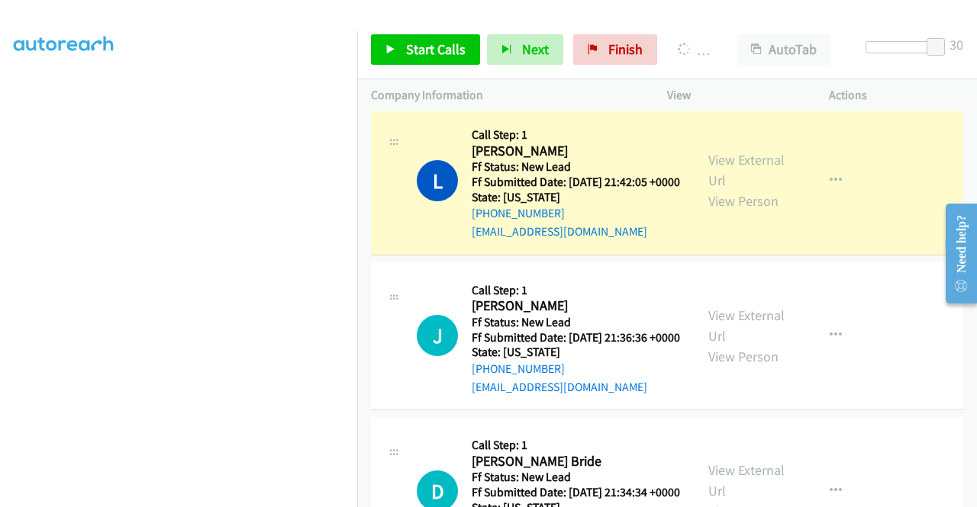
scroll to position [315, 0]
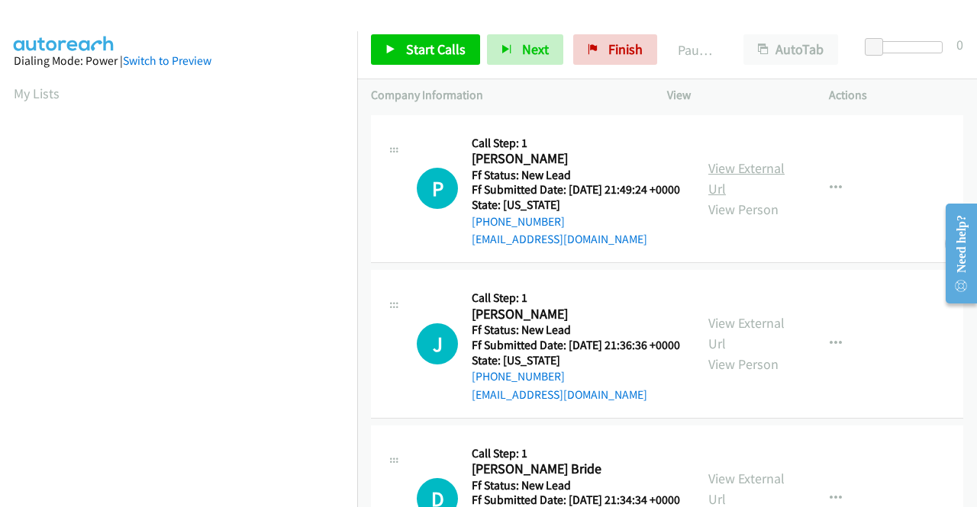
click at [752, 175] on link "View External Url" at bounding box center [746, 178] width 76 height 38
click at [740, 344] on link "View External Url" at bounding box center [746, 333] width 76 height 38
click at [431, 52] on span "Start Calls" at bounding box center [436, 49] width 60 height 18
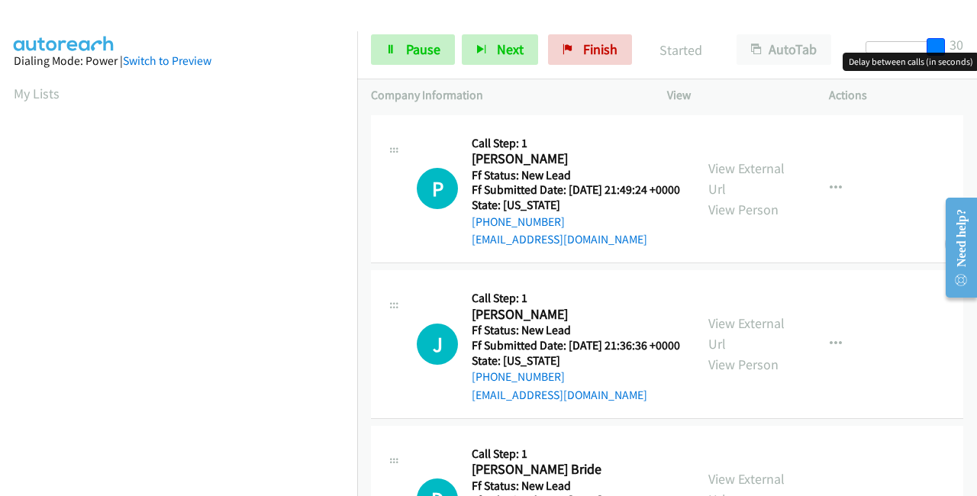
drag, startPoint x: 877, startPoint y: 47, endPoint x: 976, endPoint y: 40, distance: 98.7
click at [976, 40] on div "Start Calls Pause Next Finish Started AutoTab AutoTab 30" at bounding box center [667, 50] width 620 height 59
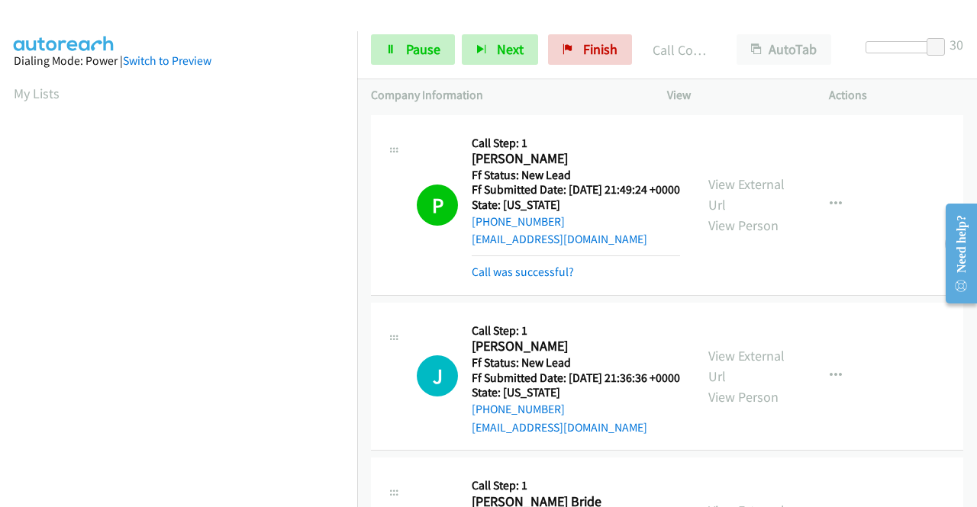
scroll to position [348, 0]
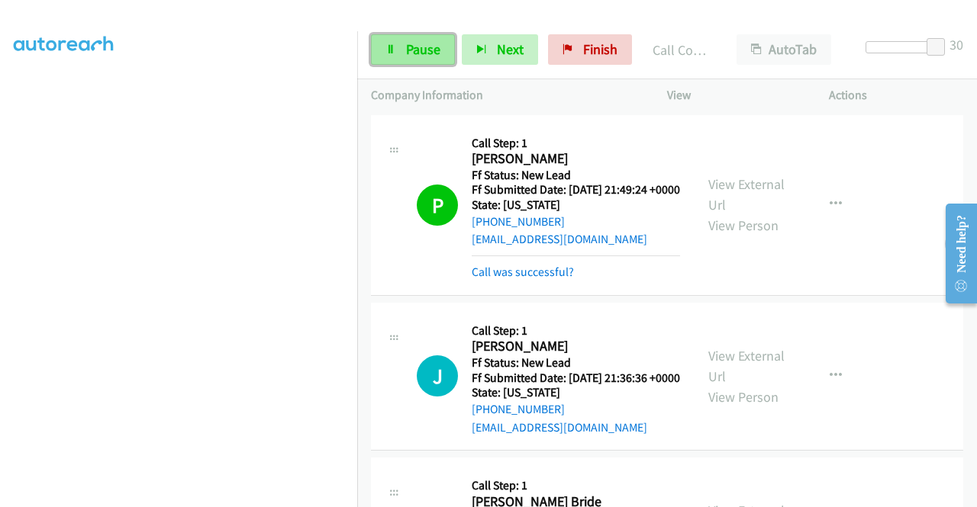
click at [417, 45] on span "Pause" at bounding box center [423, 49] width 34 height 18
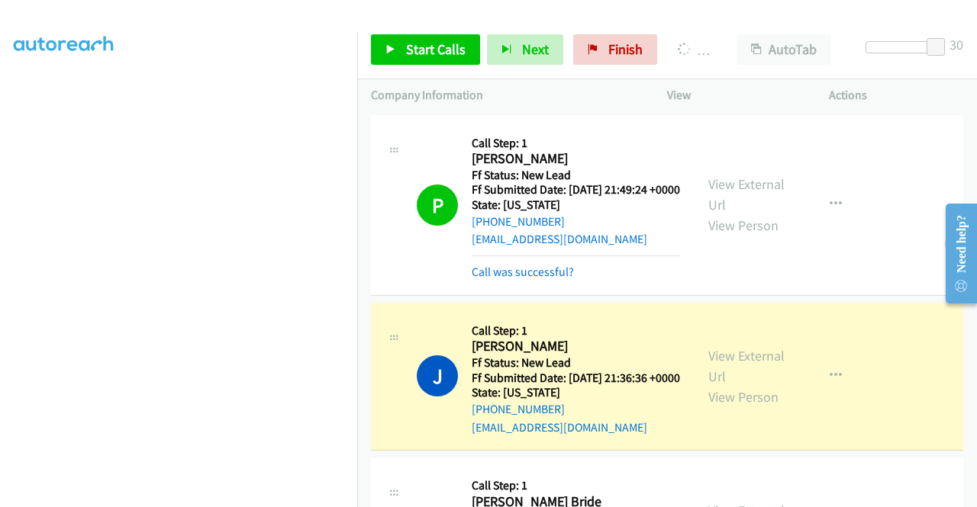
scroll to position [0, 0]
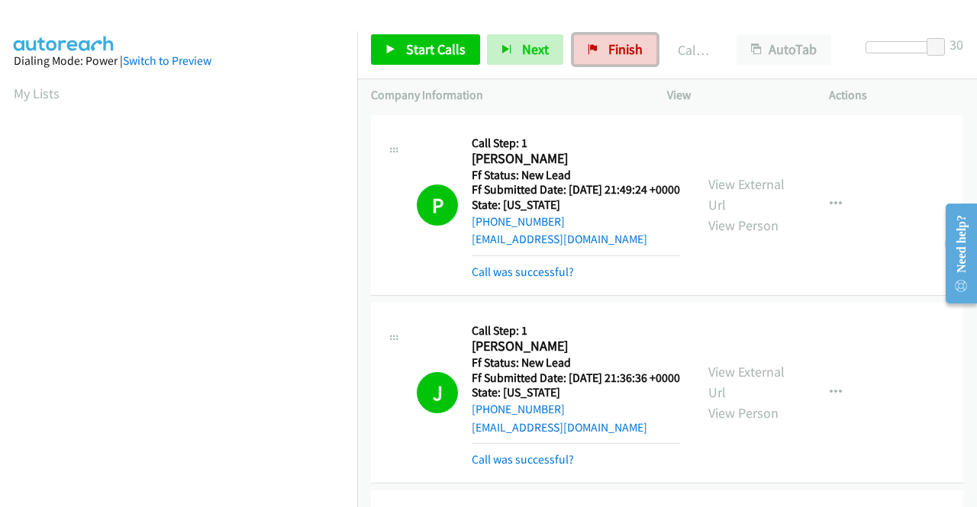
drag, startPoint x: 608, startPoint y: 50, endPoint x: 537, endPoint y: 68, distance: 73.1
click at [608, 50] on span "Finish" at bounding box center [625, 49] width 34 height 18
